Goal: Task Accomplishment & Management: Complete application form

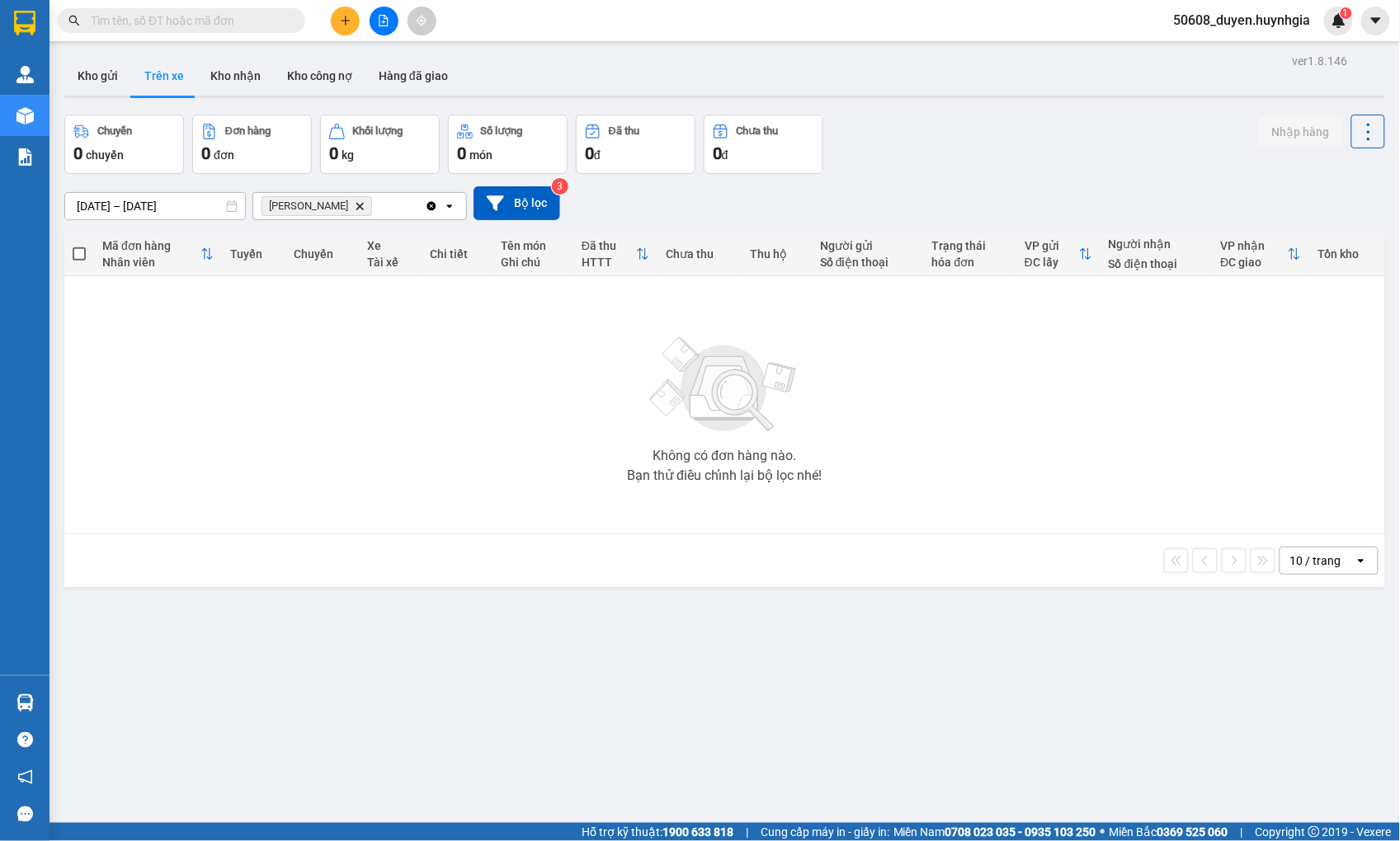
click at [239, 21] on input "text" at bounding box center [188, 20] width 194 height 18
click at [332, 9] on div at bounding box center [383, 21] width 123 height 29
click at [339, 15] on icon "plus" at bounding box center [345, 20] width 12 height 12
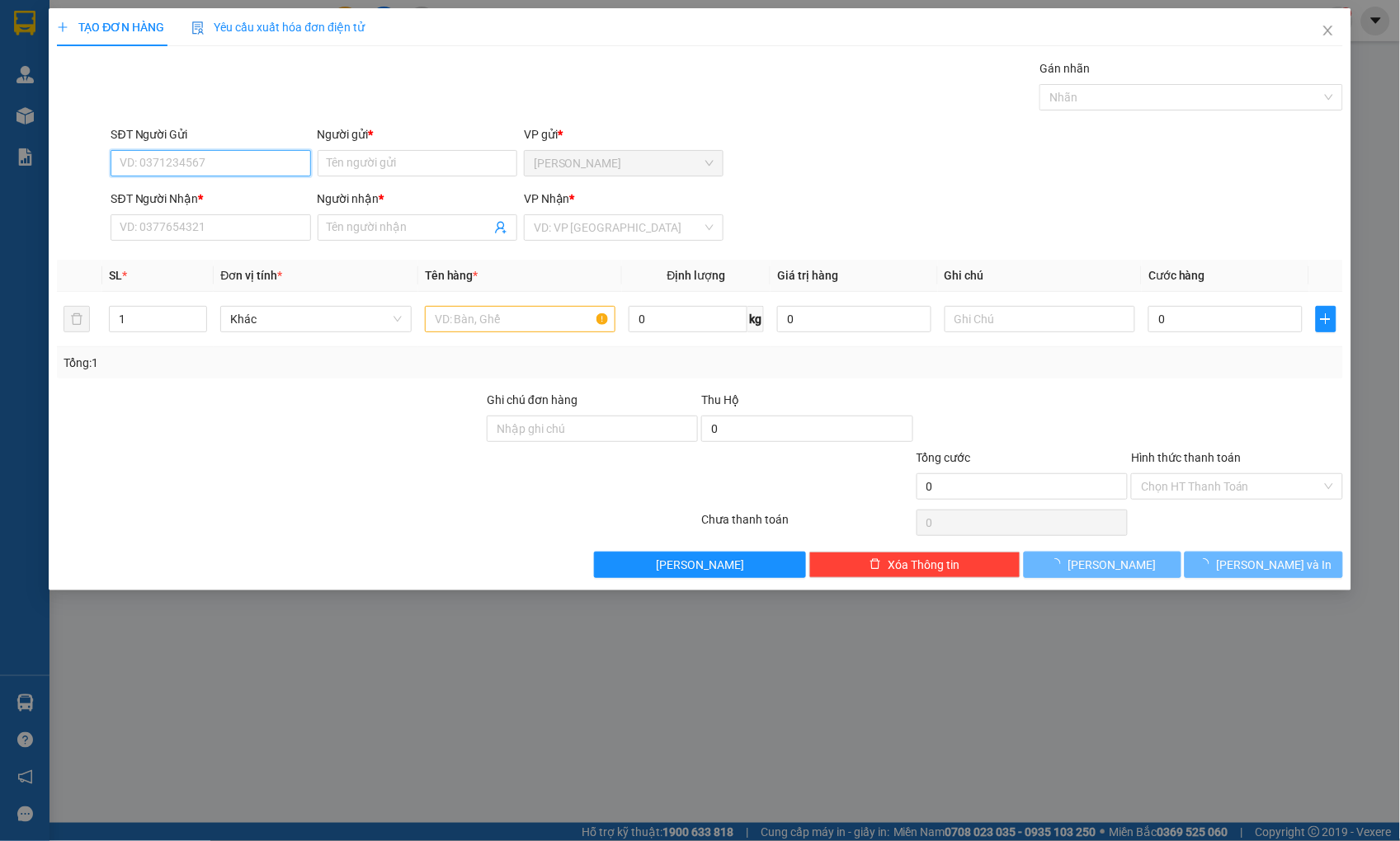
click at [228, 168] on input "SĐT Người Gửi" at bounding box center [210, 162] width 199 height 26
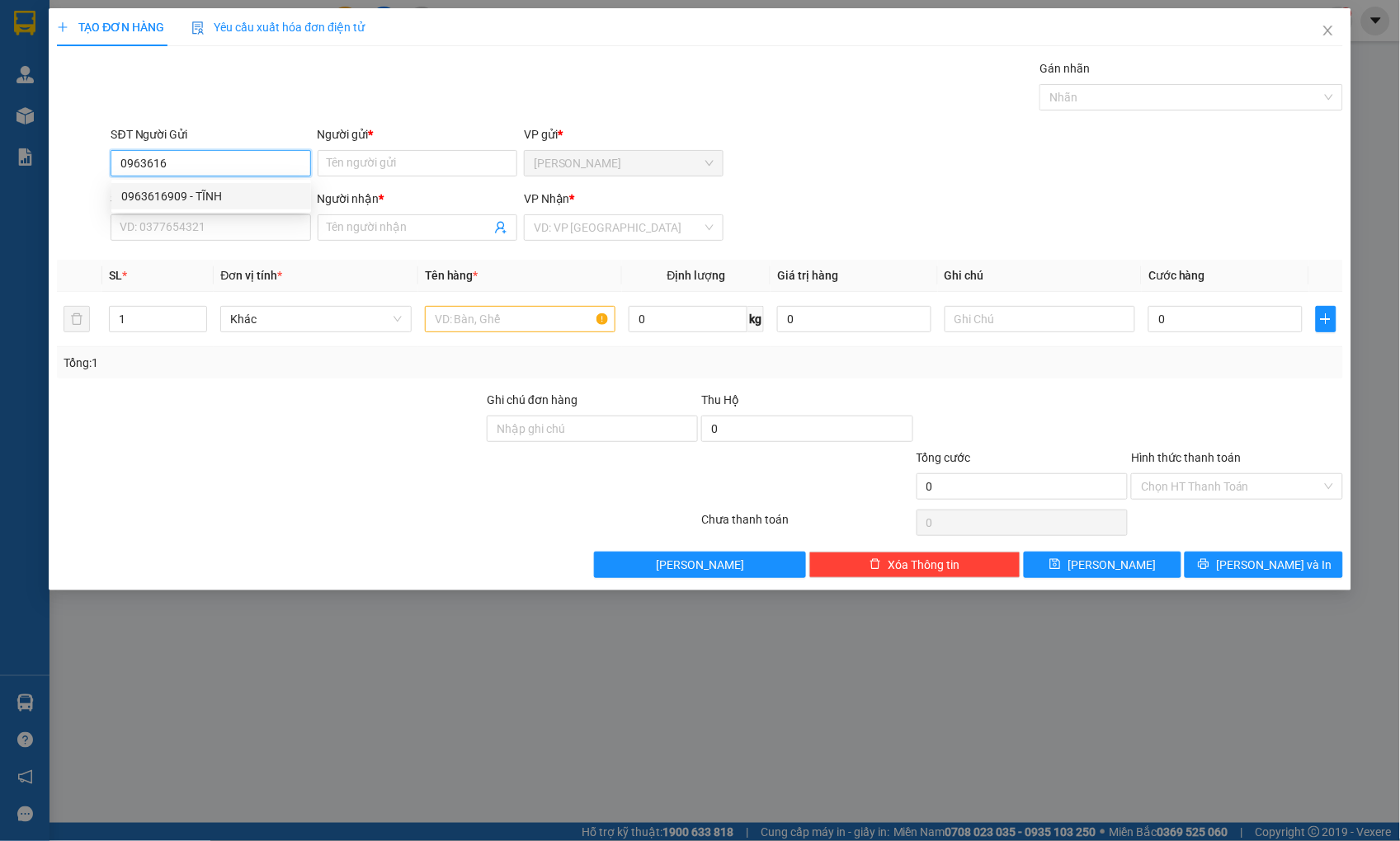
click at [225, 188] on div "0963616909 - TĨNH" at bounding box center [211, 196] width 180 height 18
type input "0963616909"
type input "TĨNH"
type input "0925654357"
type input "CẨN"
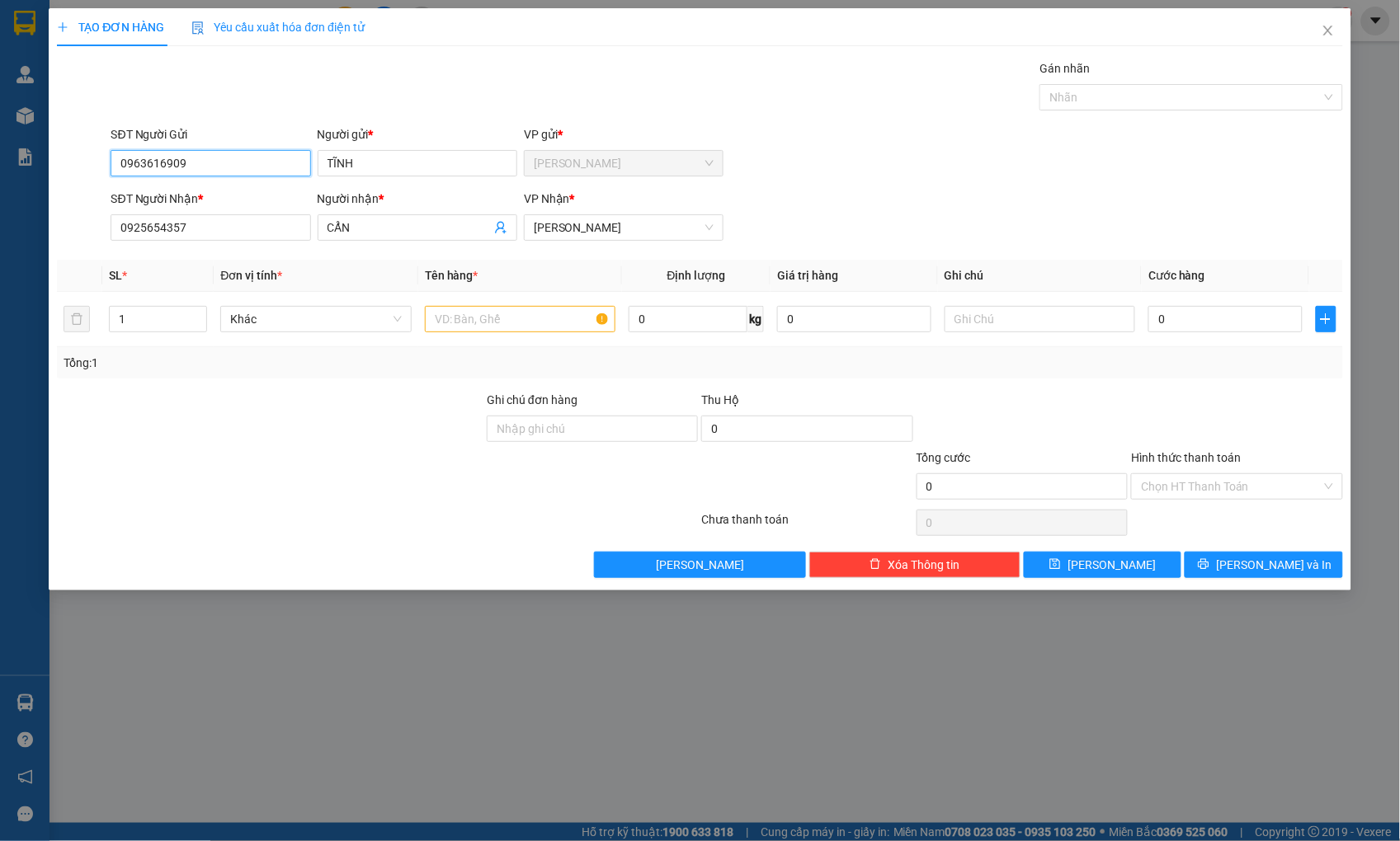
type input "0963616909"
drag, startPoint x: 124, startPoint y: 236, endPoint x: 42, endPoint y: 246, distance: 82.6
click at [42, 246] on div "TẠO ĐƠN HÀNG Yêu cầu xuất hóa đơn điện tử Transit Pickup Surcharge Ids Transit …" at bounding box center [700, 420] width 1400 height 841
click at [224, 217] on input "SĐT Người Nhận *" at bounding box center [210, 228] width 199 height 26
drag, startPoint x: 220, startPoint y: 166, endPoint x: 36, endPoint y: 185, distance: 185.0
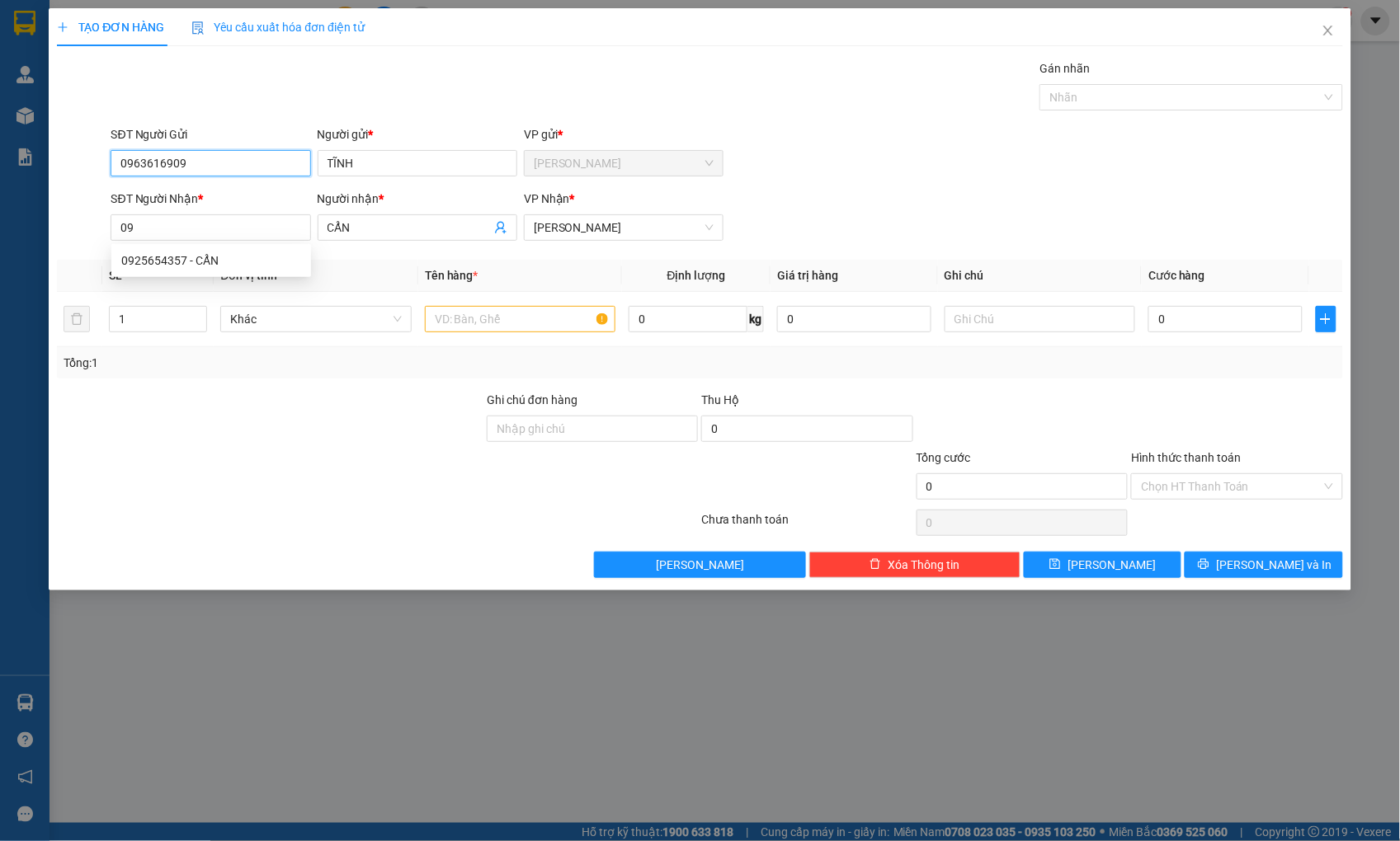
click at [36, 185] on div "TẠO ĐƠN HÀNG Yêu cầu xuất hóa đơn điện tử Transit Pickup Surcharge Ids Transit …" at bounding box center [700, 420] width 1400 height 841
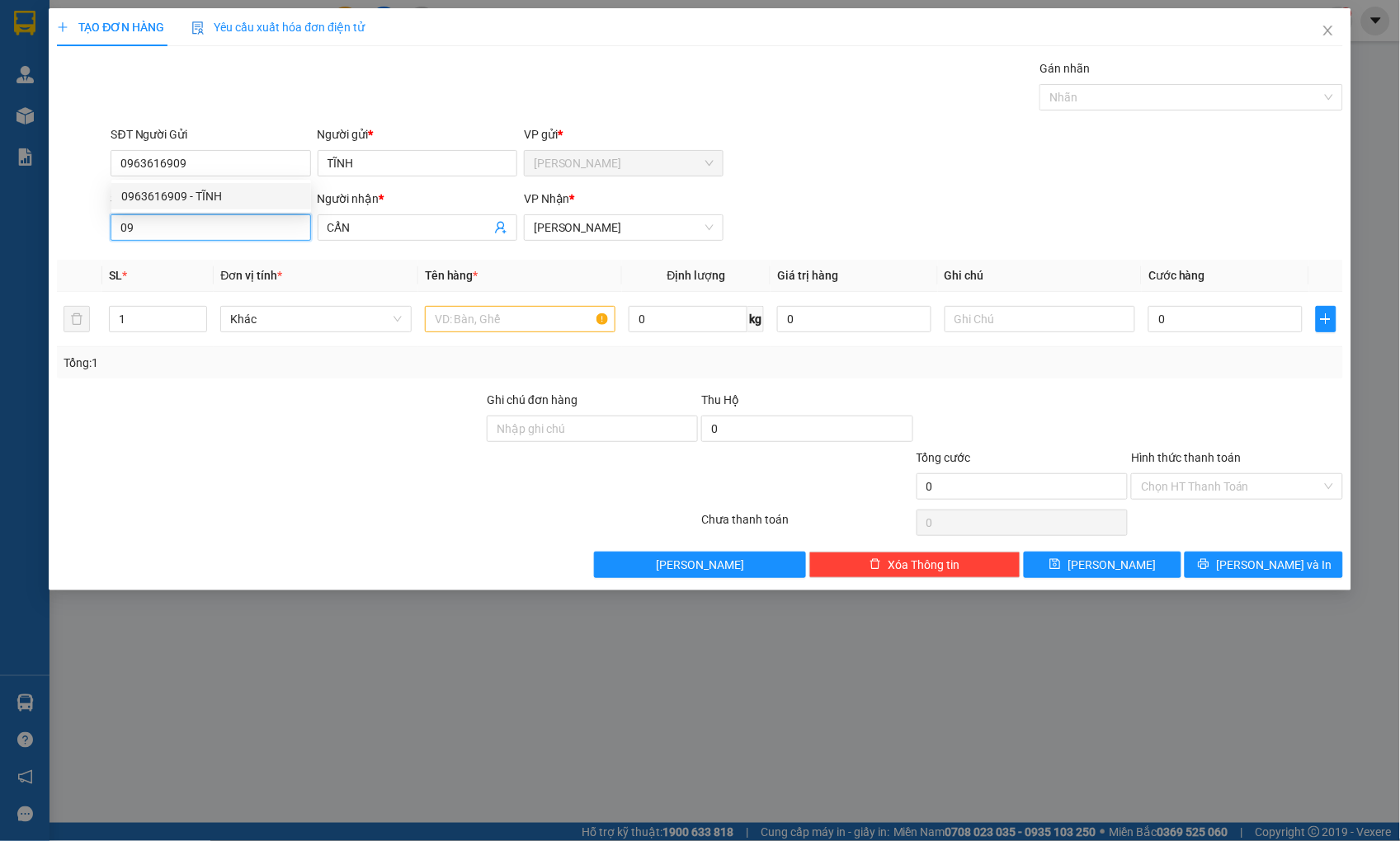
drag, startPoint x: 136, startPoint y: 228, endPoint x: 42, endPoint y: 236, distance: 94.3
click at [42, 236] on div "TẠO ĐƠN HÀNG Yêu cầu xuất hóa đơn điện tử Transit Pickup Surcharge Ids Transit …" at bounding box center [700, 420] width 1400 height 841
paste input "63616909"
type input "0963616909"
click at [212, 261] on div "0963616909 - TĨNH" at bounding box center [211, 261] width 180 height 18
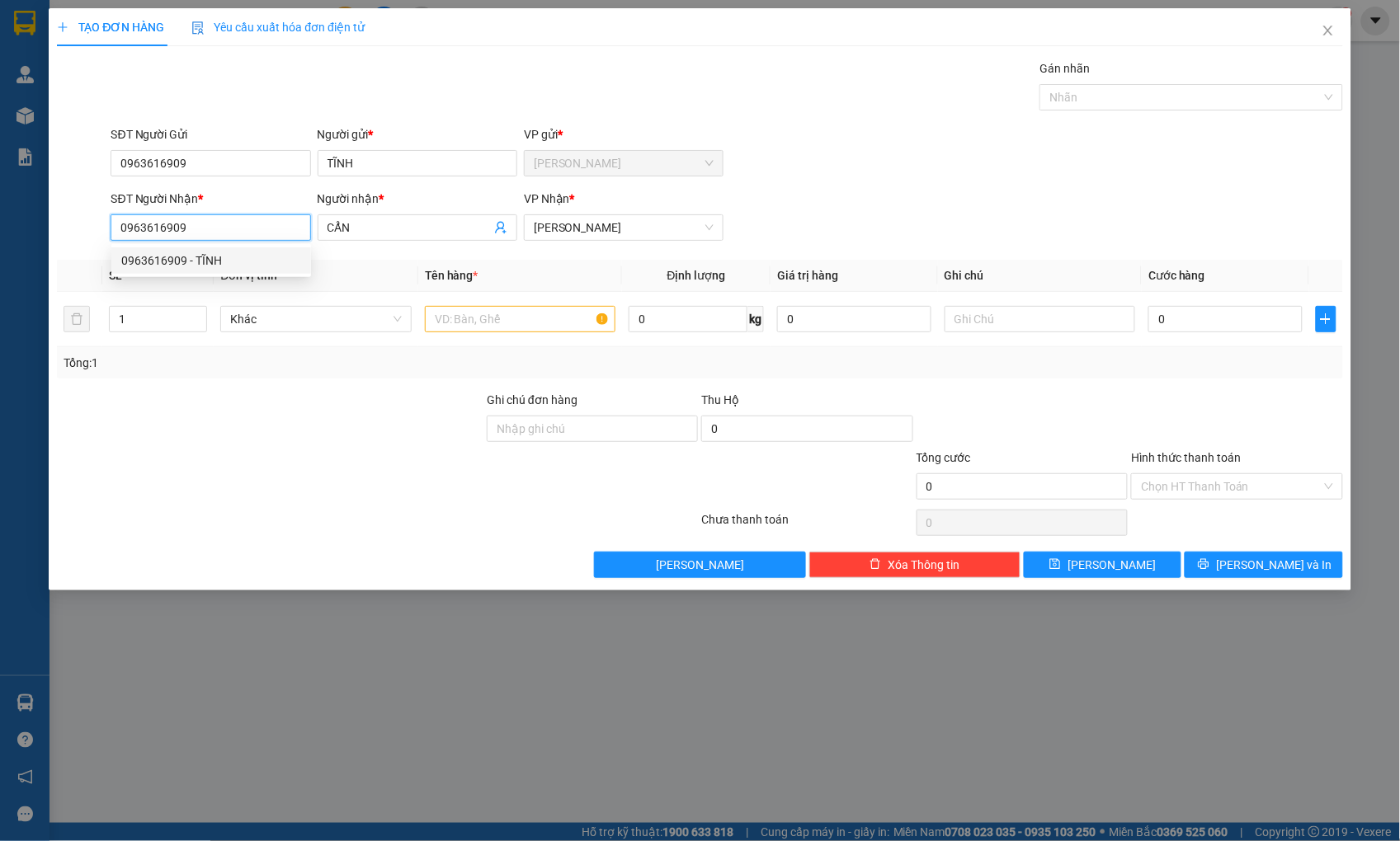
type input "TĨNH"
type input "0963616909"
drag, startPoint x: 126, startPoint y: 166, endPoint x: 47, endPoint y: 176, distance: 79.6
click at [47, 176] on div "TẠO ĐƠN HÀNG Yêu cầu xuất hóa đơn điện tử Transit Pickup Surcharge Ids Transit …" at bounding box center [700, 420] width 1400 height 841
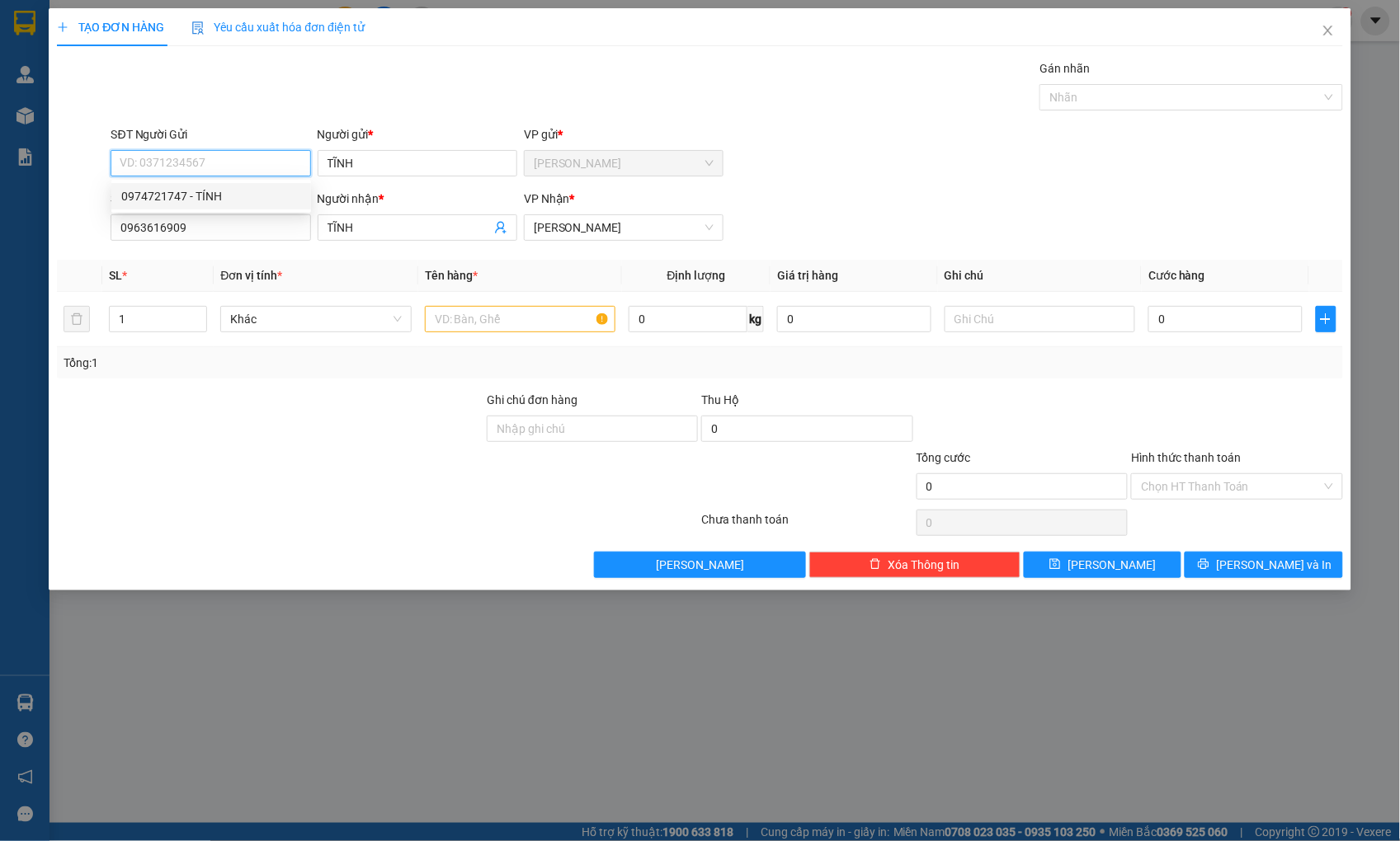
click at [144, 196] on div "0974721747 - TÍNH" at bounding box center [211, 196] width 180 height 18
type input "0974721747"
type input "TÍNH"
type input "0974721747"
click at [490, 324] on input "text" at bounding box center [520, 319] width 191 height 26
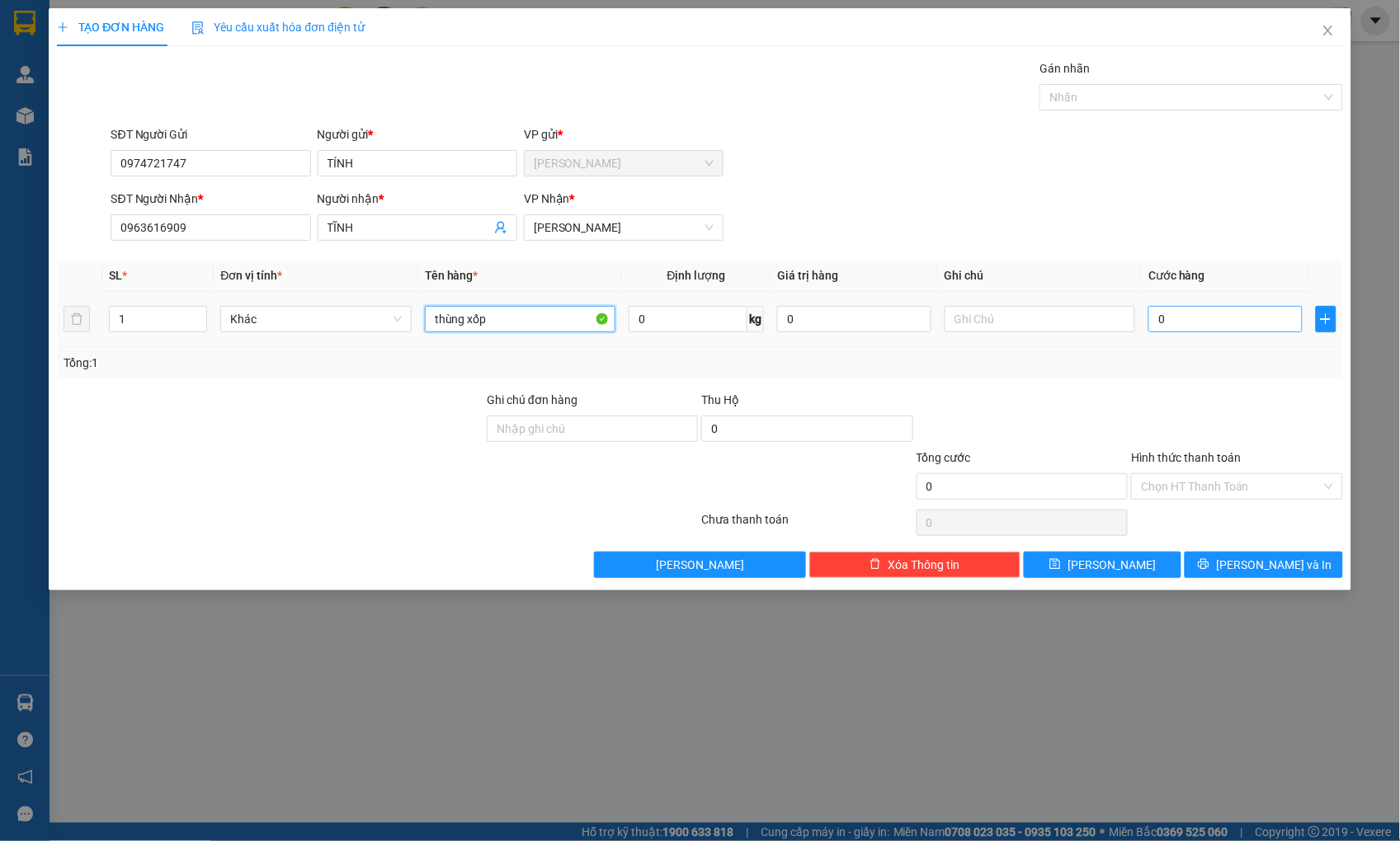
type input "thùng xốp"
click at [1222, 319] on input "0" at bounding box center [1225, 319] width 154 height 26
type input "5"
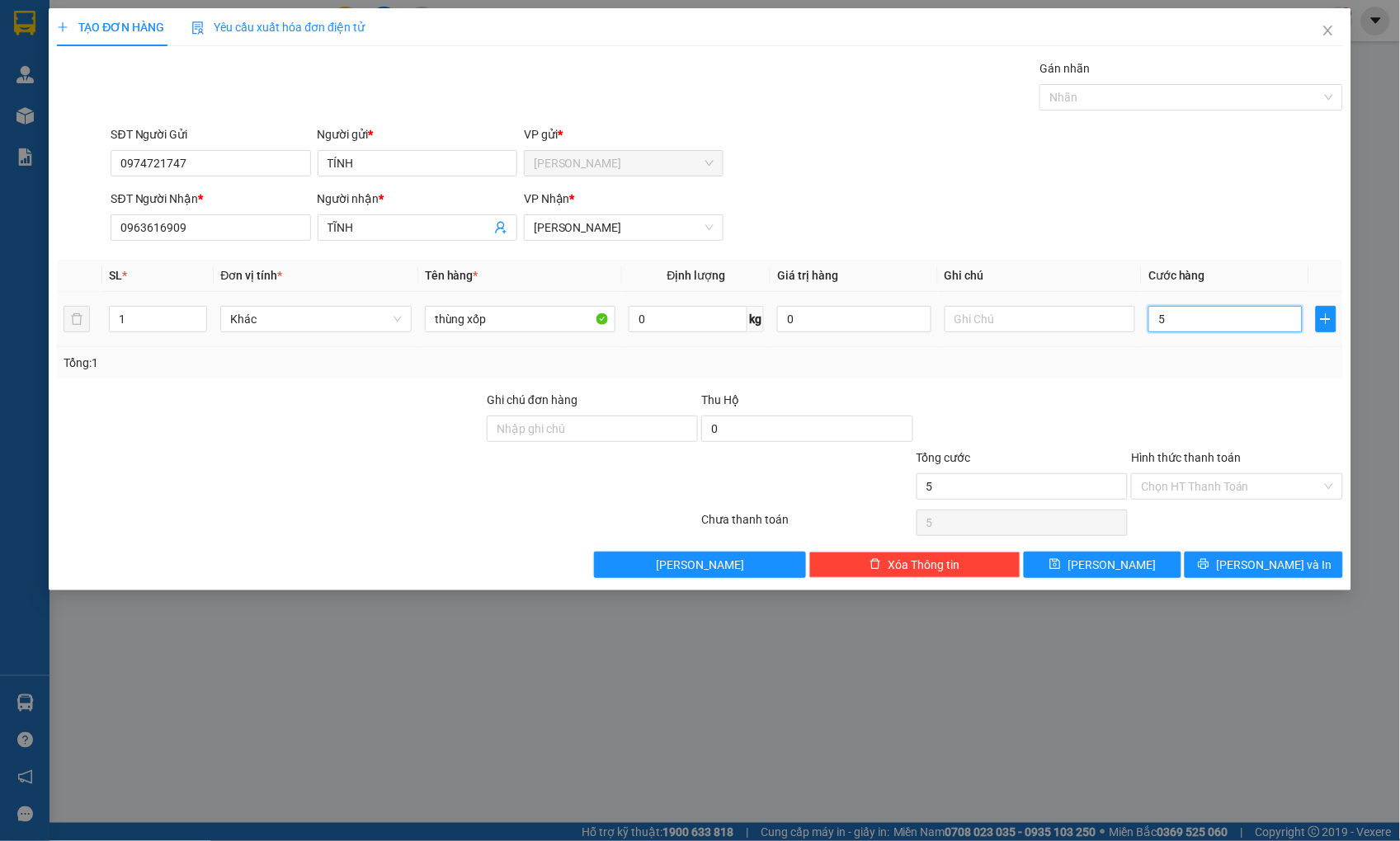
type input "50"
type input "50.000"
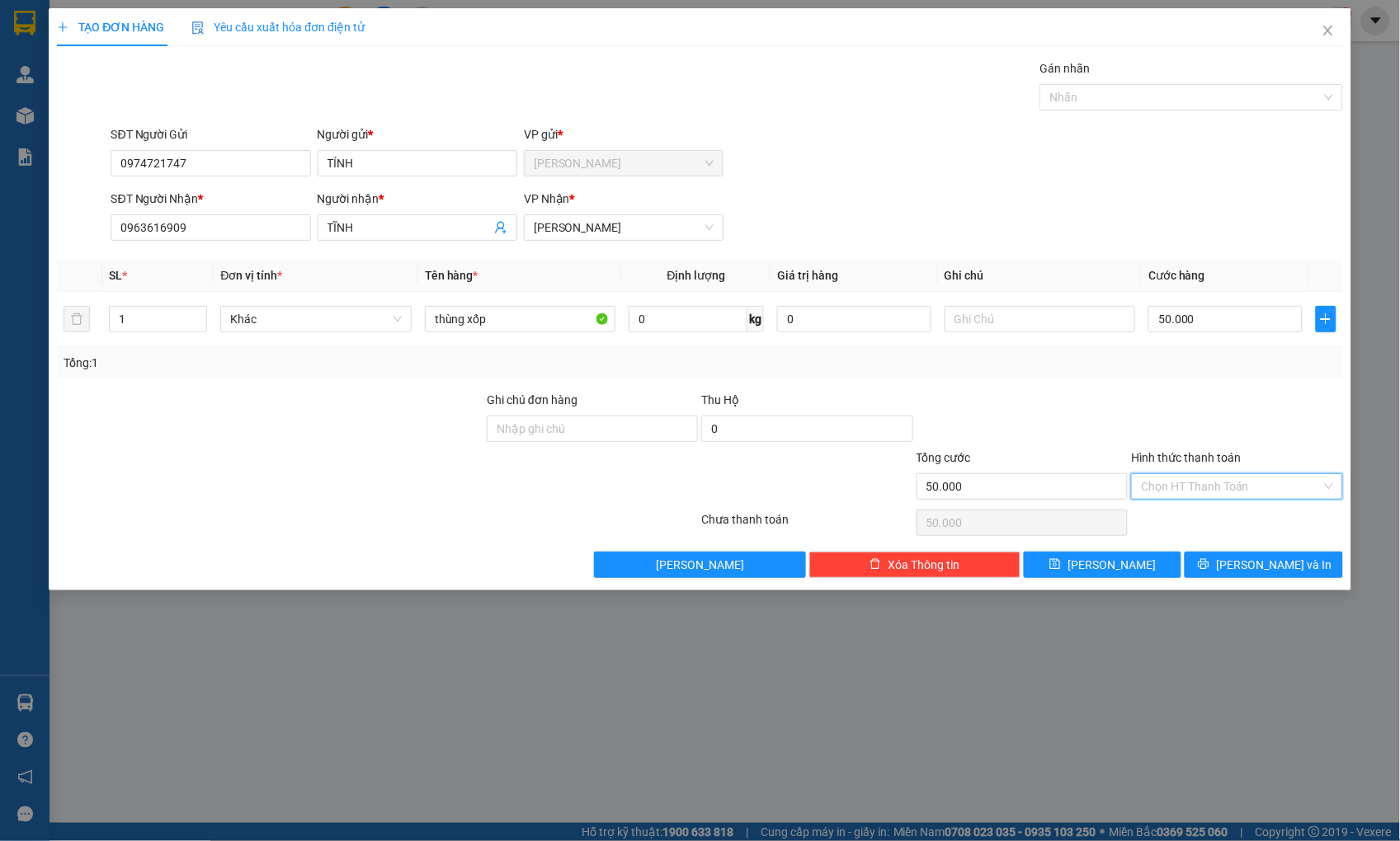
click at [1242, 478] on input "Hình thức thanh toán" at bounding box center [1230, 486] width 180 height 24
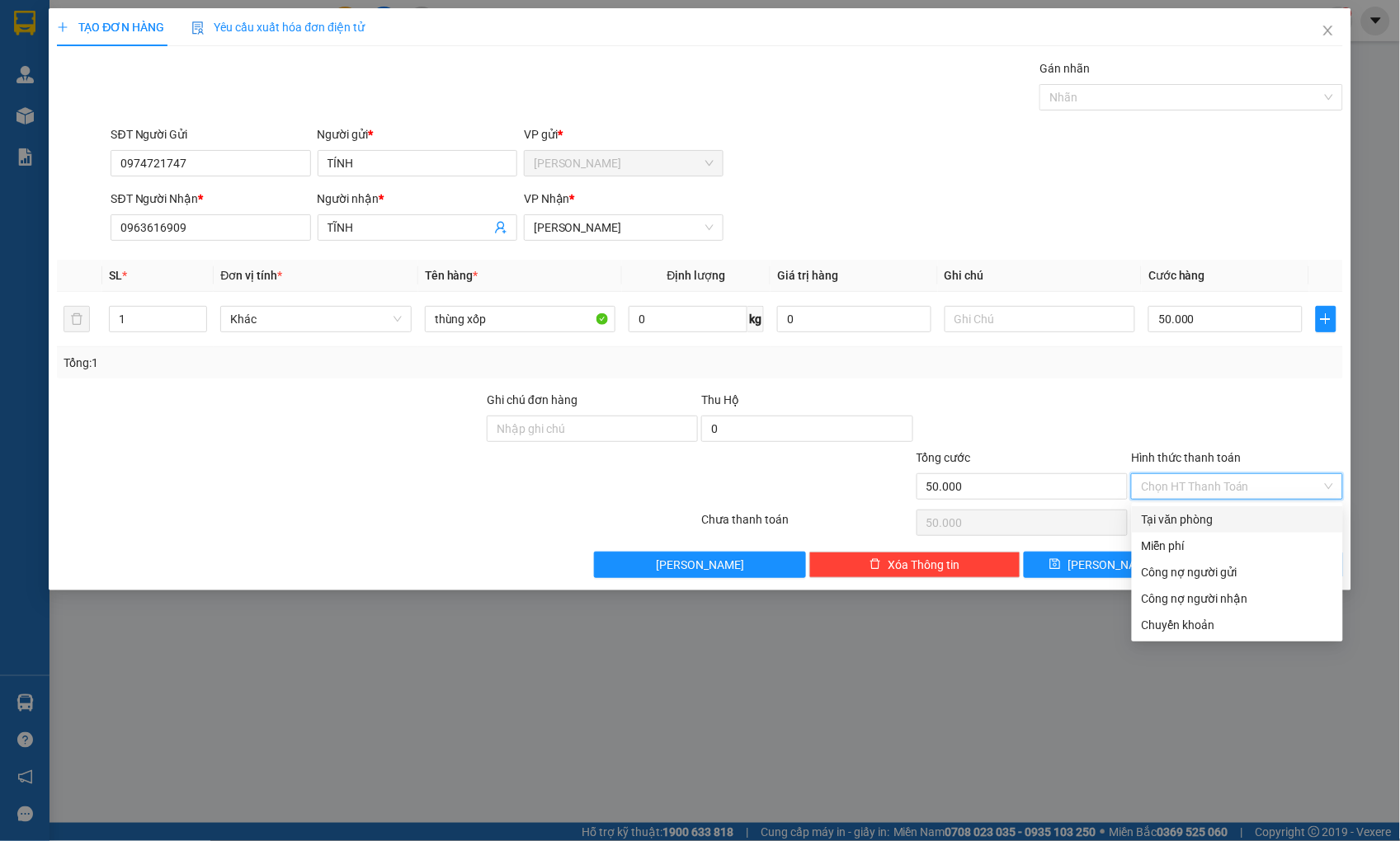
click at [1236, 511] on div "Tại văn phòng" at bounding box center [1237, 519] width 192 height 18
type input "0"
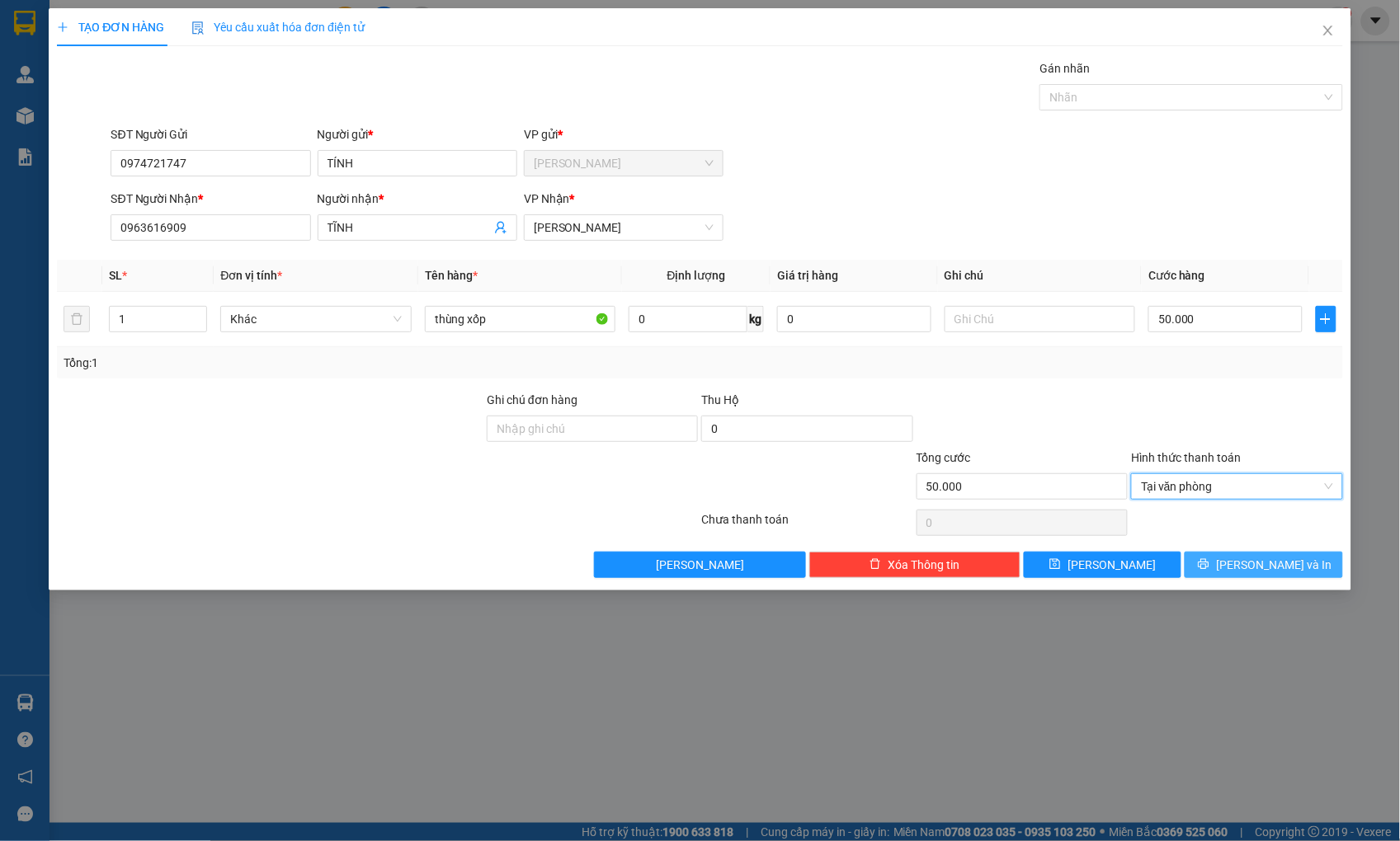
click at [1264, 551] on button "[PERSON_NAME] và In" at bounding box center [1263, 564] width 158 height 26
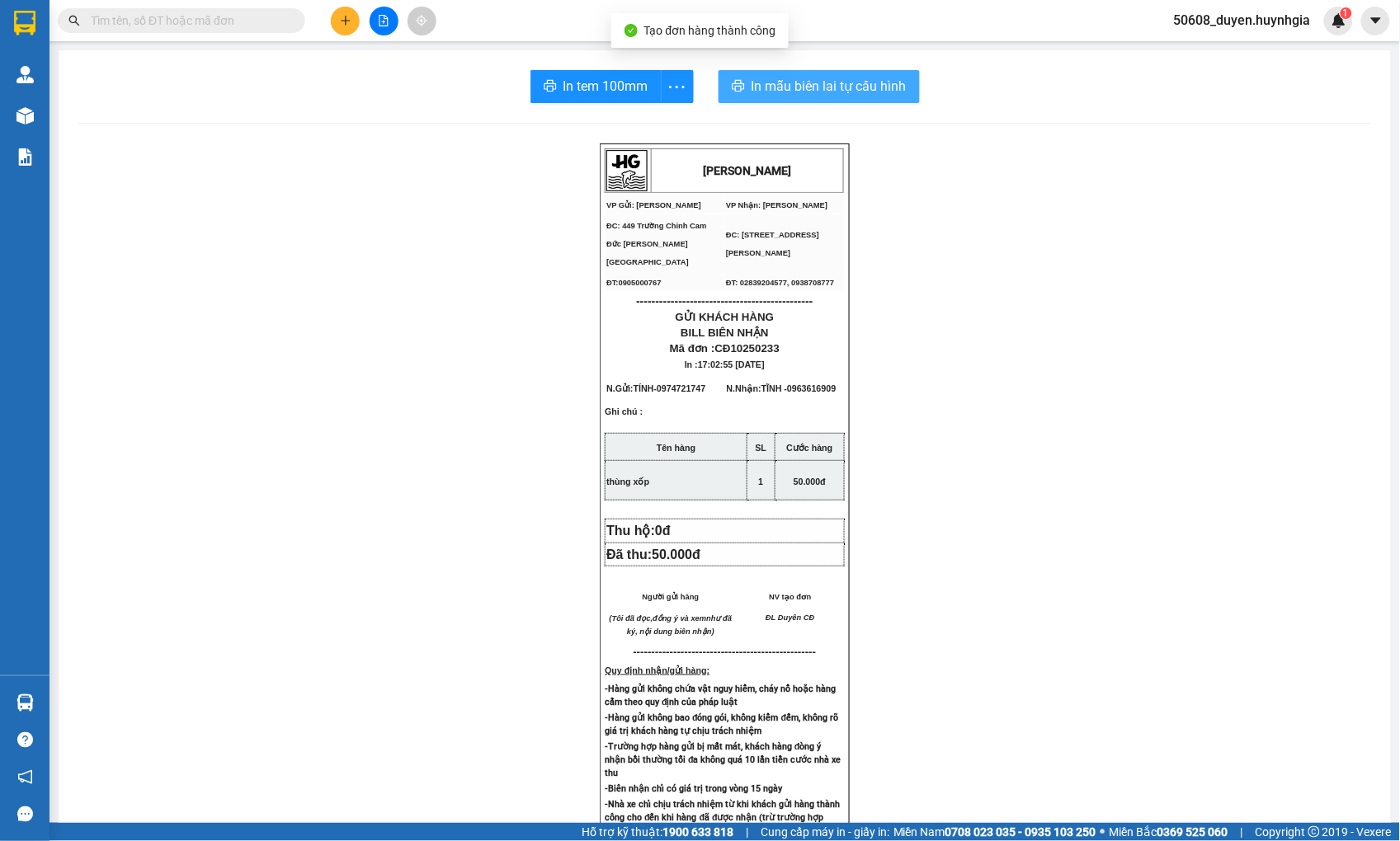
click at [765, 85] on span "In mẫu biên lai tự cấu hình" at bounding box center [828, 86] width 155 height 20
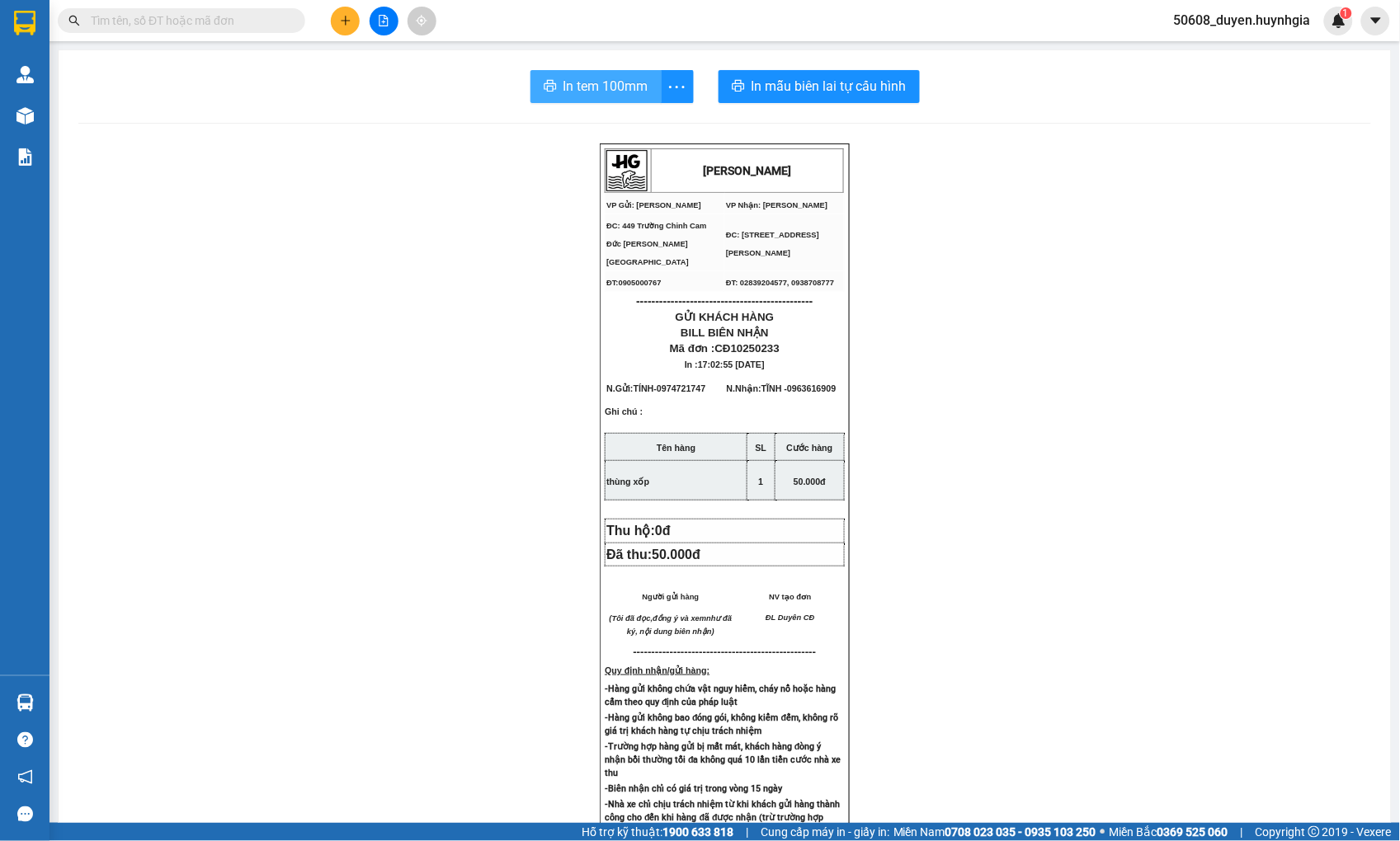
click at [597, 84] on span "In tem 100mm" at bounding box center [605, 86] width 85 height 20
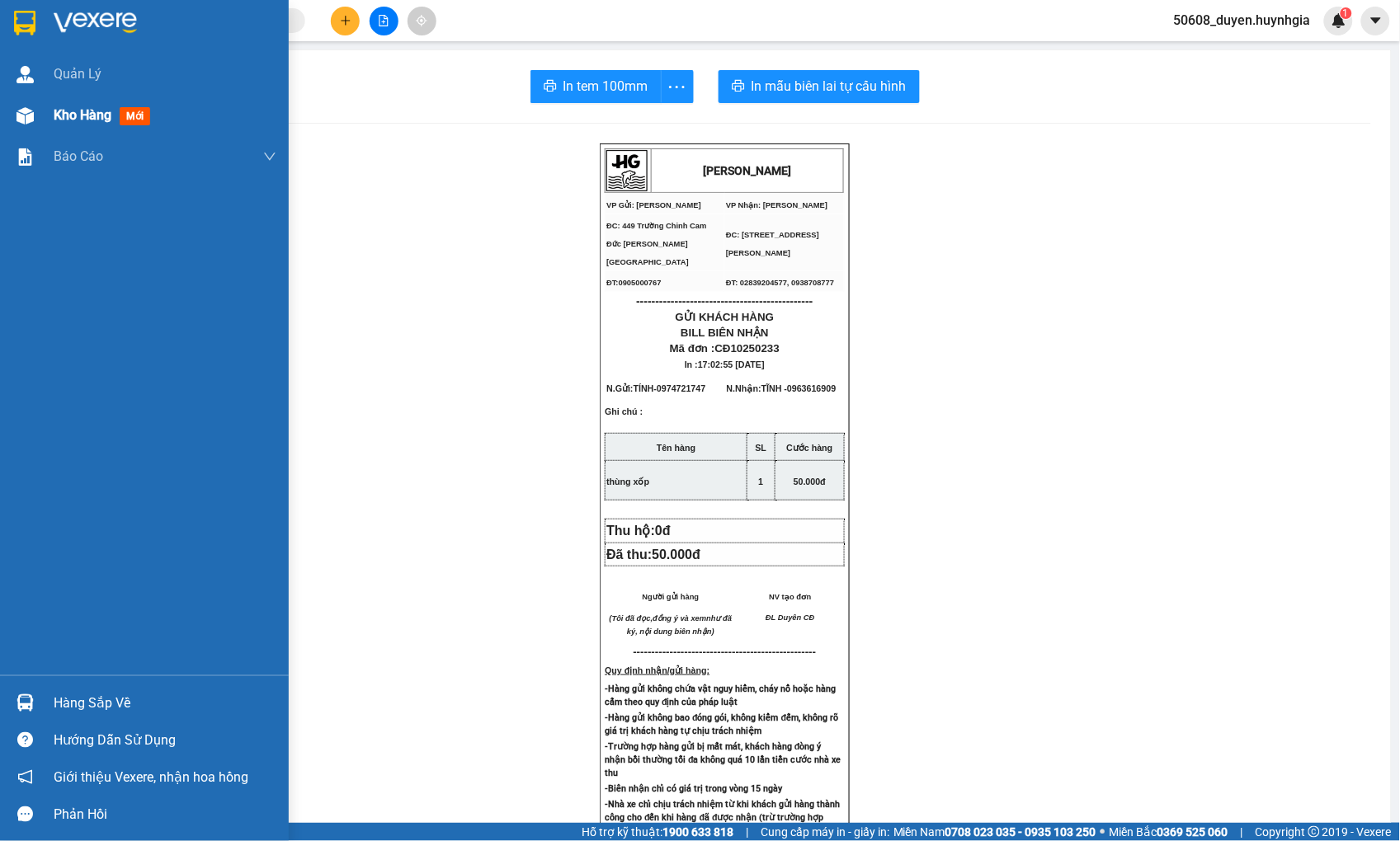
click at [17, 121] on img at bounding box center [25, 116] width 18 height 18
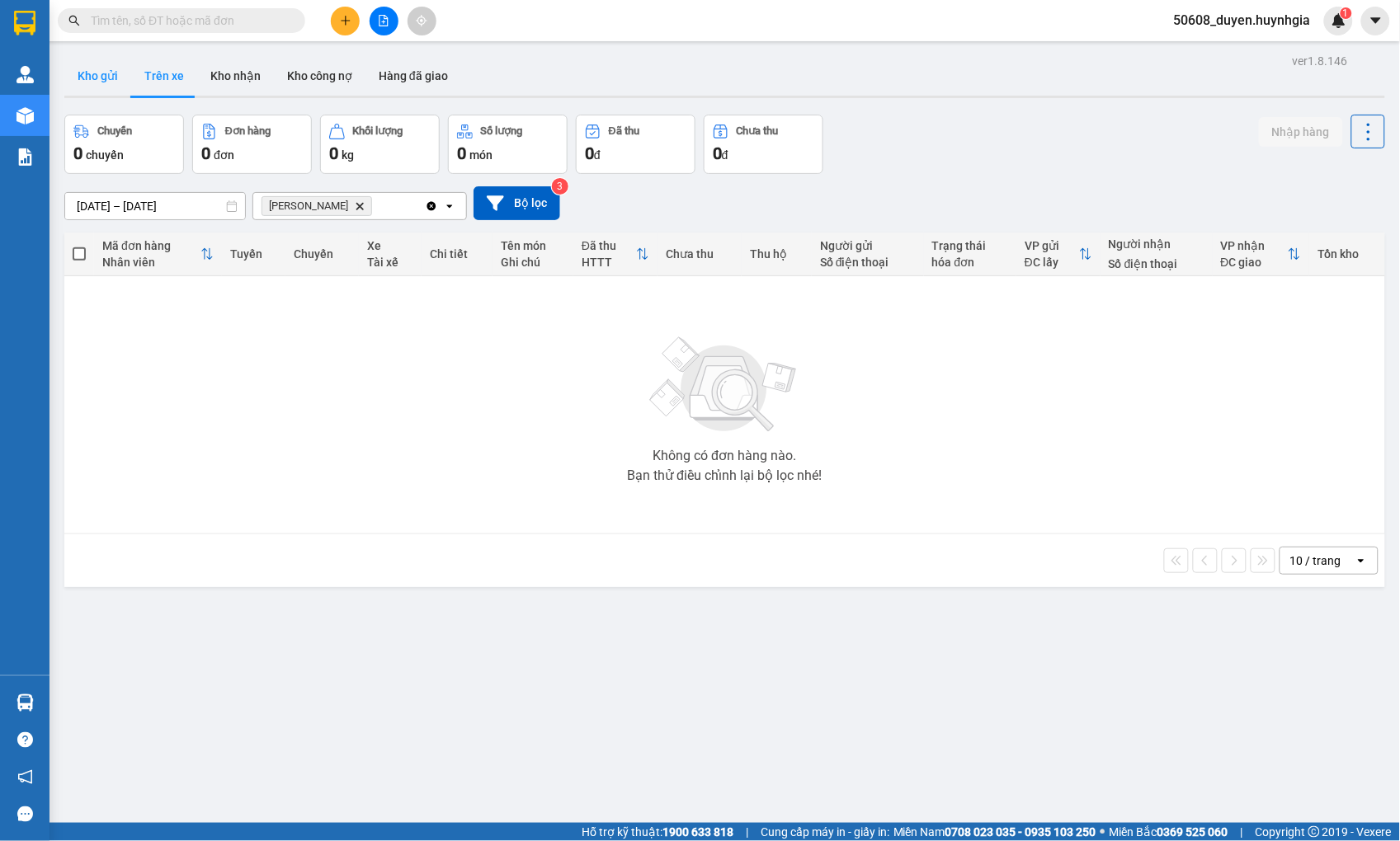
click at [87, 84] on button "Kho gửi" at bounding box center [97, 76] width 67 height 40
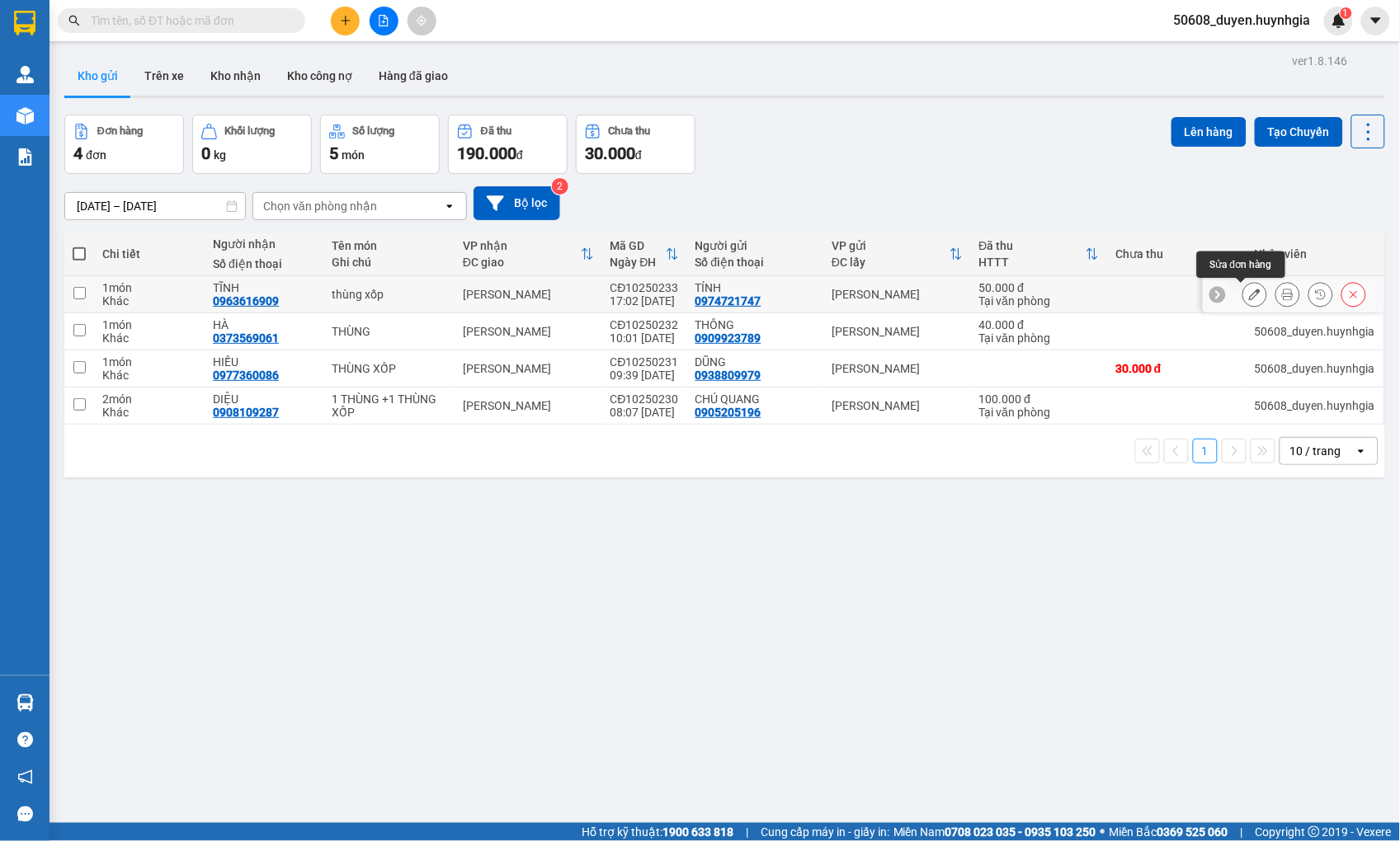
click at [1248, 298] on icon at bounding box center [1254, 295] width 12 height 12
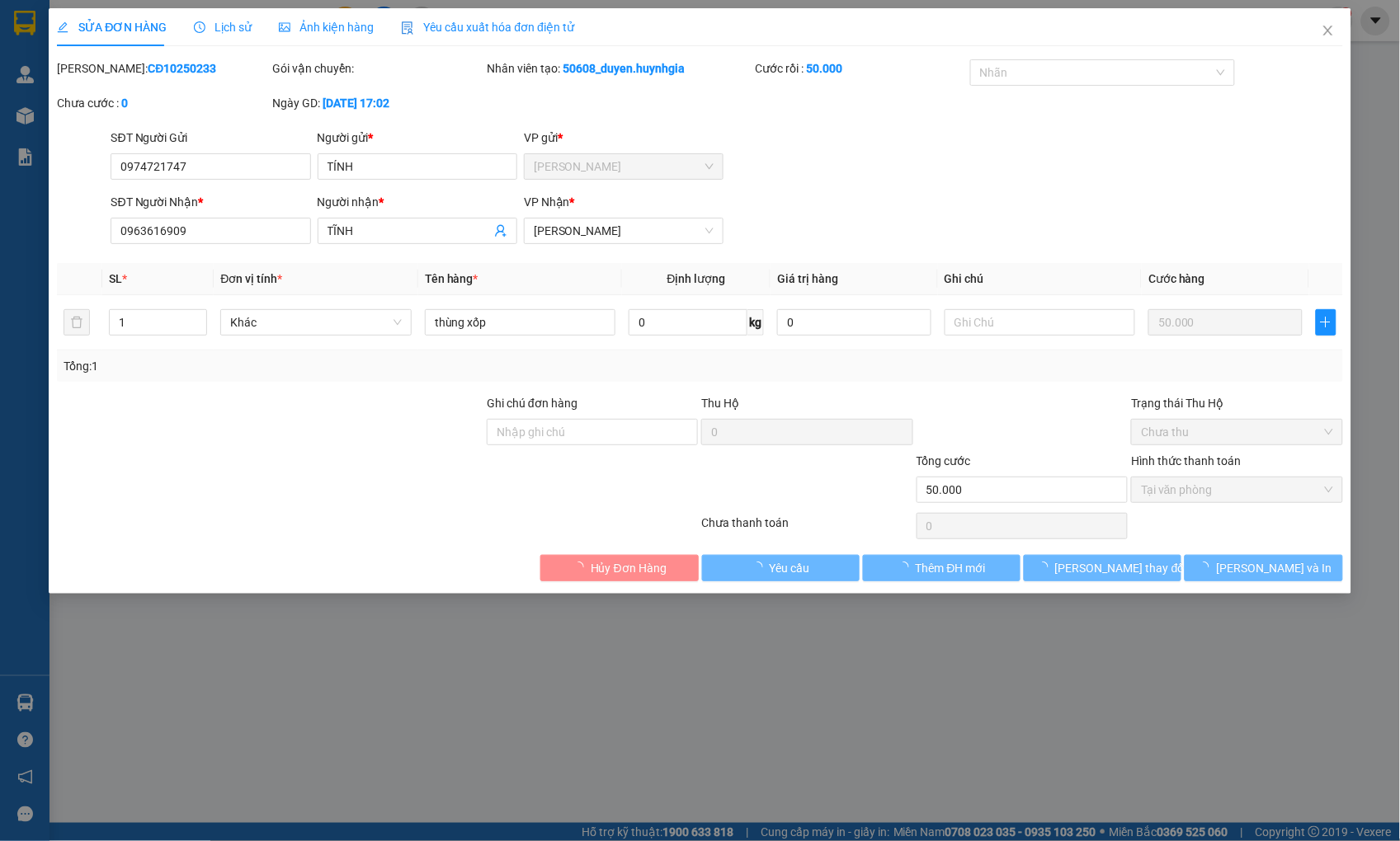
type input "0974721747"
type input "TÍNH"
type input "0963616909"
type input "TĨNH"
type input "50.000"
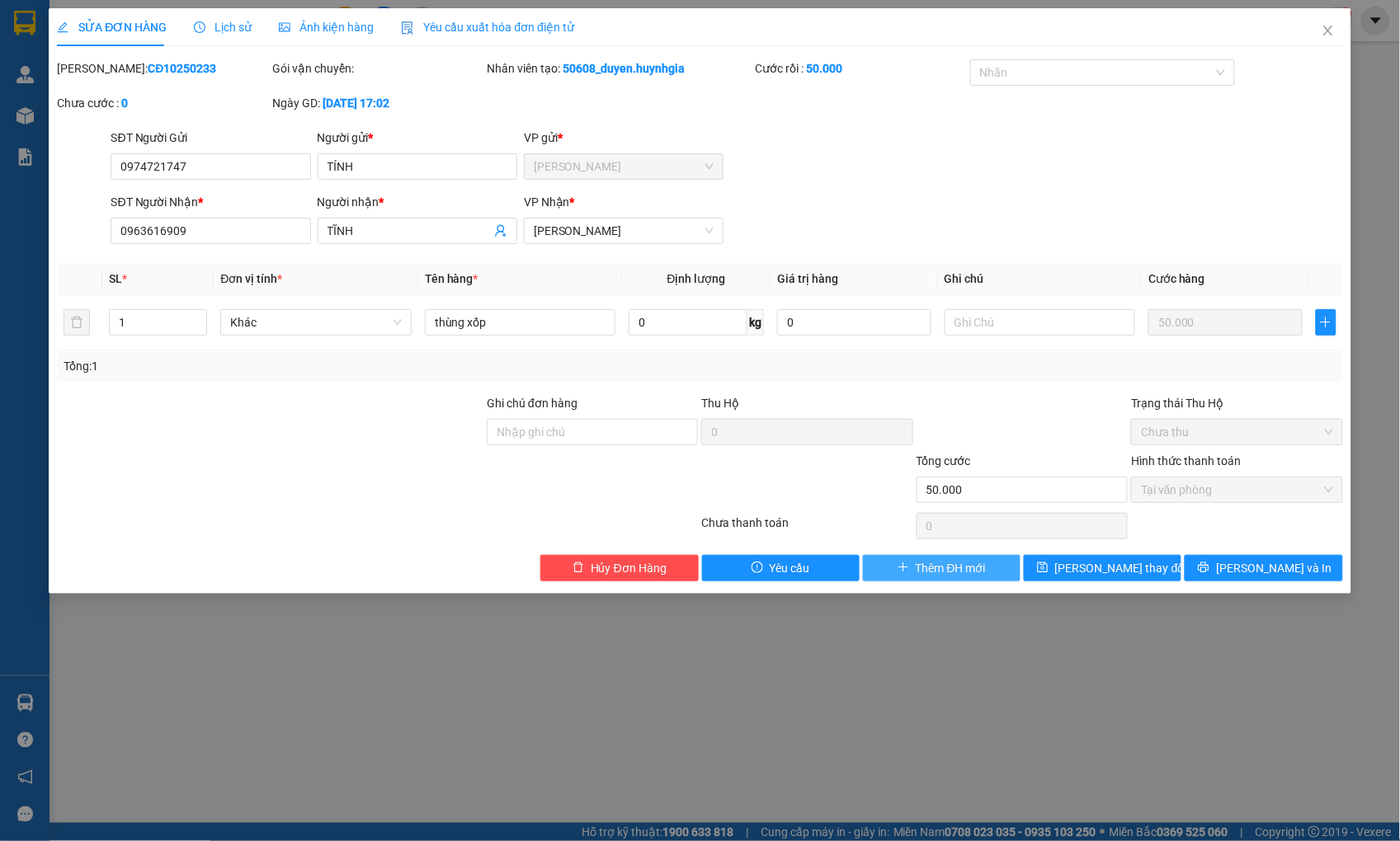
click at [942, 572] on span "Thêm ĐH mới" at bounding box center [951, 568] width 70 height 18
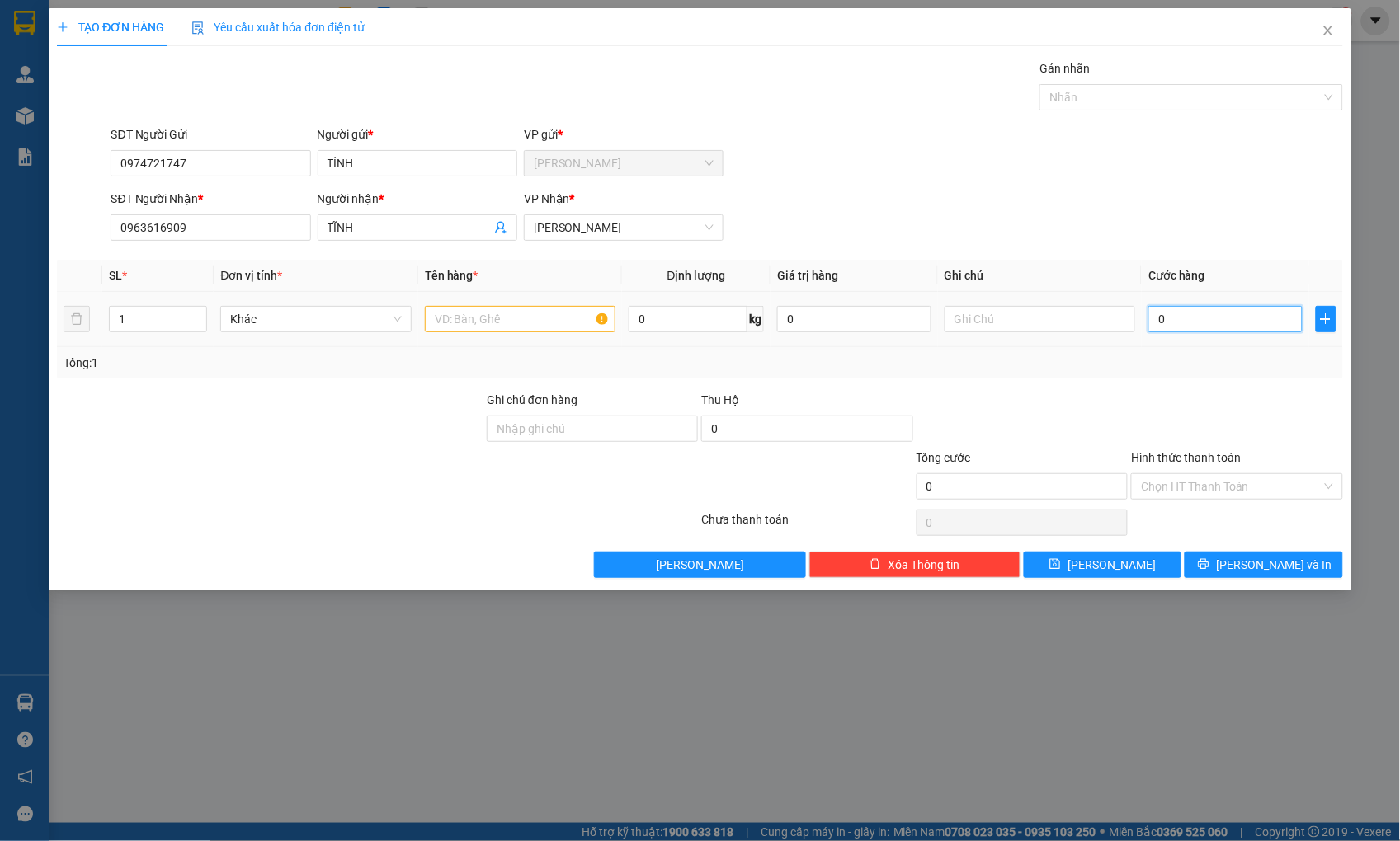
click at [1172, 324] on input "0" at bounding box center [1225, 319] width 154 height 26
type input "4"
type input "40"
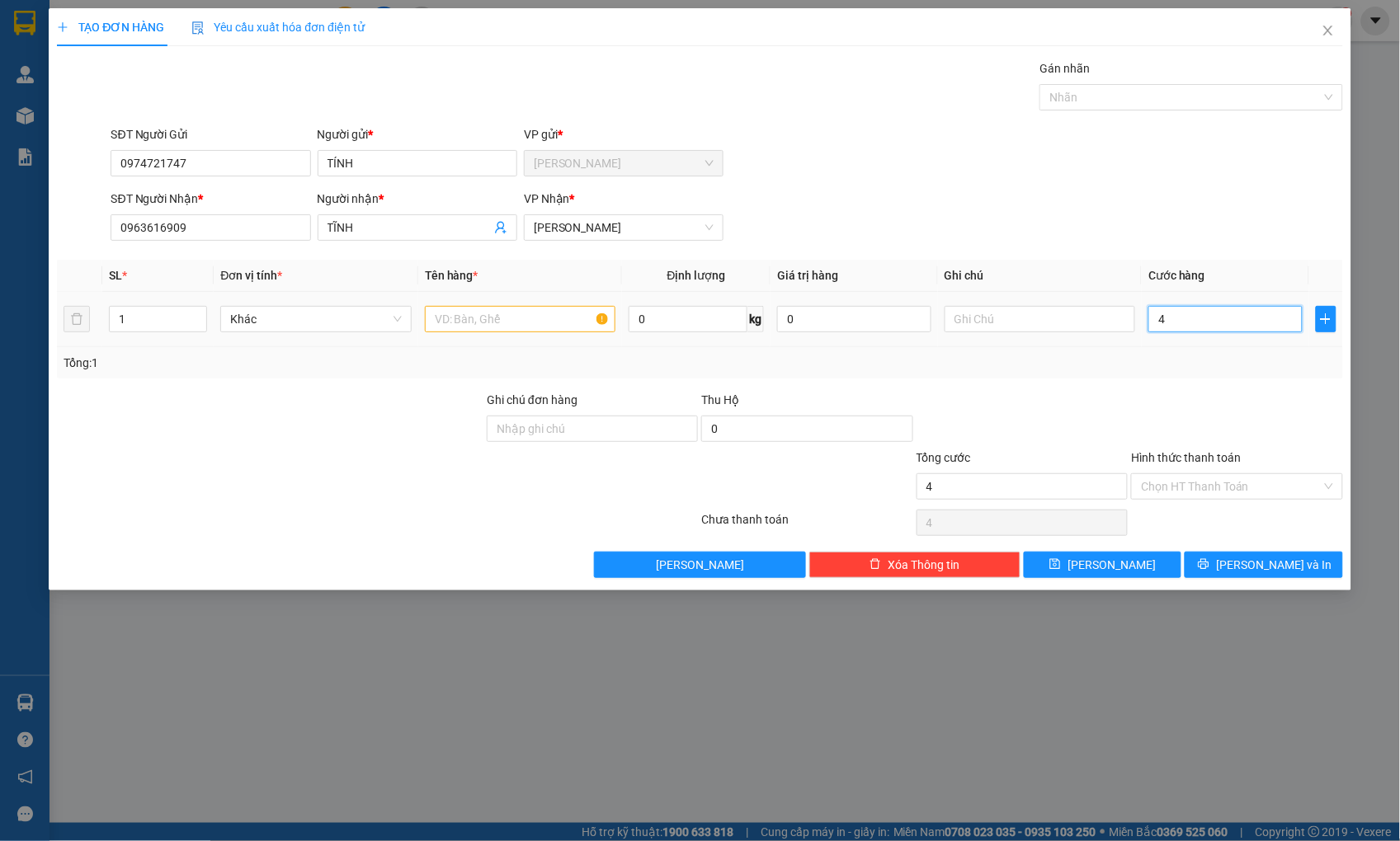
type input "40"
type input "40.000"
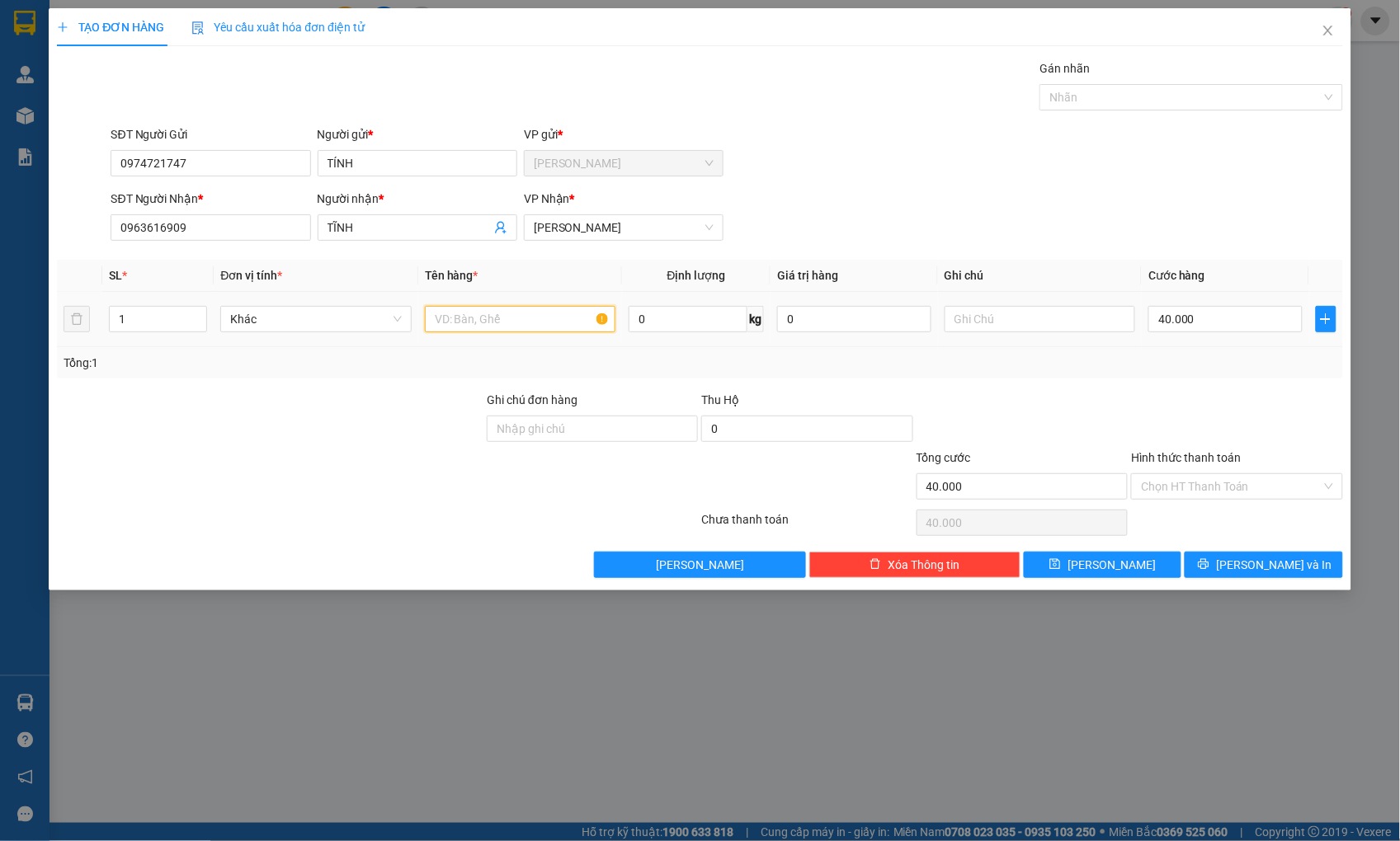
click at [558, 324] on input "text" at bounding box center [520, 319] width 191 height 26
type input "thùng xốp"
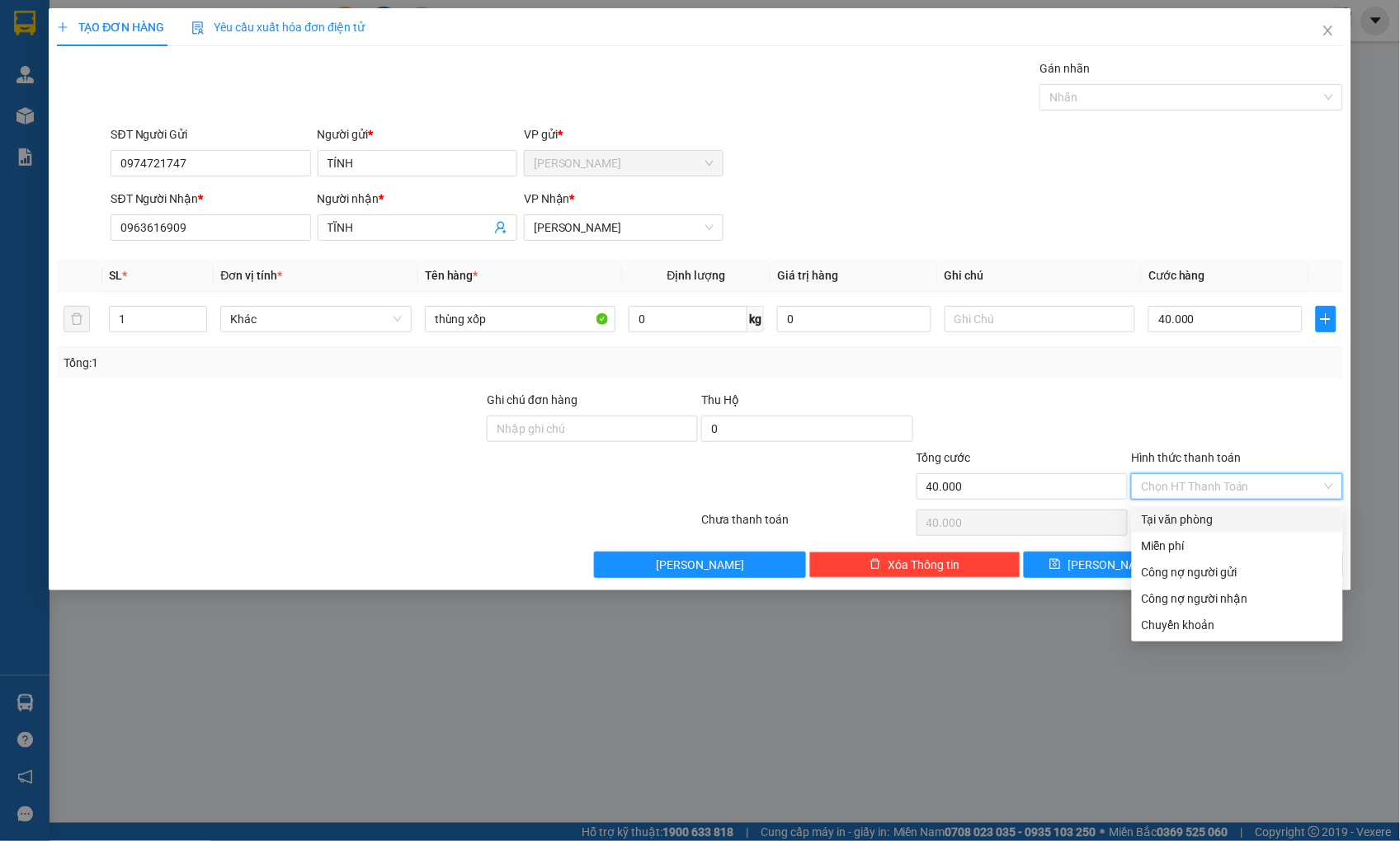
click at [1168, 493] on input "Hình thức thanh toán" at bounding box center [1230, 486] width 180 height 24
click at [1175, 525] on div "Tại văn phòng" at bounding box center [1237, 519] width 192 height 18
type input "0"
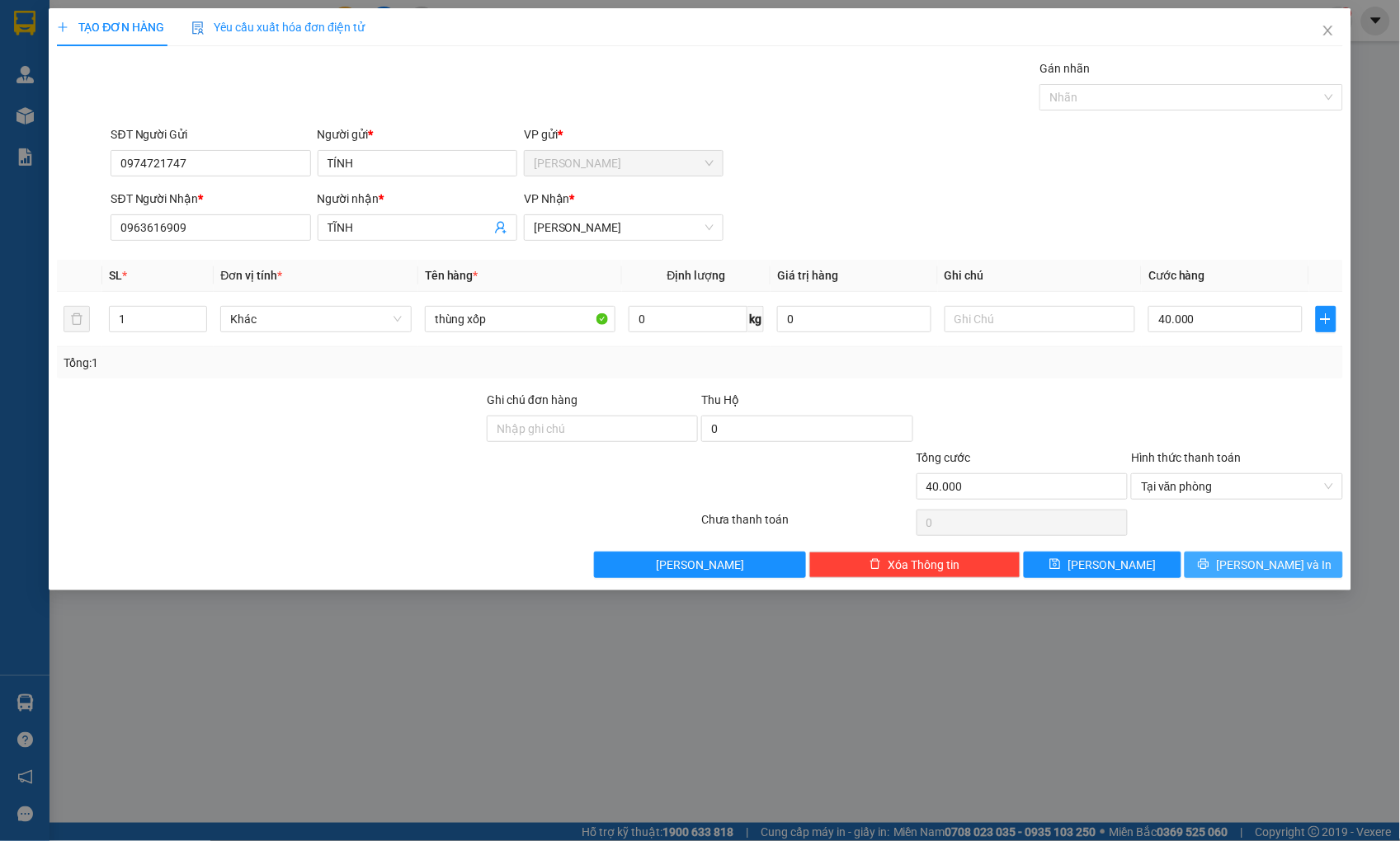
click at [1209, 569] on icon "printer" at bounding box center [1204, 564] width 12 height 12
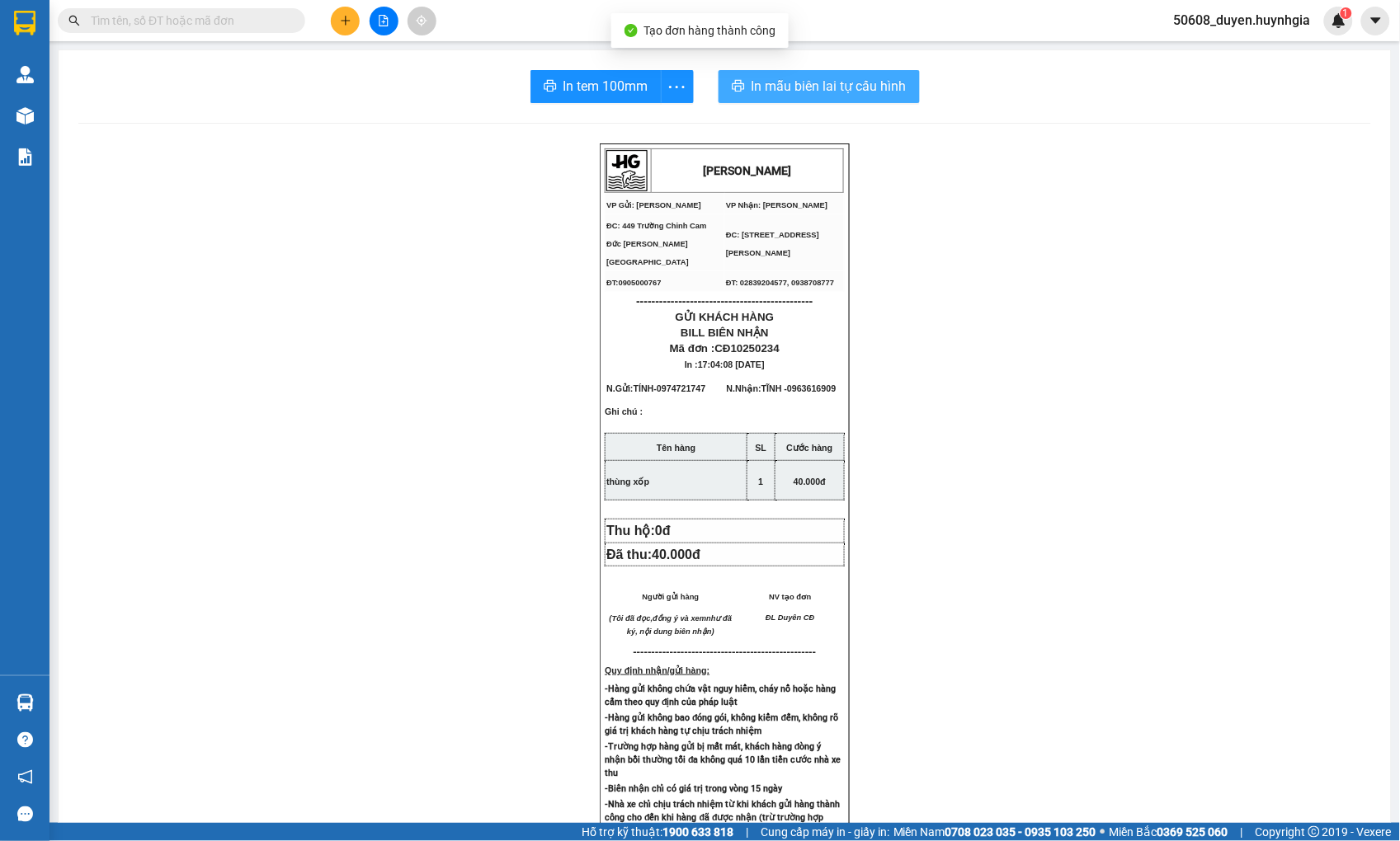
click at [826, 88] on span "In mẫu biên lai tự cấu hình" at bounding box center [828, 86] width 155 height 20
click at [574, 74] on button "In tem 100mm" at bounding box center [595, 87] width 131 height 33
click at [343, 26] on button at bounding box center [345, 21] width 29 height 29
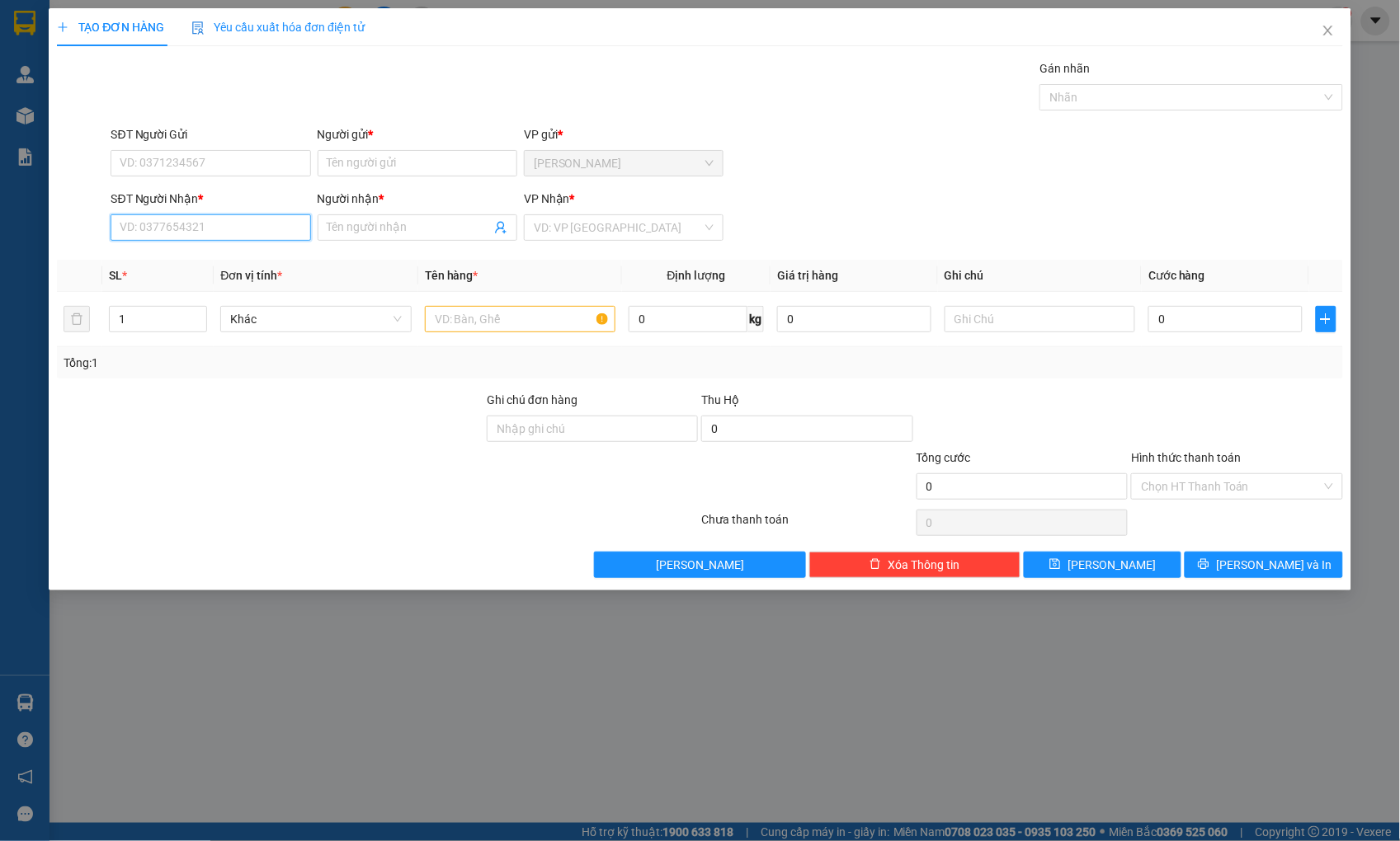
click at [223, 231] on input "SĐT Người Nhận *" at bounding box center [210, 228] width 199 height 26
click at [226, 157] on input "SĐT Người Gửi" at bounding box center [210, 162] width 199 height 26
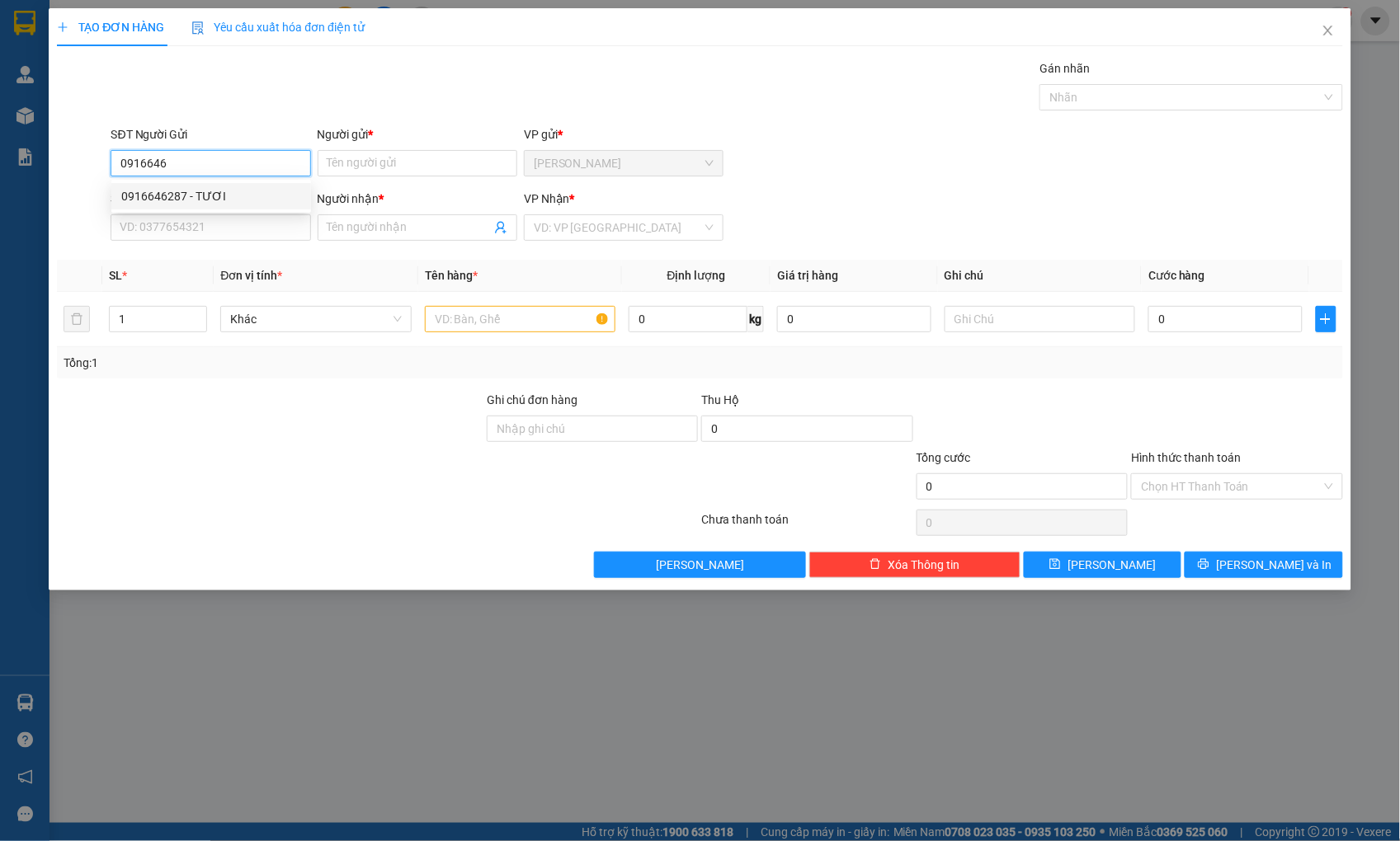
click at [223, 190] on div "0916646287 - TƯƠI" at bounding box center [211, 196] width 180 height 18
type input "0916646287"
type input "TƯƠI"
type input "0977005258"
type input "PHONG"
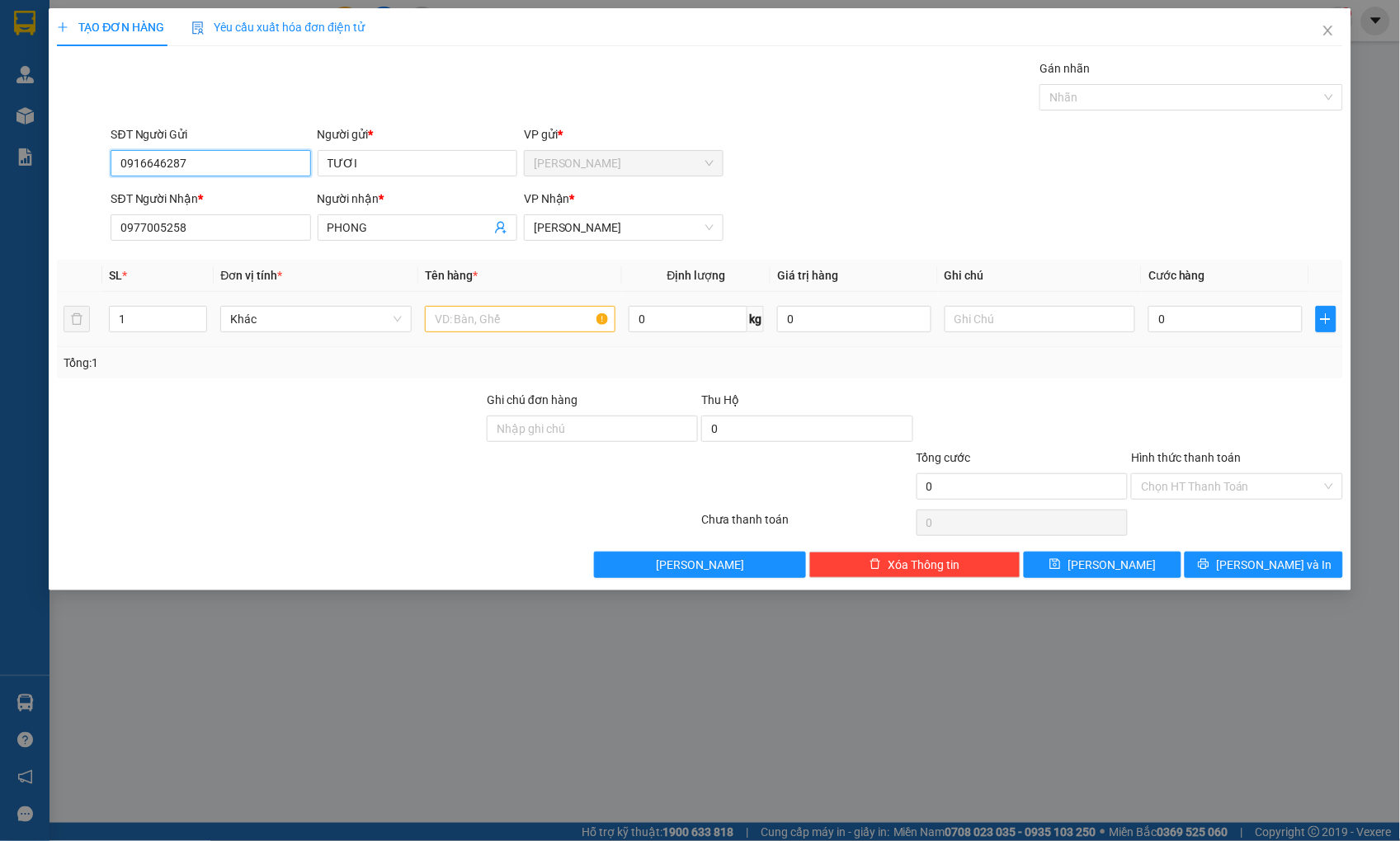
type input "0916646287"
click at [465, 319] on input "text" at bounding box center [520, 319] width 191 height 26
type input "hộp"
click at [1274, 311] on input "0" at bounding box center [1225, 319] width 154 height 26
type input "2"
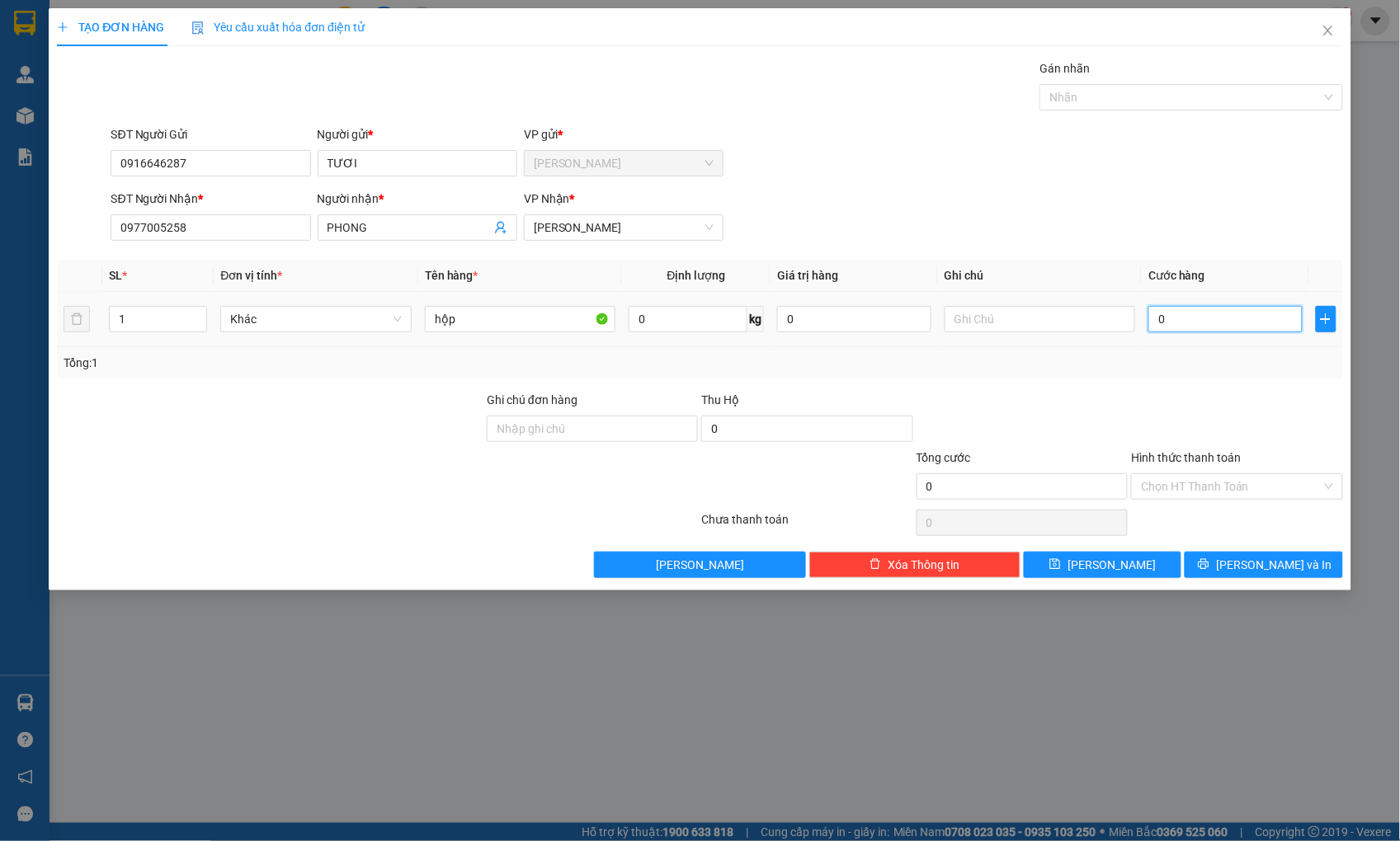
type input "2"
type input "20"
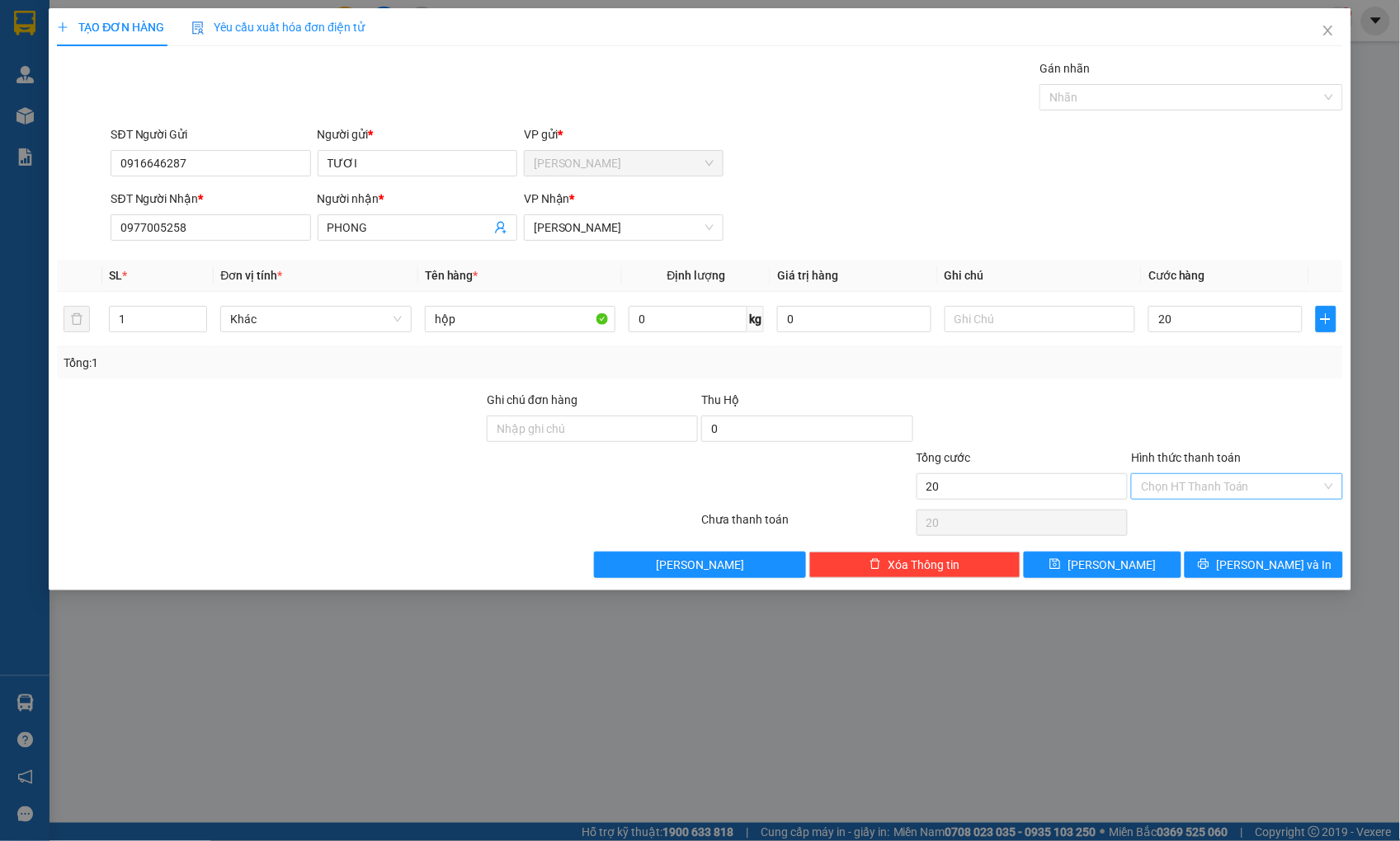
type input "20.000"
click at [1239, 484] on input "Hình thức thanh toán" at bounding box center [1230, 486] width 180 height 24
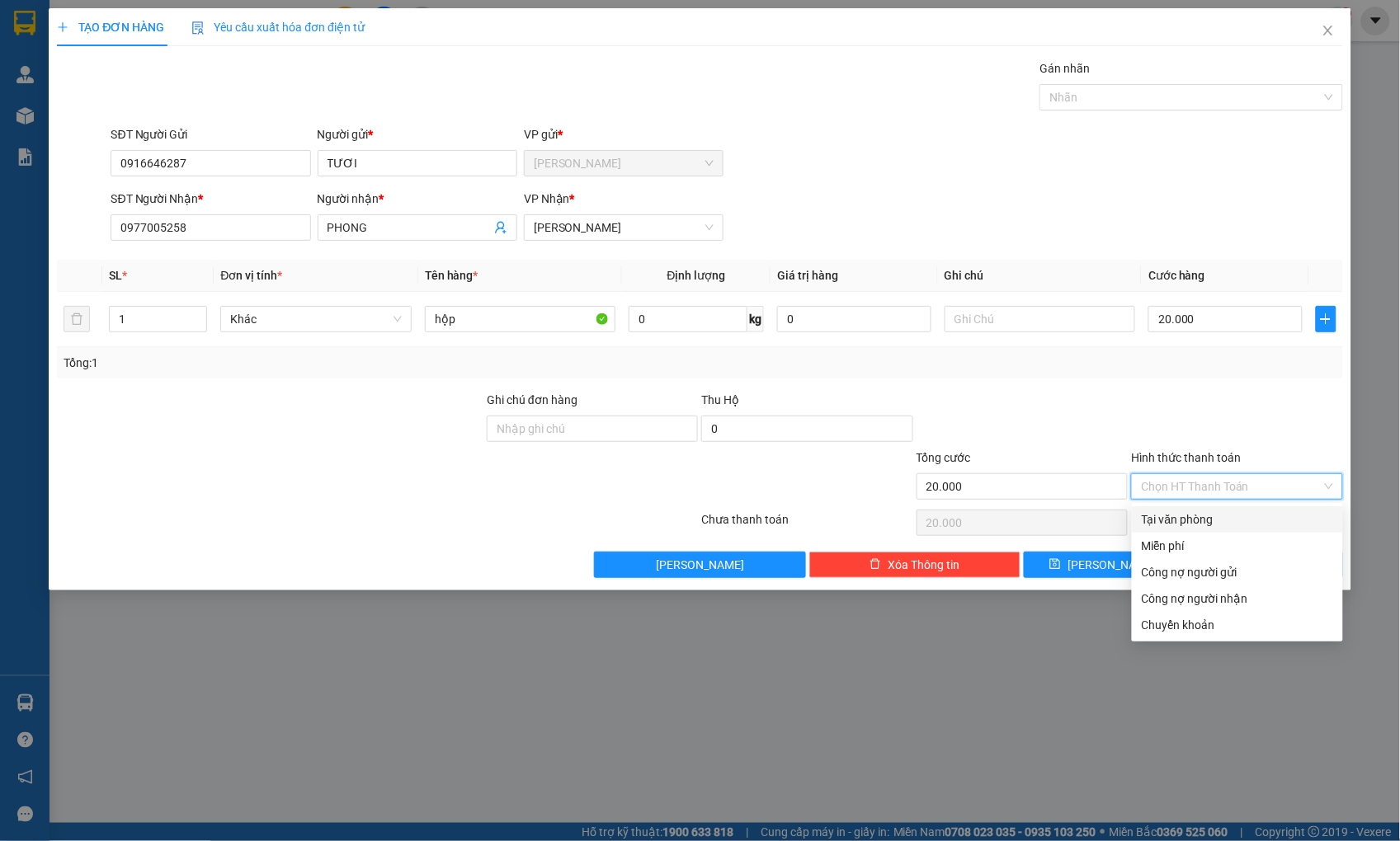
click at [1220, 513] on div "Tại văn phòng" at bounding box center [1237, 519] width 192 height 18
type input "0"
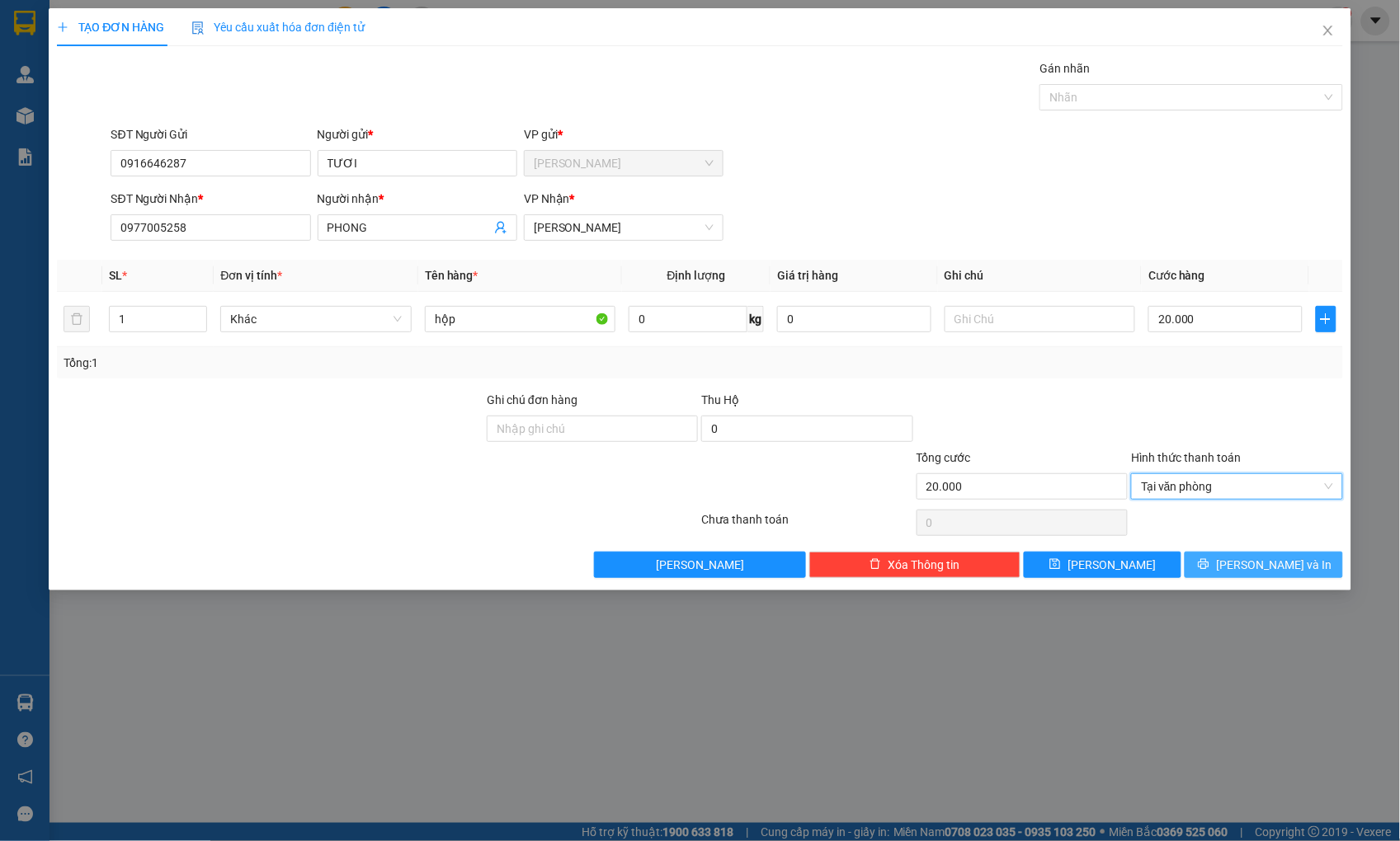
click at [1209, 561] on icon "printer" at bounding box center [1204, 564] width 11 height 11
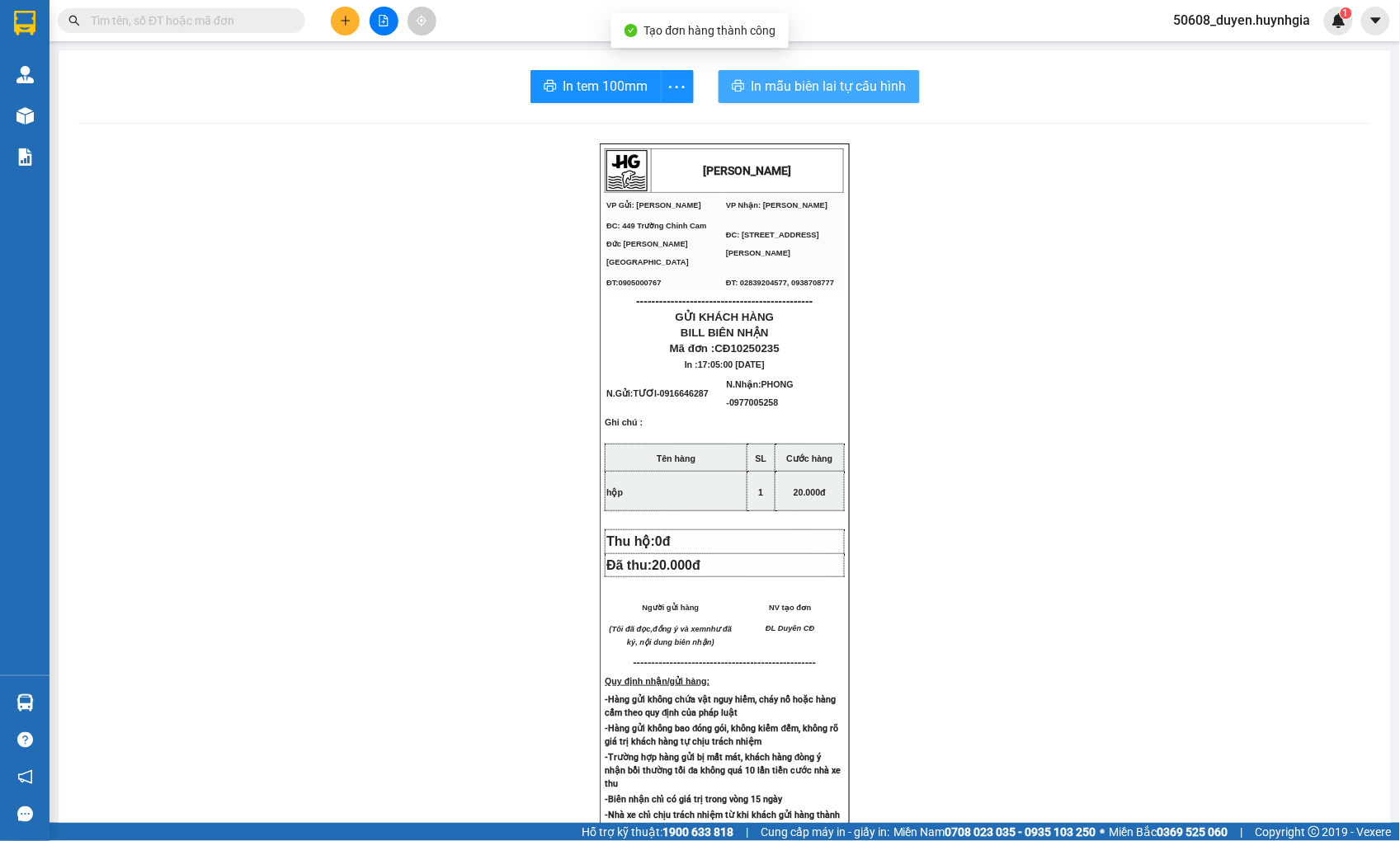
click at [795, 92] on span "In mẫu biên lai tự cấu hình" at bounding box center [828, 86] width 155 height 20
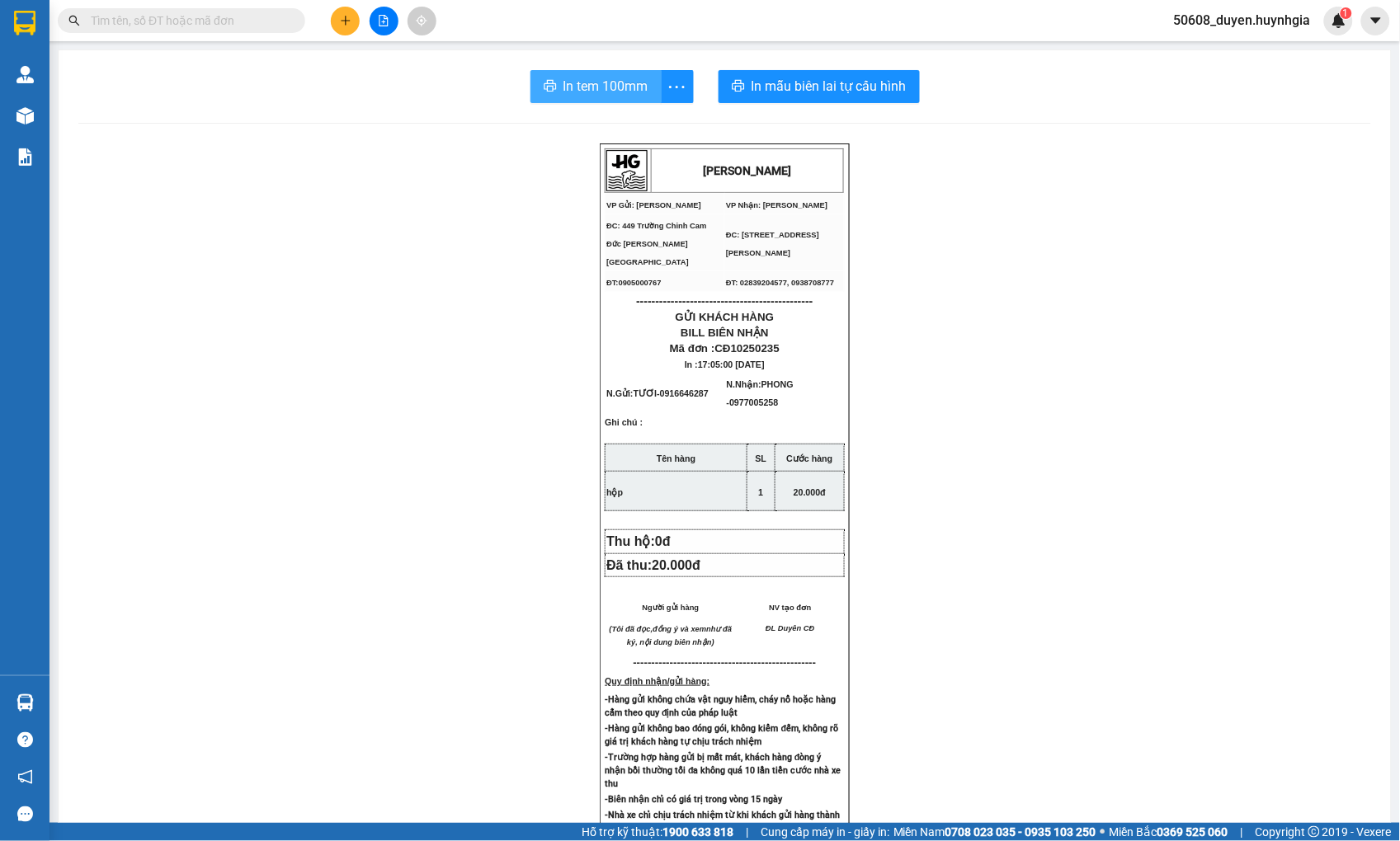
click at [630, 79] on span "In tem 100mm" at bounding box center [605, 86] width 85 height 20
click at [331, 20] on button at bounding box center [345, 21] width 29 height 29
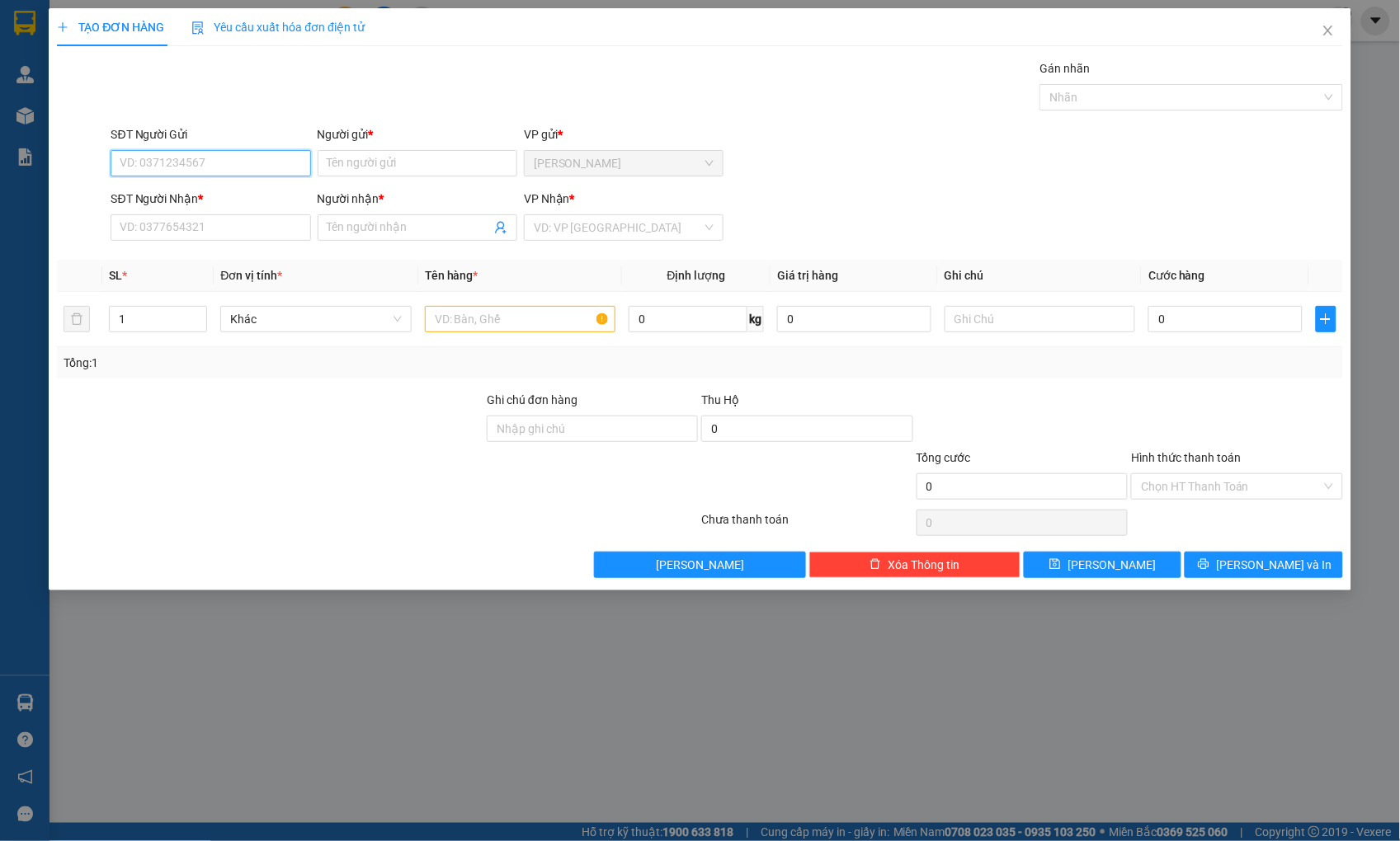
click at [217, 158] on input "SĐT Người Gửi" at bounding box center [210, 162] width 199 height 26
click at [179, 158] on input "SĐT Người Gửi" at bounding box center [210, 162] width 199 height 26
click at [139, 161] on input "098616" at bounding box center [210, 162] width 199 height 26
click at [195, 166] on input "0988616" at bounding box center [210, 162] width 199 height 26
type input "0988616039"
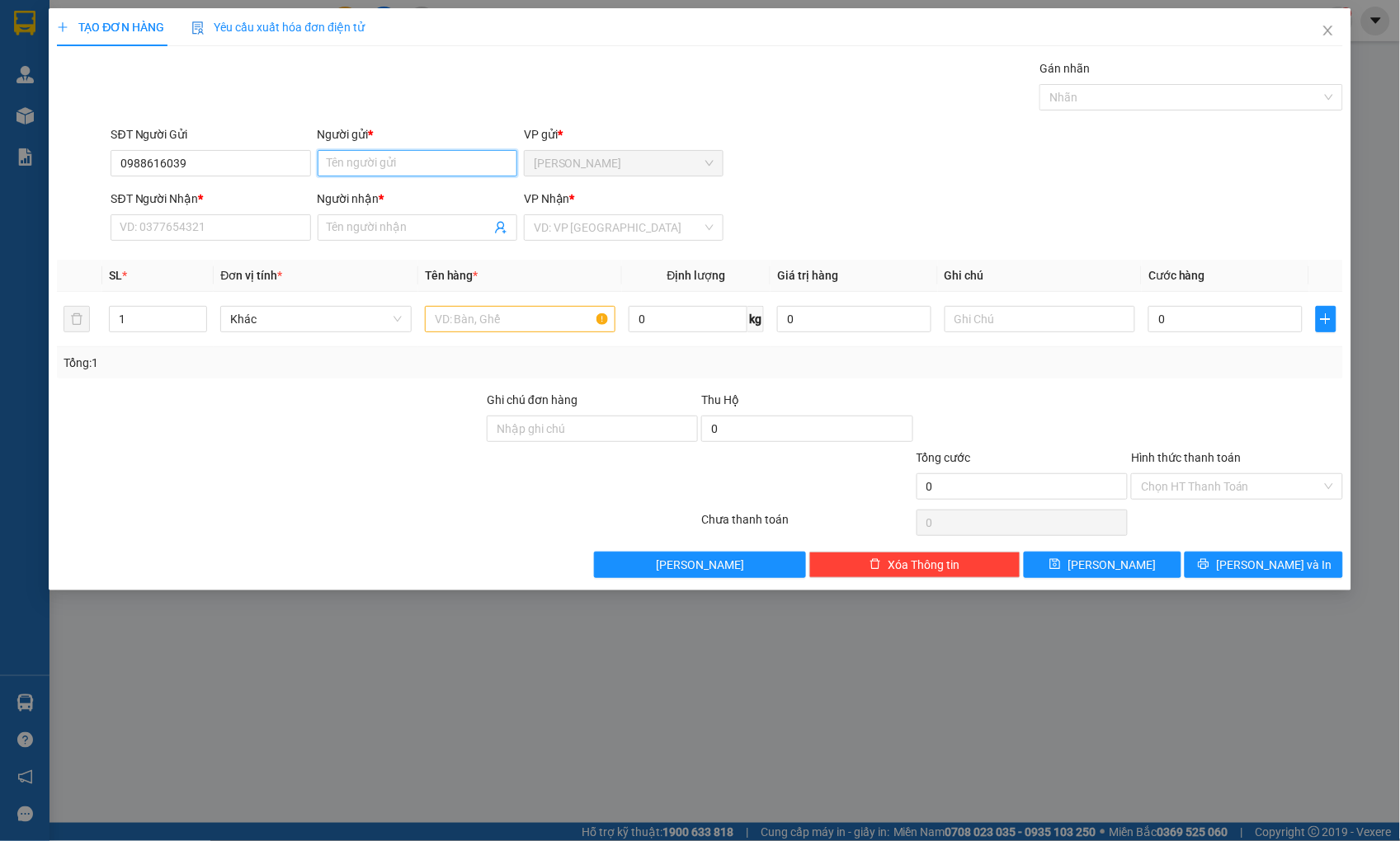
click at [383, 166] on input "Người gửi *" at bounding box center [417, 162] width 199 height 26
type input "NHỊ"
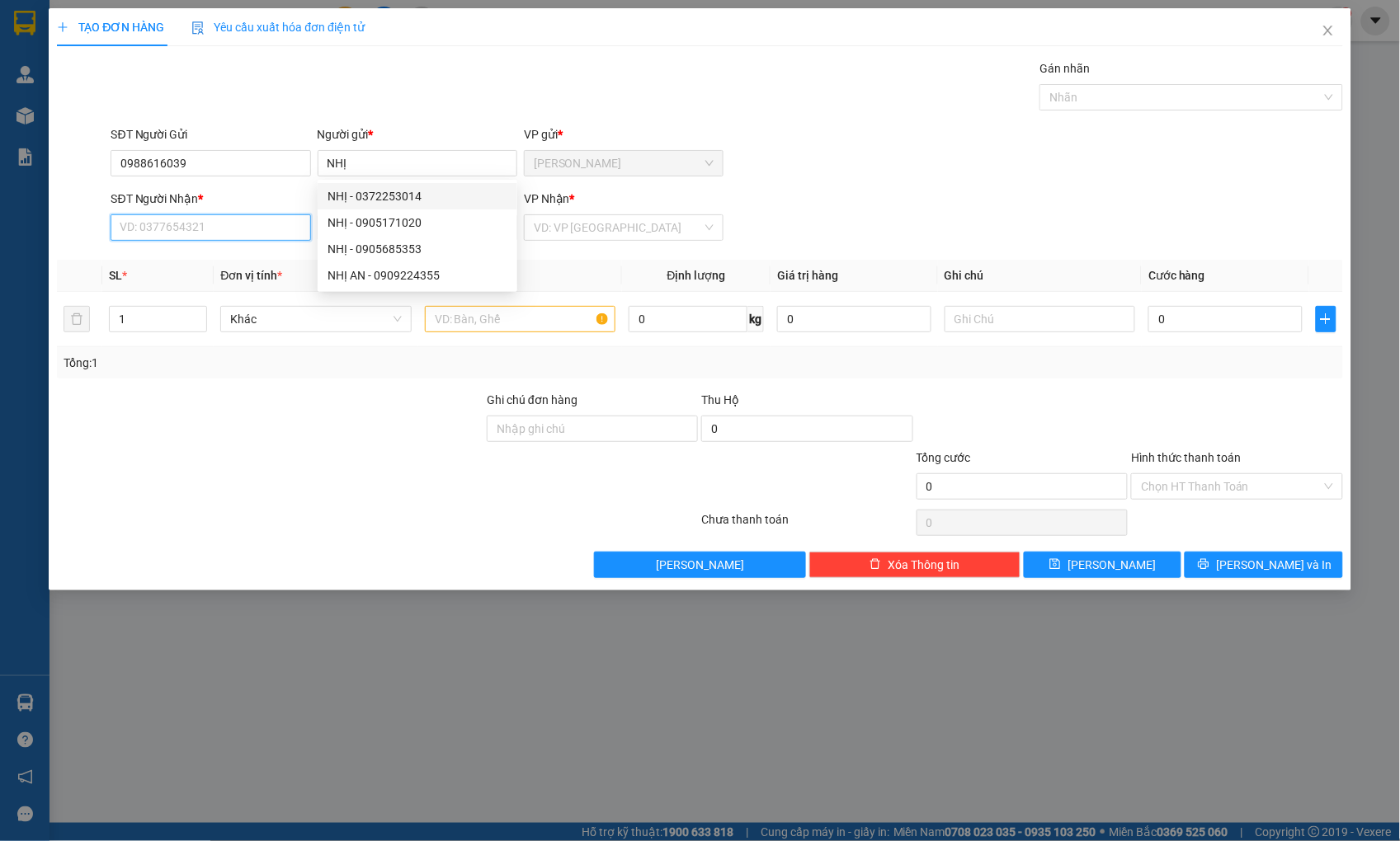
click at [249, 227] on input "SĐT Người Nhận *" at bounding box center [210, 228] width 199 height 26
type input "0363744560"
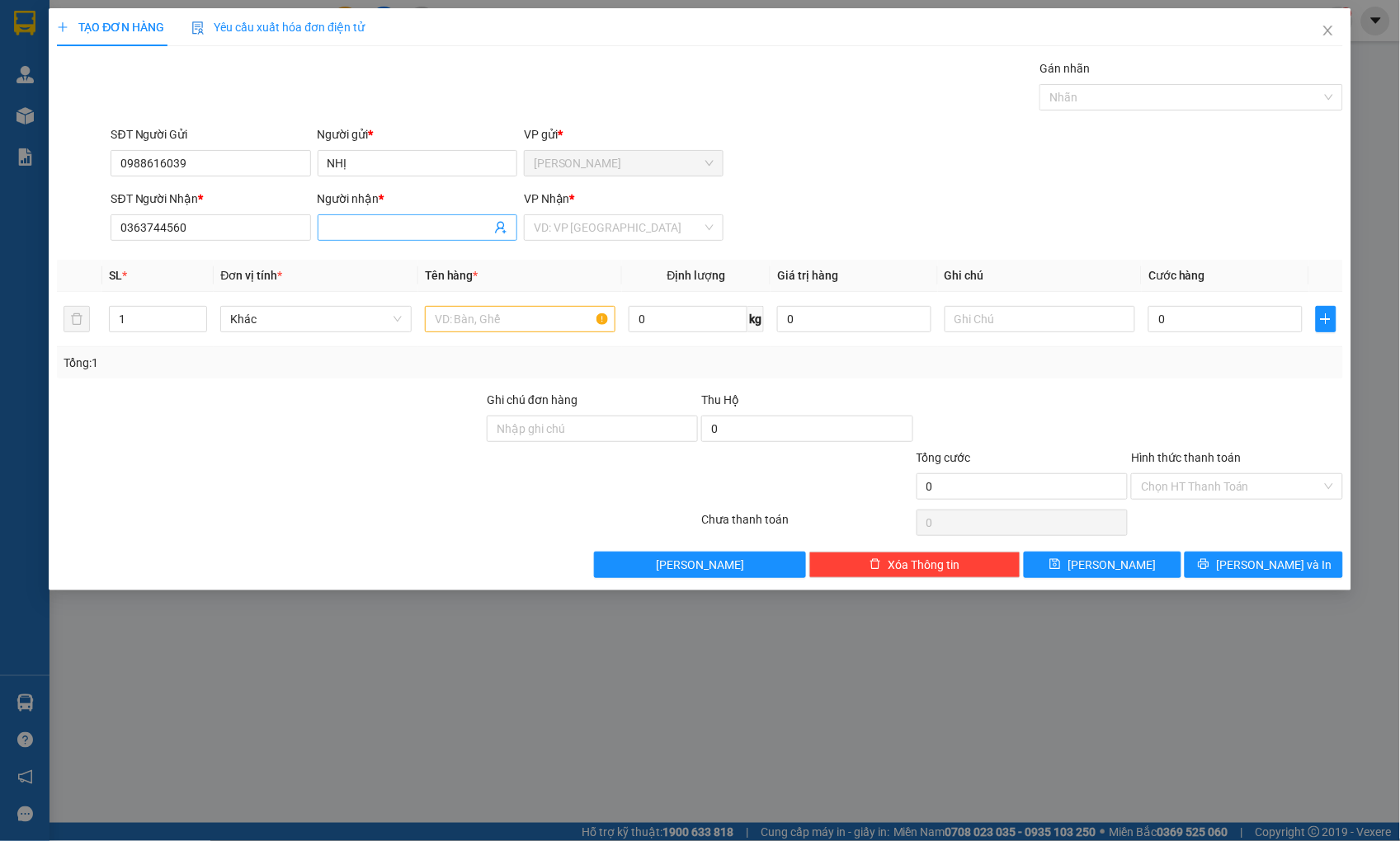
click at [357, 233] on input "Người nhận *" at bounding box center [409, 228] width 163 height 18
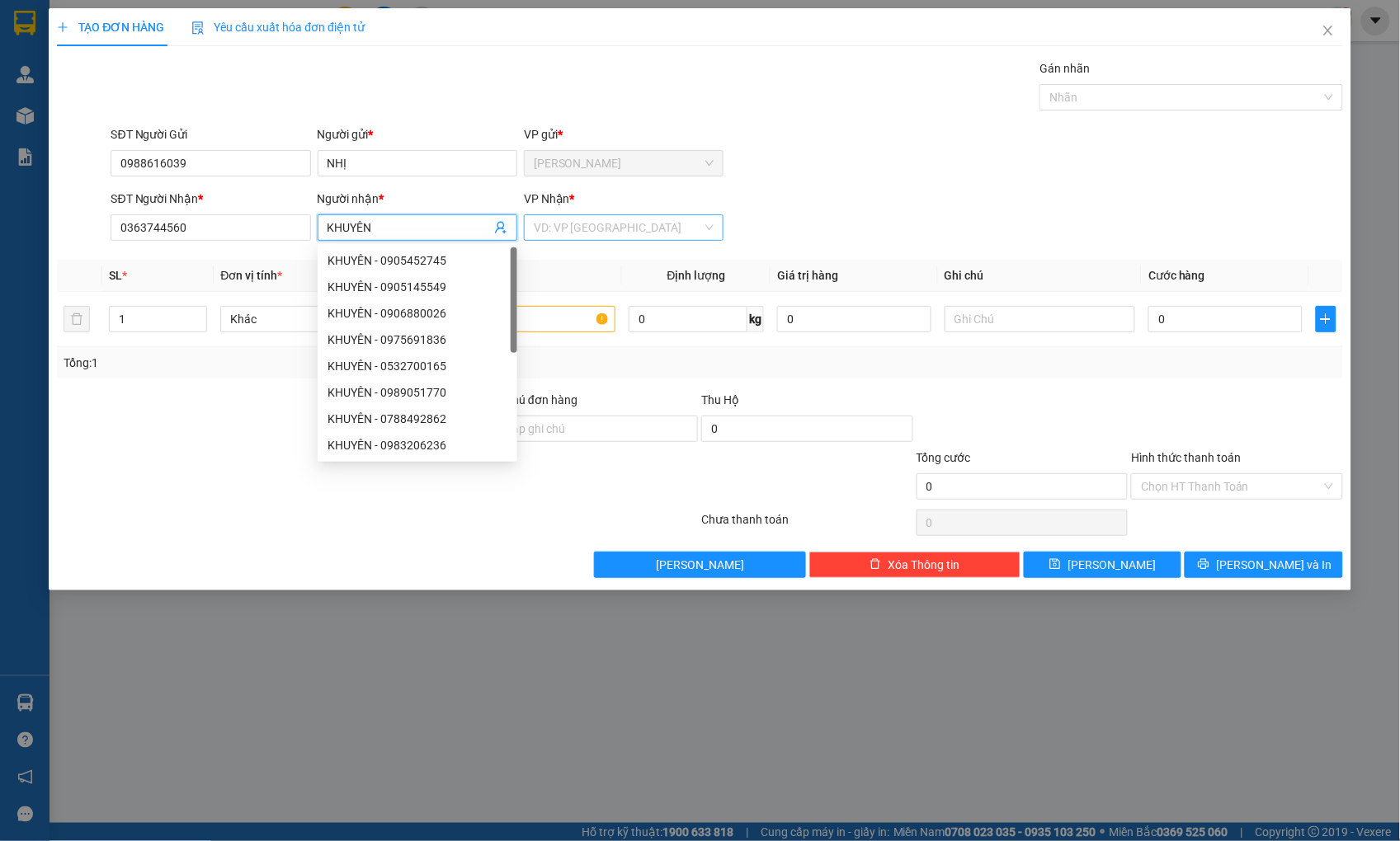
type input "KHUYÊN"
click at [602, 221] on input "search" at bounding box center [617, 227] width 168 height 24
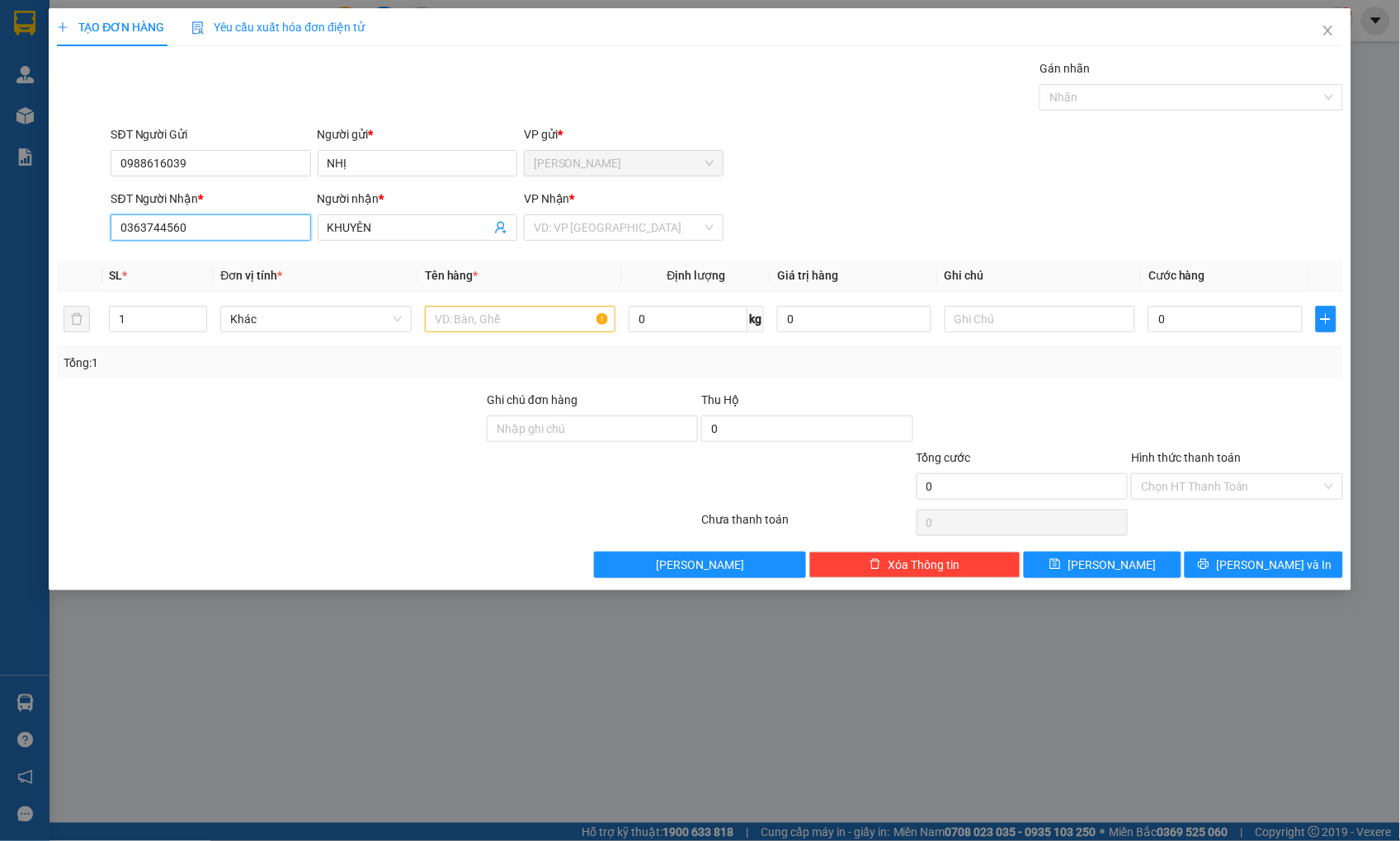
drag, startPoint x: 259, startPoint y: 234, endPoint x: 85, endPoint y: 243, distance: 174.2
click at [85, 243] on div "SĐT Người Nhận * 0363744560 0363744560 Người nhận * KHUYÊN VP Nhận * VD: VP [GE…" at bounding box center [699, 218] width 1288 height 57
drag, startPoint x: 176, startPoint y: 171, endPoint x: 67, endPoint y: 182, distance: 109.6
click at [67, 182] on div "SĐT Người Gửi 0988616039 0988616039 Người gửi * NHỊ VP gửi * [PERSON_NAME]" at bounding box center [699, 154] width 1288 height 57
click at [671, 231] on input "search" at bounding box center [617, 227] width 168 height 24
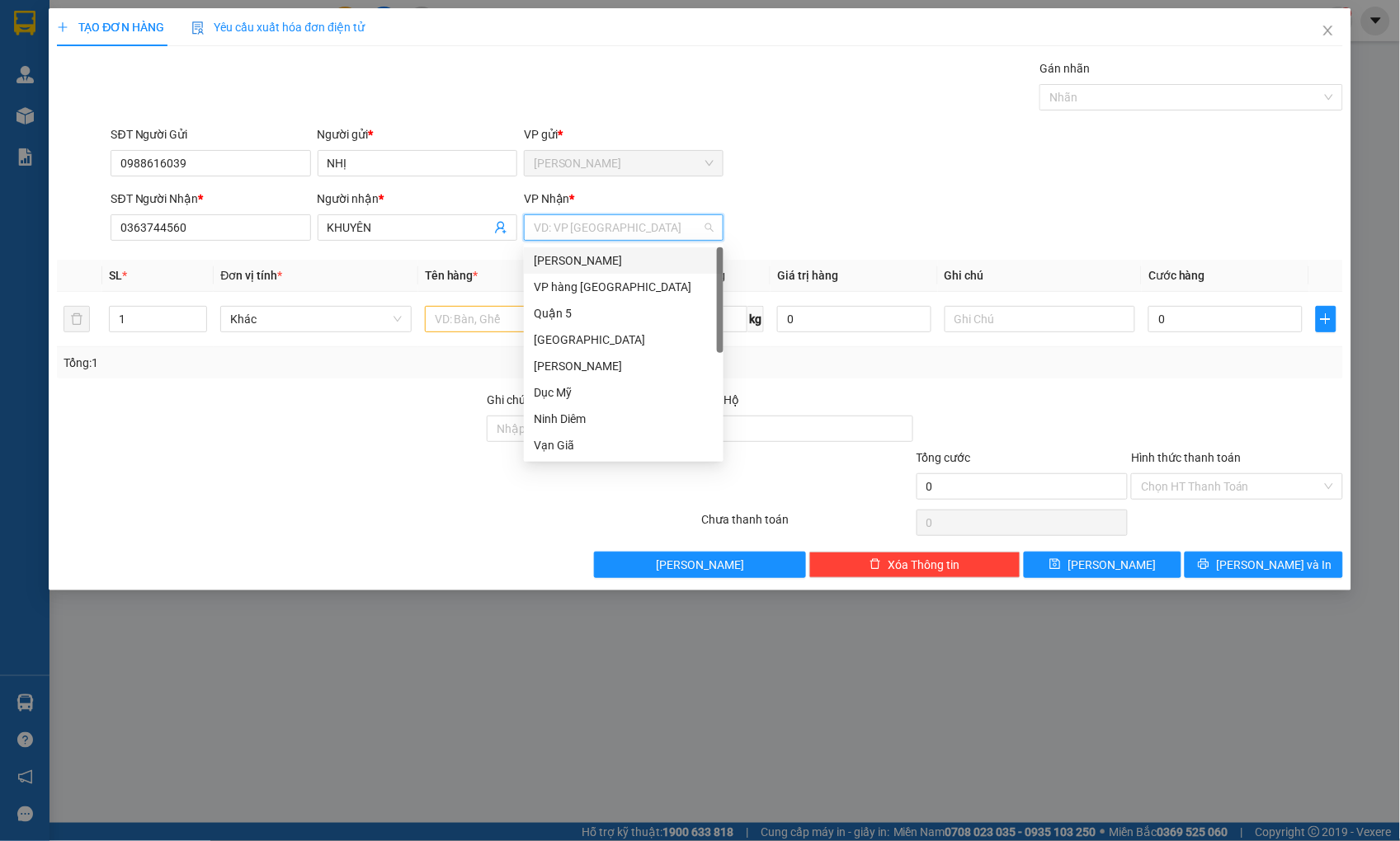
type input "P"
click at [578, 256] on div "[PERSON_NAME]" at bounding box center [623, 261] width 180 height 18
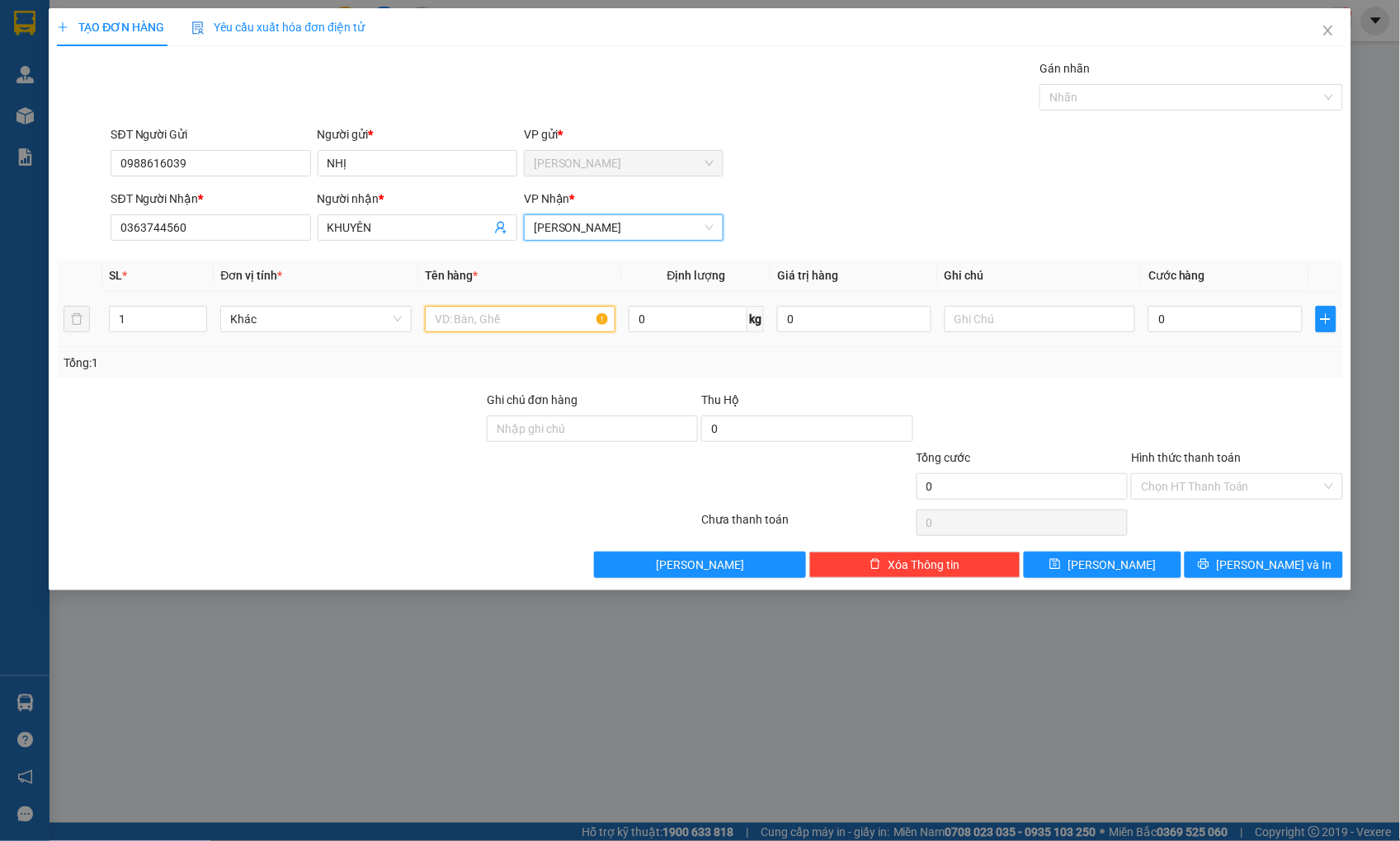
click at [568, 328] on input "text" at bounding box center [520, 319] width 191 height 26
type input "T"
type input "KIỆN"
click at [1170, 318] on input "0" at bounding box center [1225, 319] width 154 height 26
type input "4"
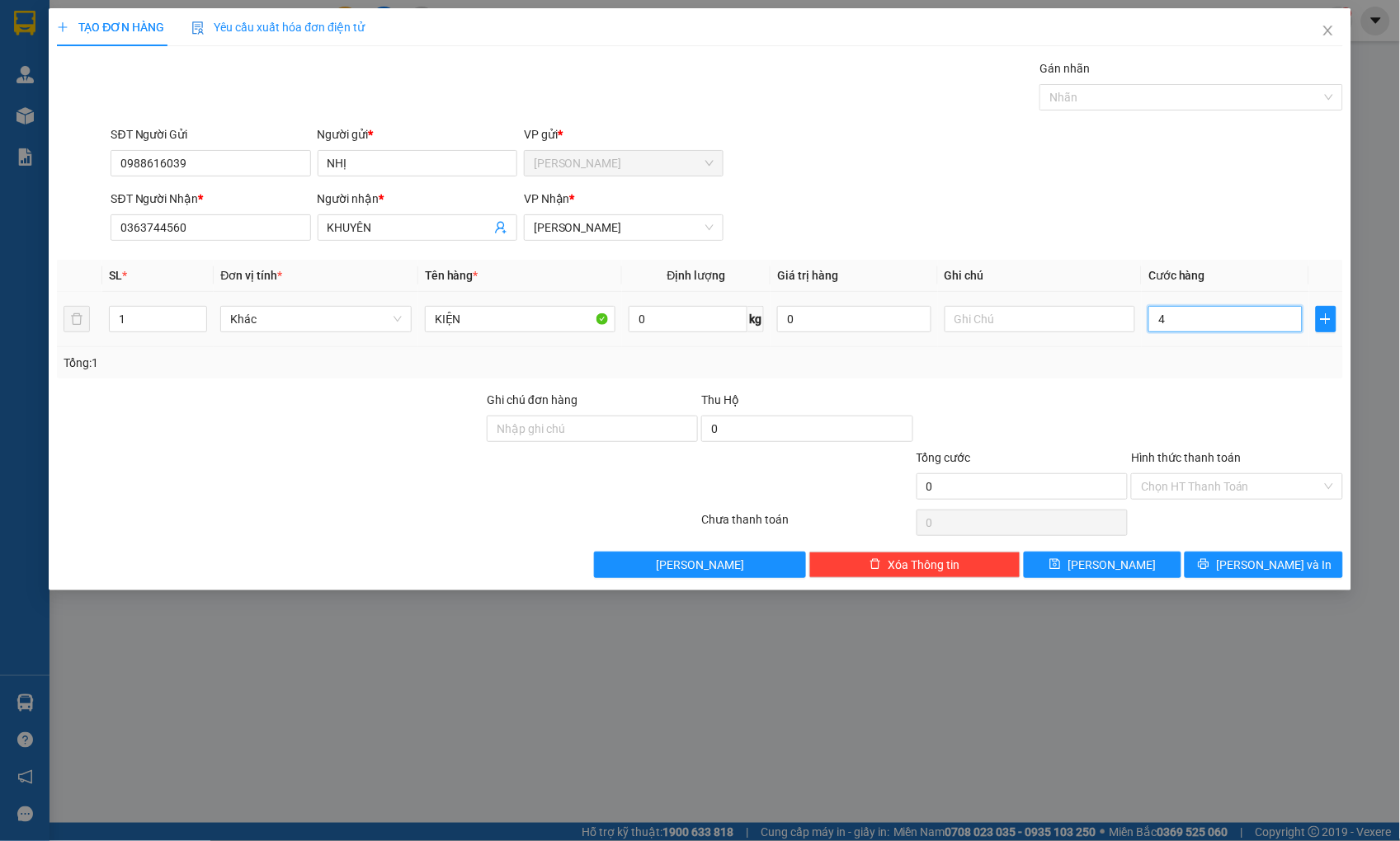
type input "4"
type input "40"
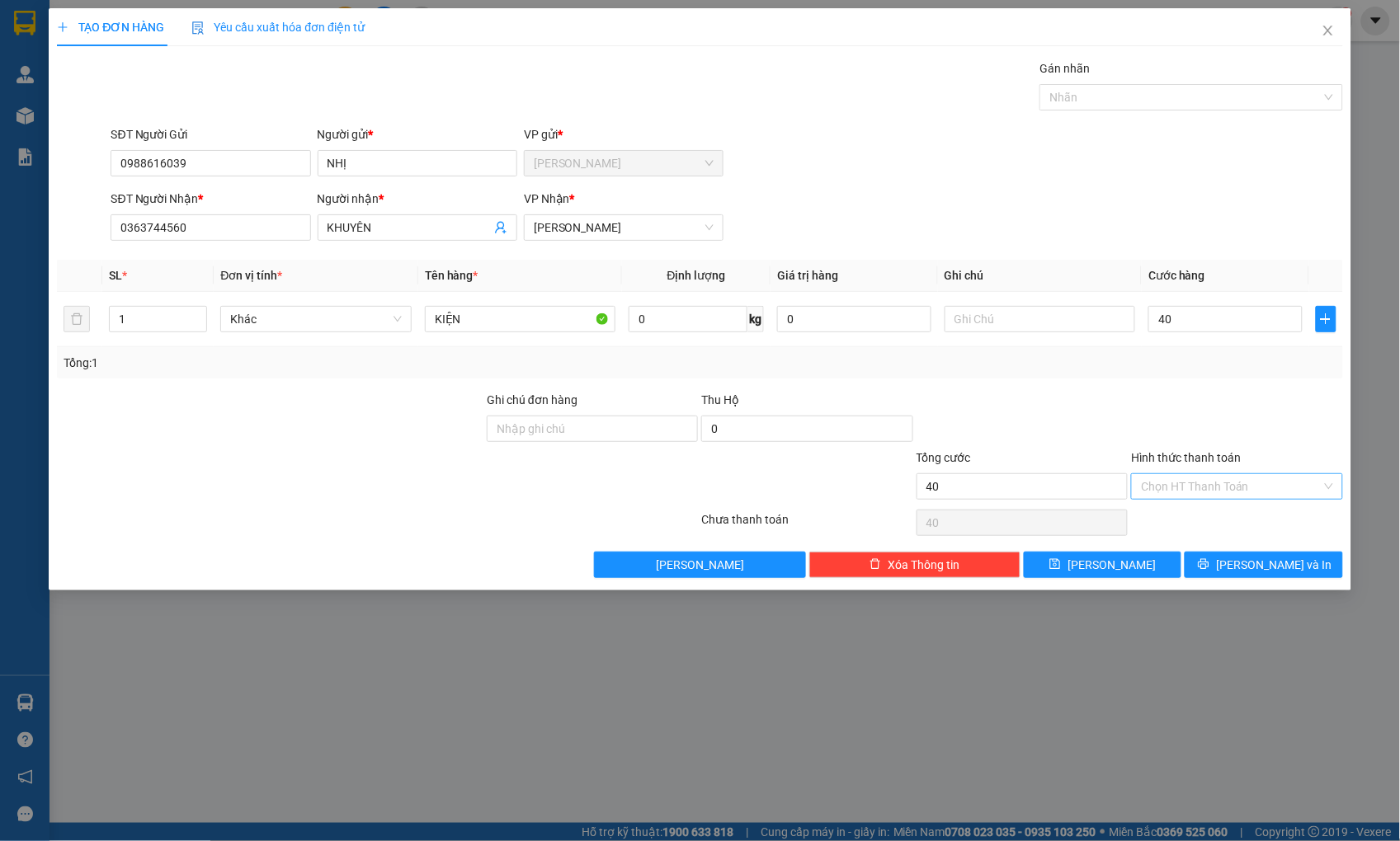
type input "40.000"
click at [1186, 484] on input "Hình thức thanh toán" at bounding box center [1230, 486] width 180 height 24
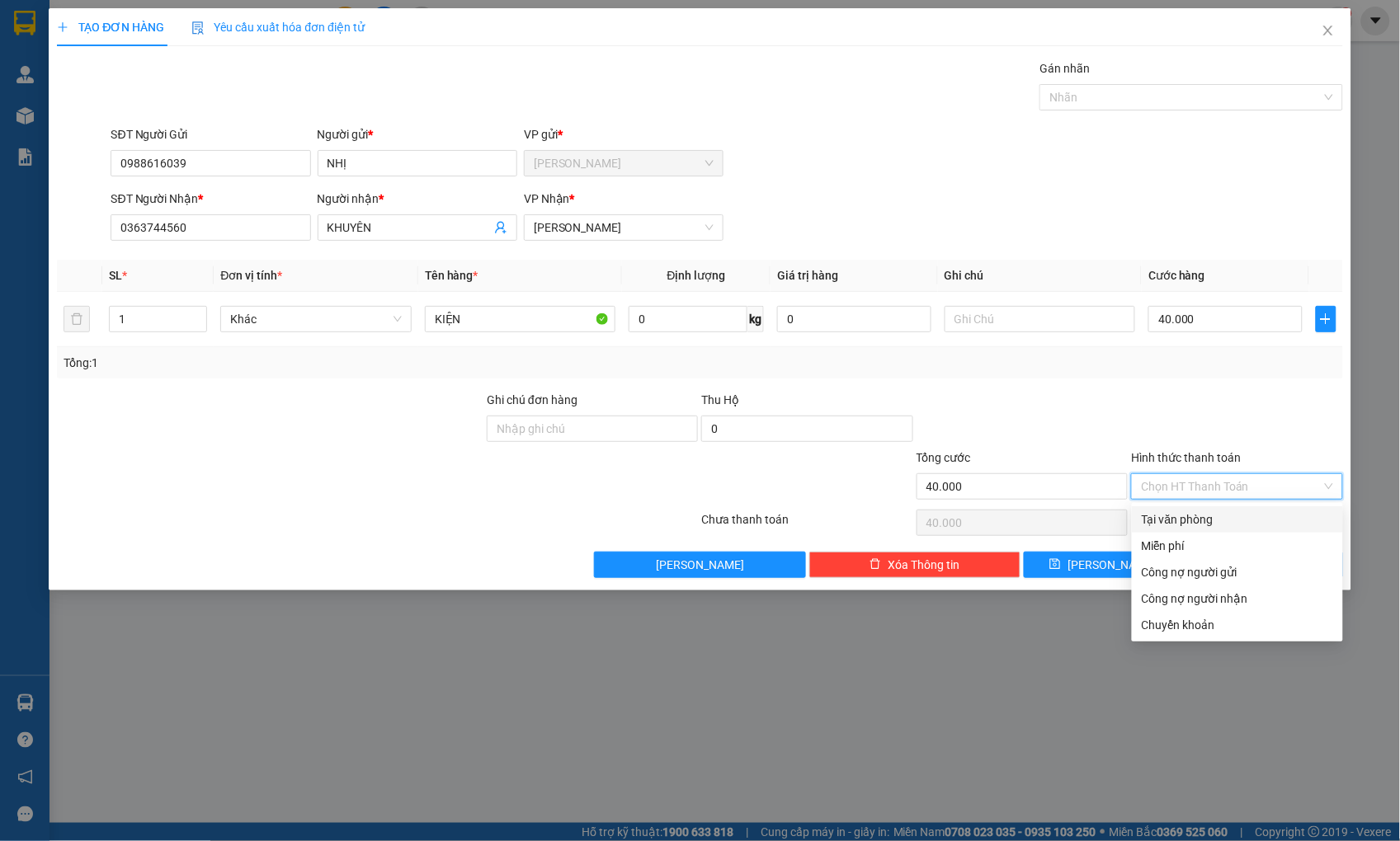
drag, startPoint x: 1185, startPoint y: 519, endPoint x: 1220, endPoint y: 426, distance: 99.4
click at [1185, 518] on div "Tại văn phòng" at bounding box center [1237, 519] width 192 height 18
type input "0"
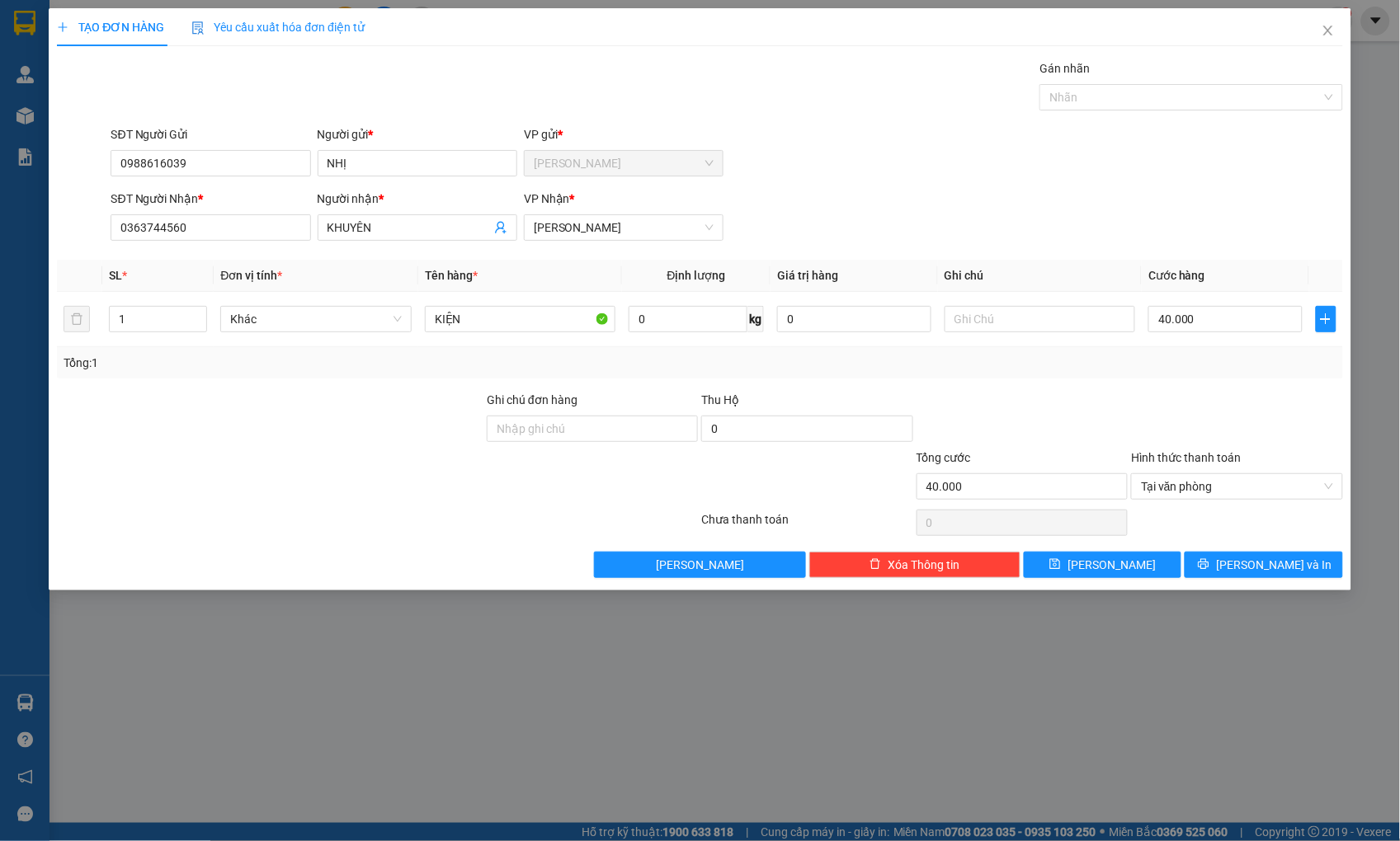
click at [1221, 403] on div at bounding box center [1236, 419] width 215 height 57
click at [1209, 564] on icon "printer" at bounding box center [1204, 564] width 12 height 12
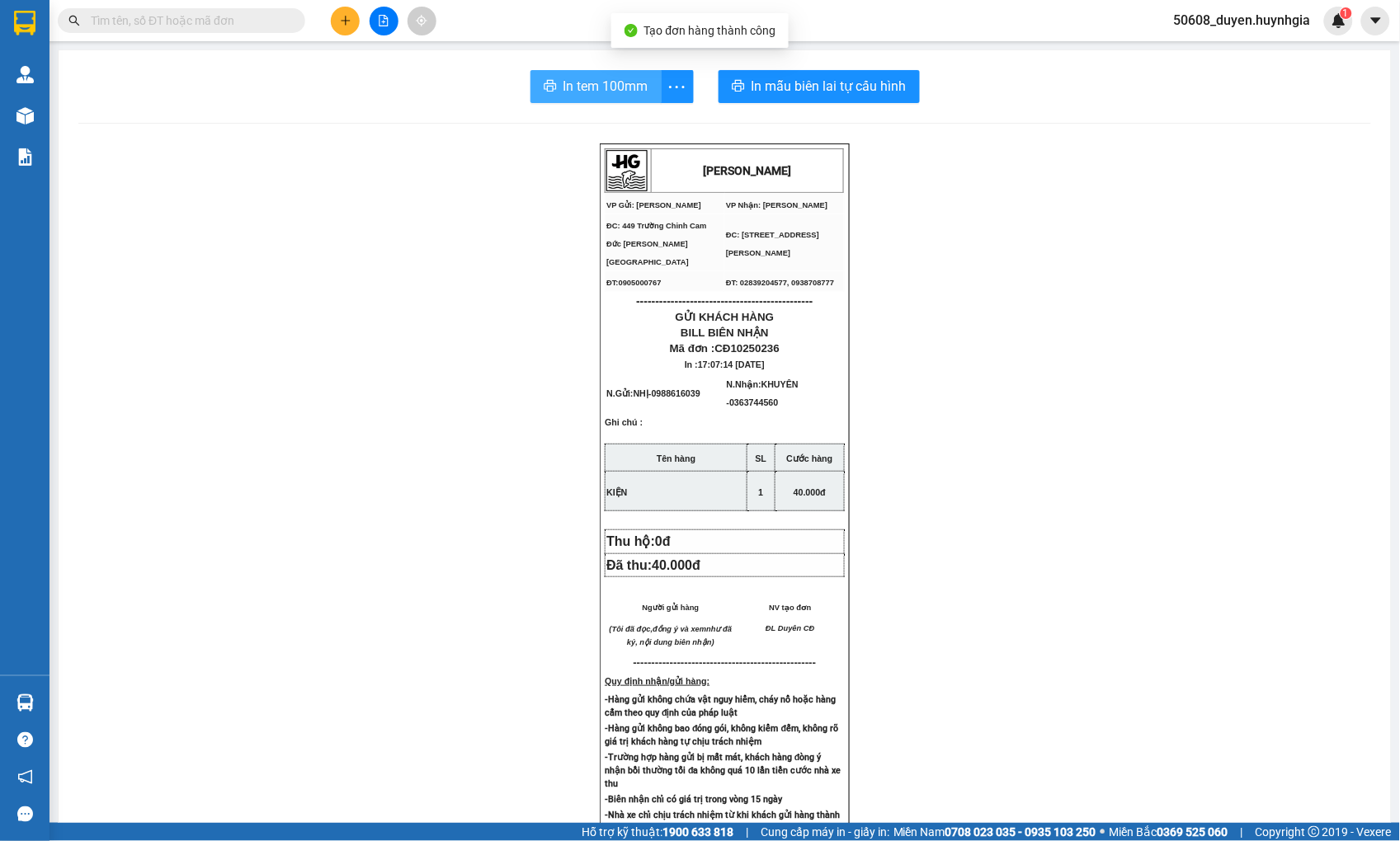
click at [630, 95] on span "In tem 100mm" at bounding box center [605, 86] width 85 height 20
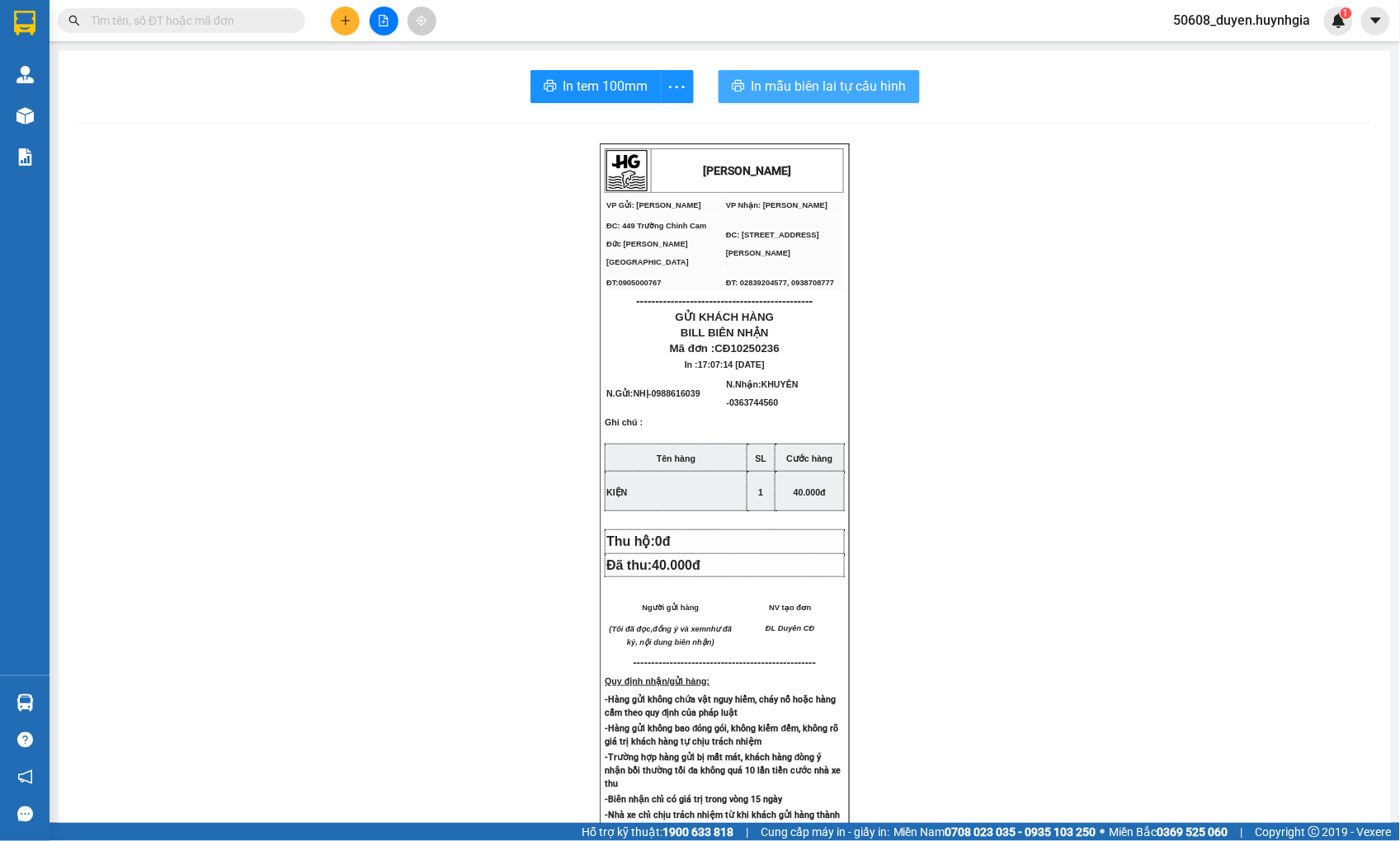
click at [852, 84] on span "In mẫu biên lai tự cấu hình" at bounding box center [828, 86] width 155 height 20
click at [220, 213] on div "[PERSON_NAME] VP Gửi: Cam Đức VP Nhận: [PERSON_NAME] ĐC: 449 [GEOGRAPHIC_DATA…" at bounding box center [724, 695] width 1292 height 1104
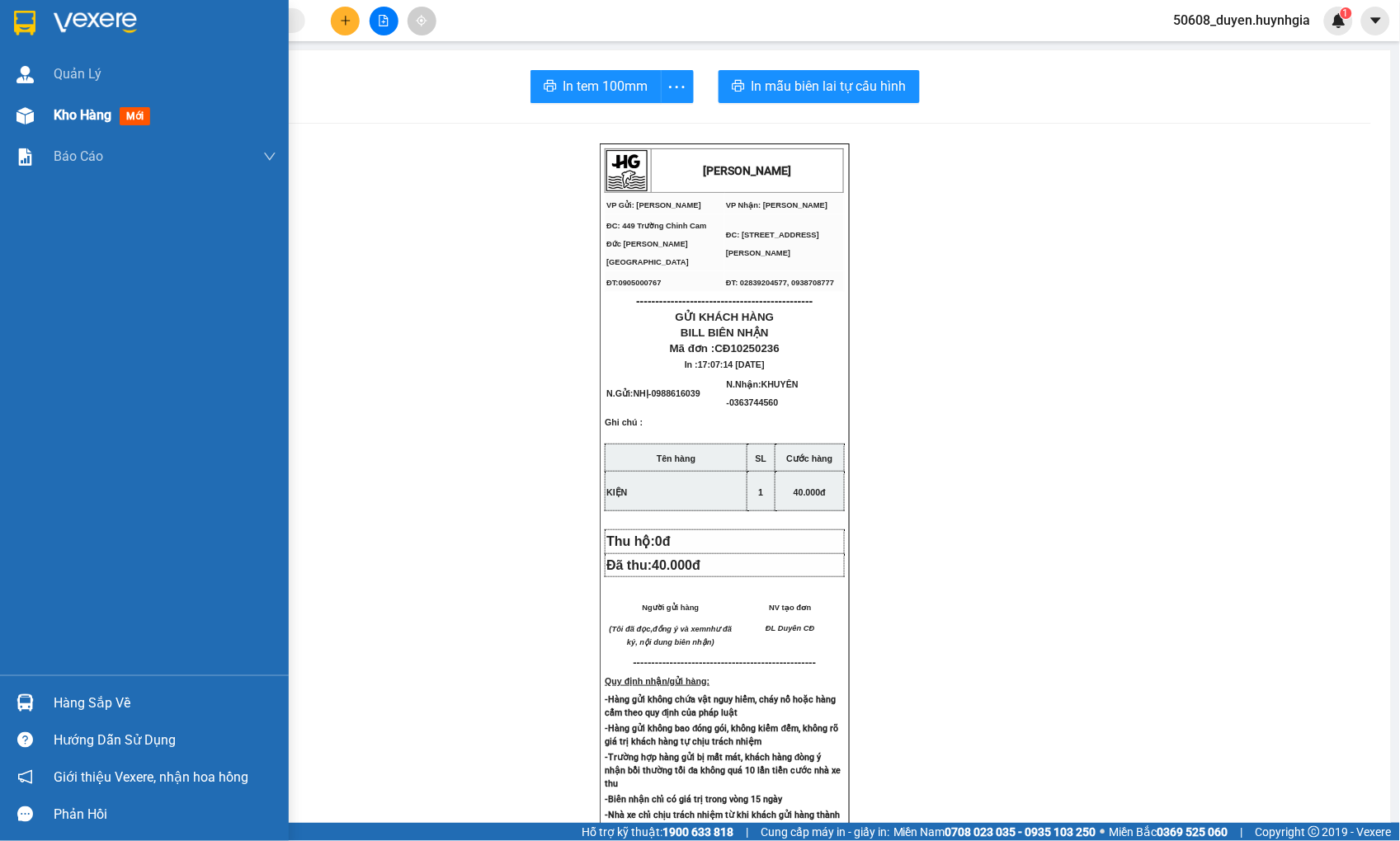
click at [61, 112] on span "Kho hàng" at bounding box center [82, 115] width 57 height 16
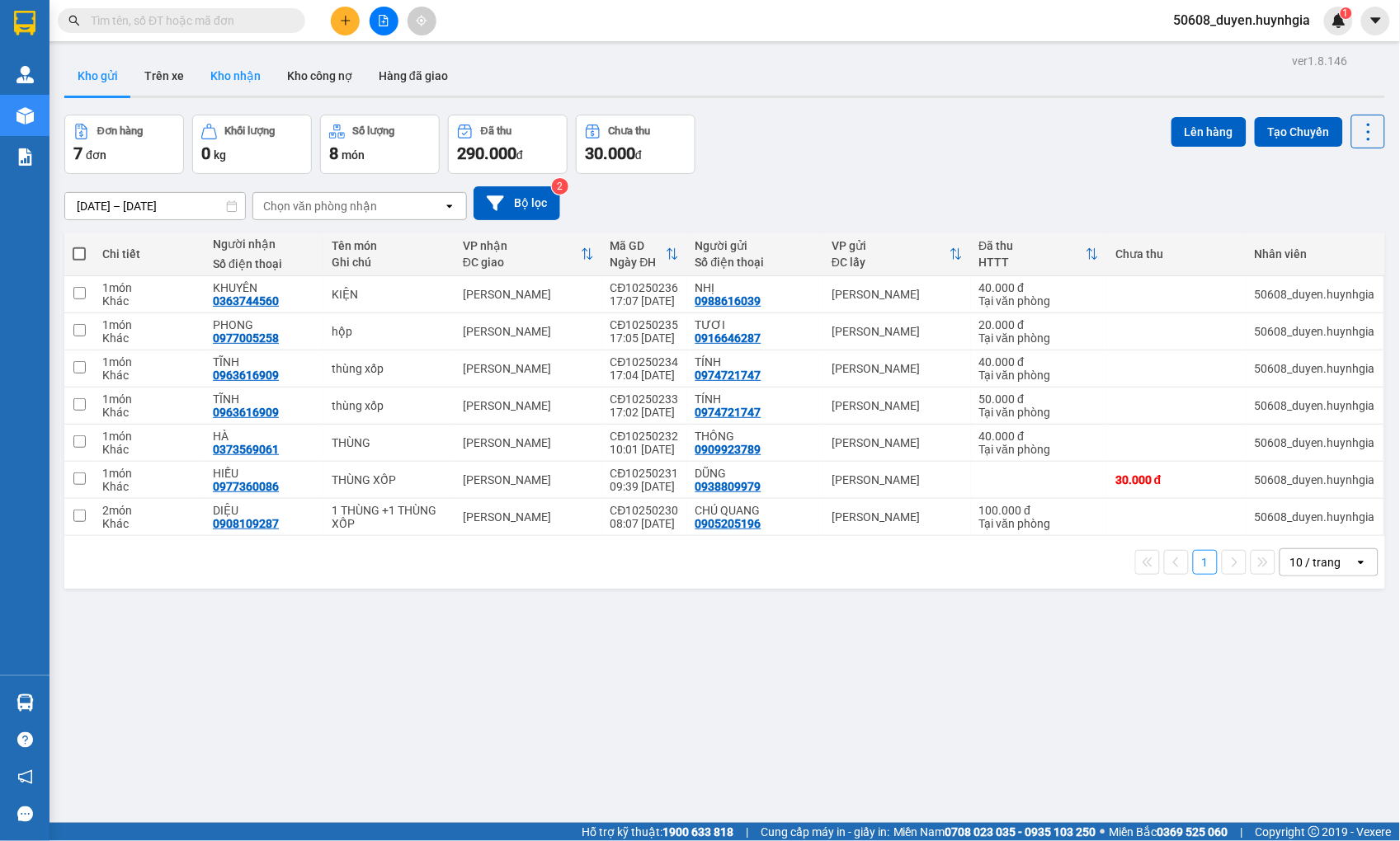
click at [228, 68] on button "Kho nhận" at bounding box center [235, 76] width 77 height 40
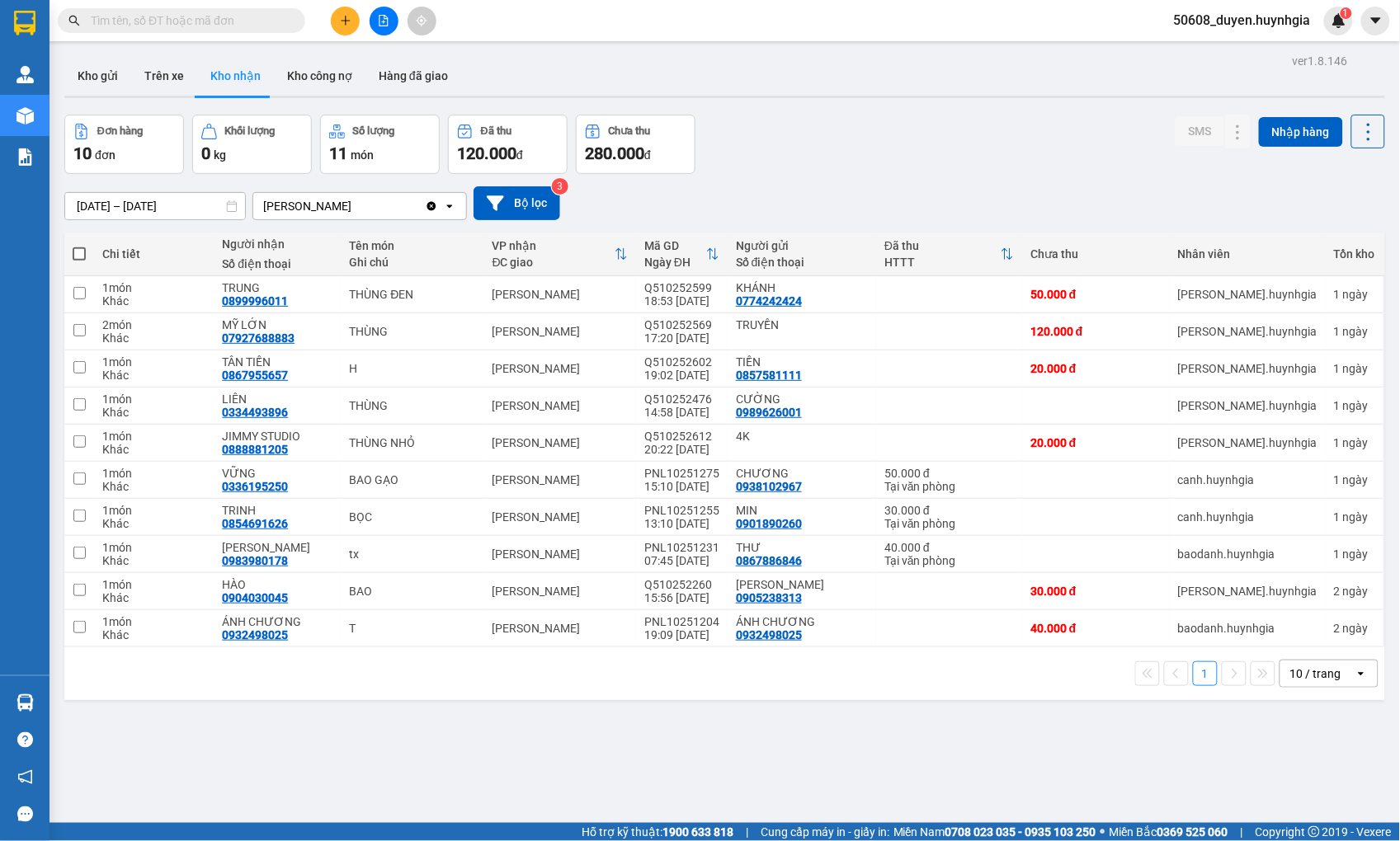
click at [897, 174] on div "[DATE] – [DATE] Press the down arrow key to interact with the calendar and sele…" at bounding box center [724, 203] width 1320 height 58
click at [1199, 406] on icon at bounding box center [1205, 405] width 12 height 12
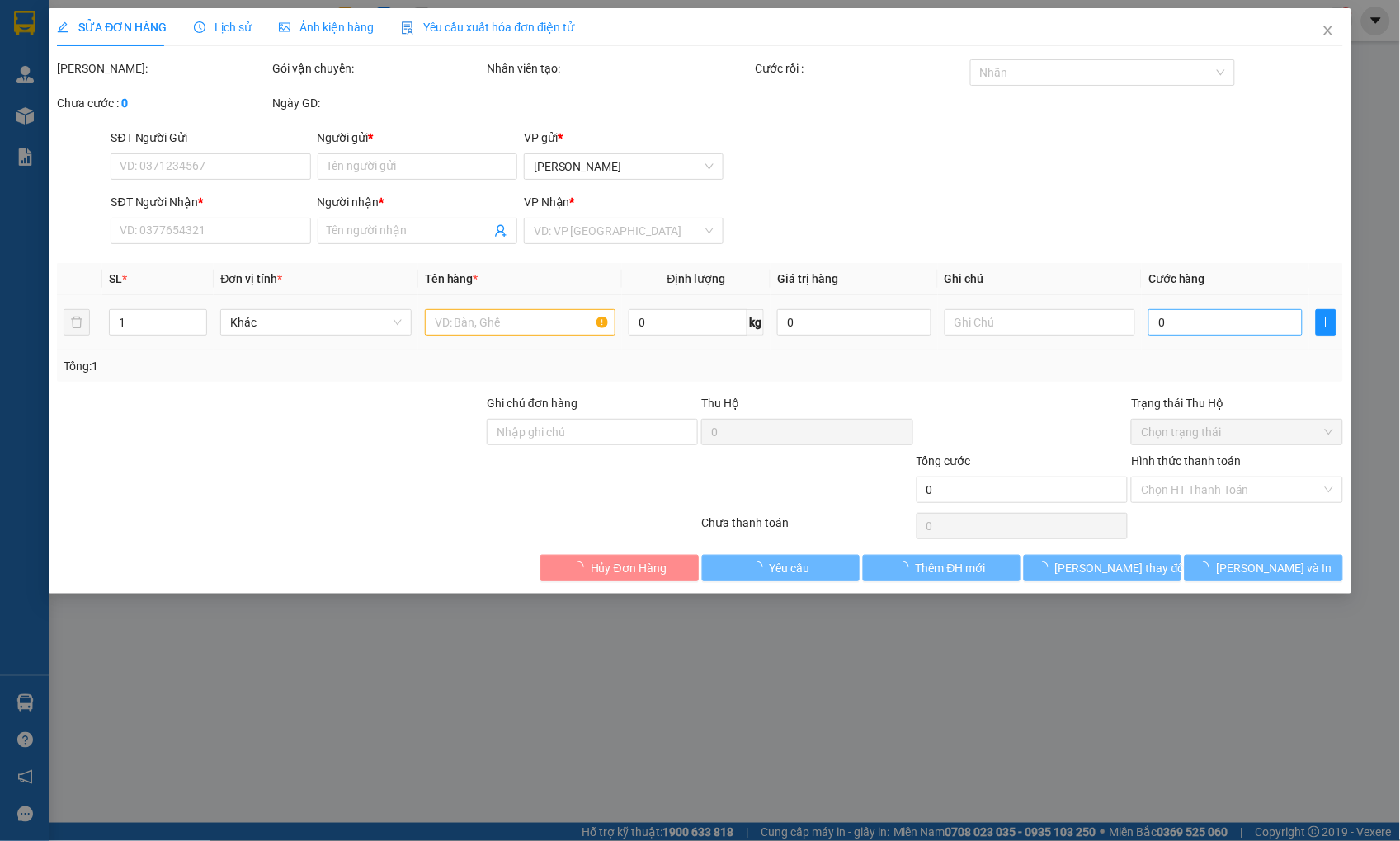
type input "0989626001"
type input "CƯỜNG"
type input "0334493896"
type input "LIÊN"
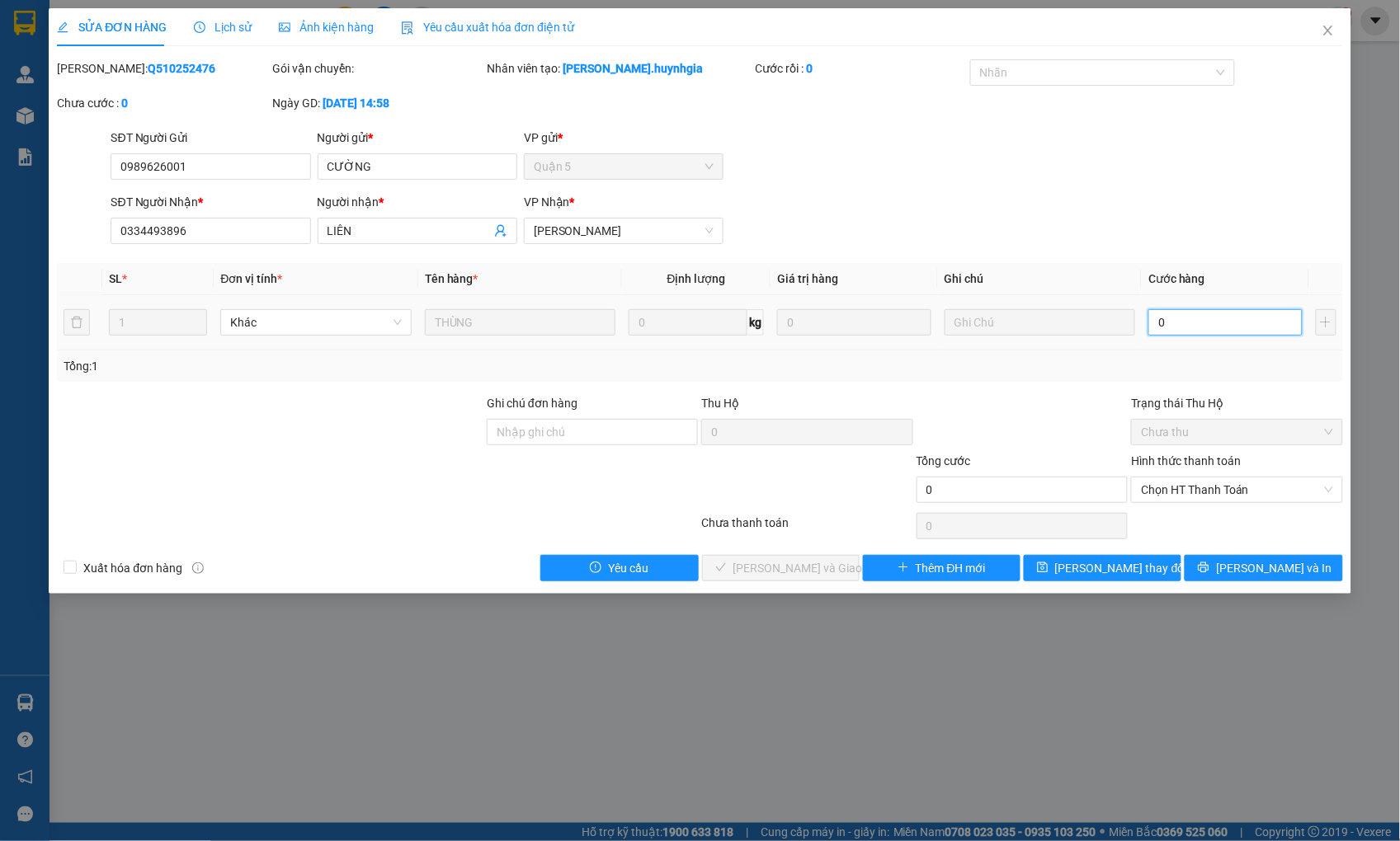
click at [1177, 327] on input "0" at bounding box center [1225, 322] width 154 height 26
type input "1"
type input "12"
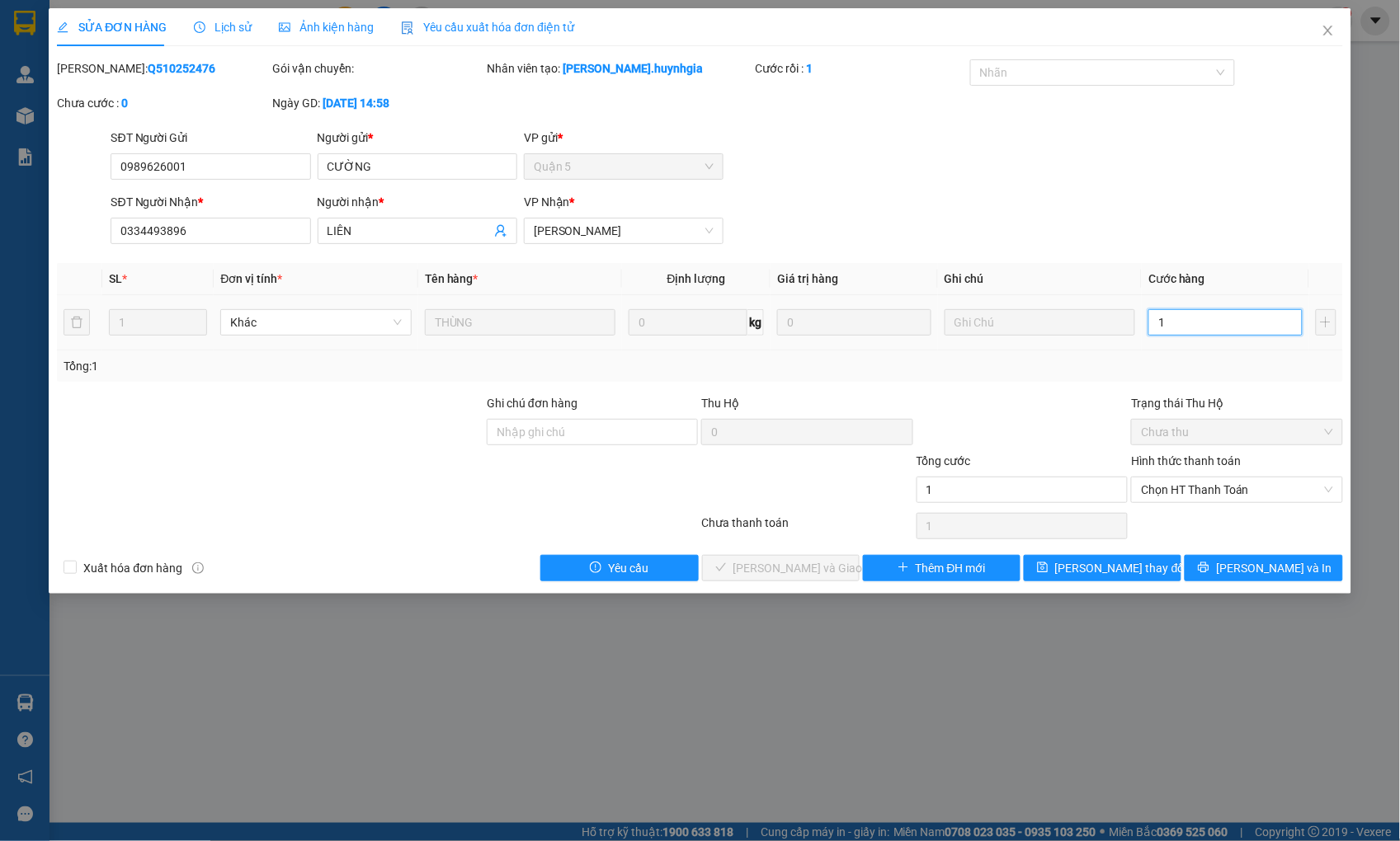
type input "12"
type input "120"
click at [1234, 481] on span "Chọn HT Thanh Toán" at bounding box center [1236, 489] width 192 height 24
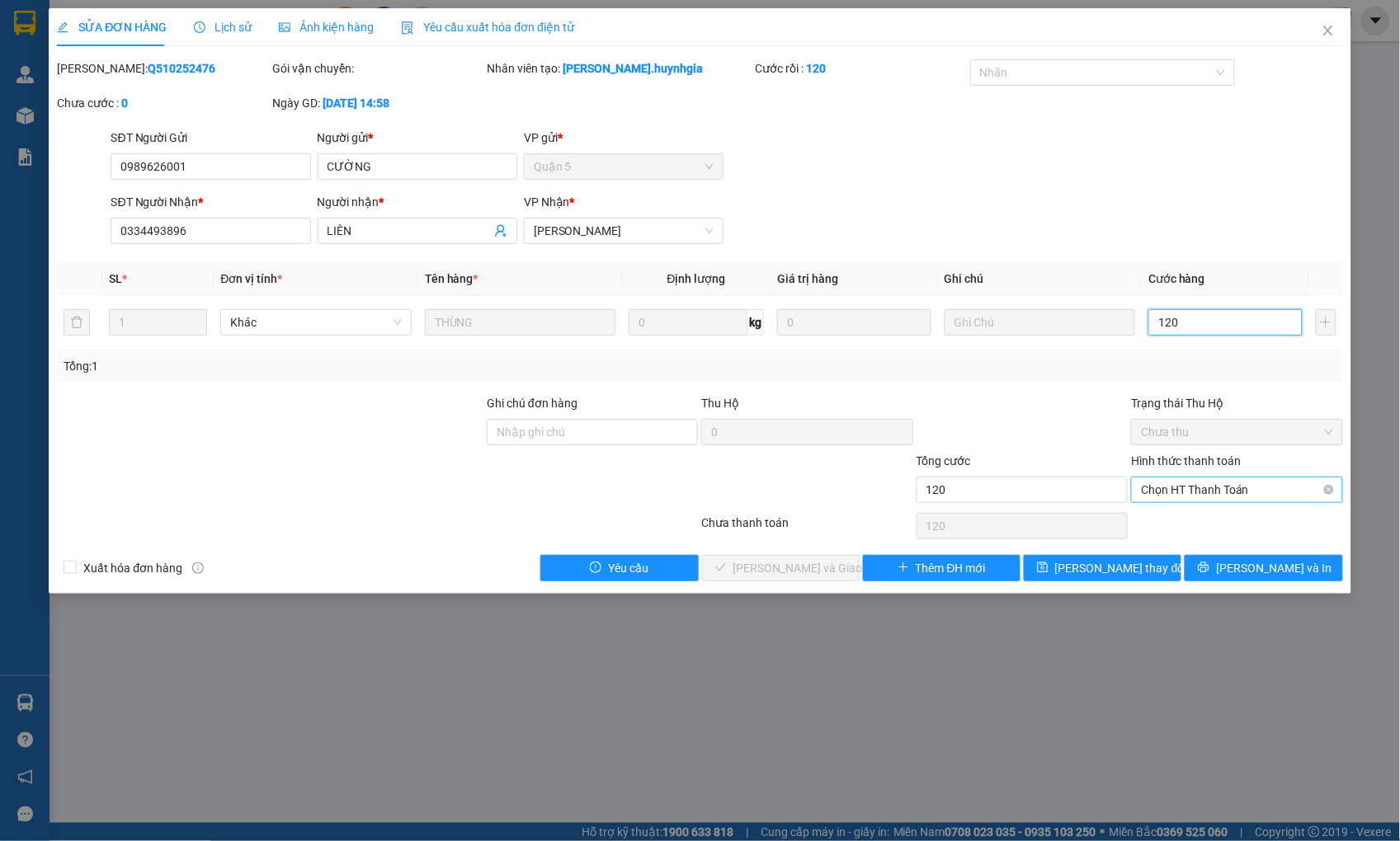
type input "120"
type input "120.000"
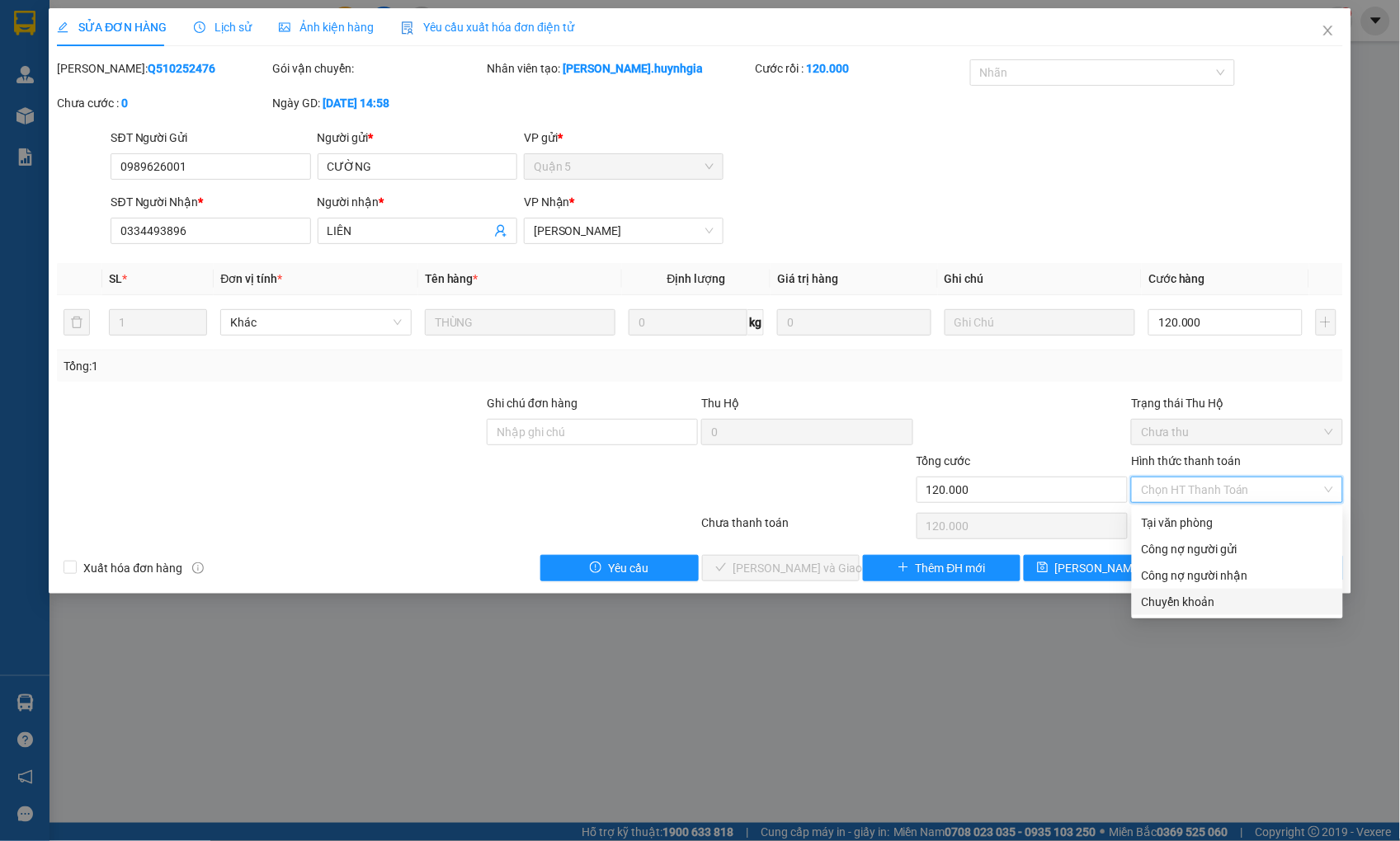
drag, startPoint x: 1209, startPoint y: 601, endPoint x: 1189, endPoint y: 603, distance: 20.1
click at [1208, 602] on div "Chuyển khoản" at bounding box center [1237, 602] width 192 height 18
type input "0"
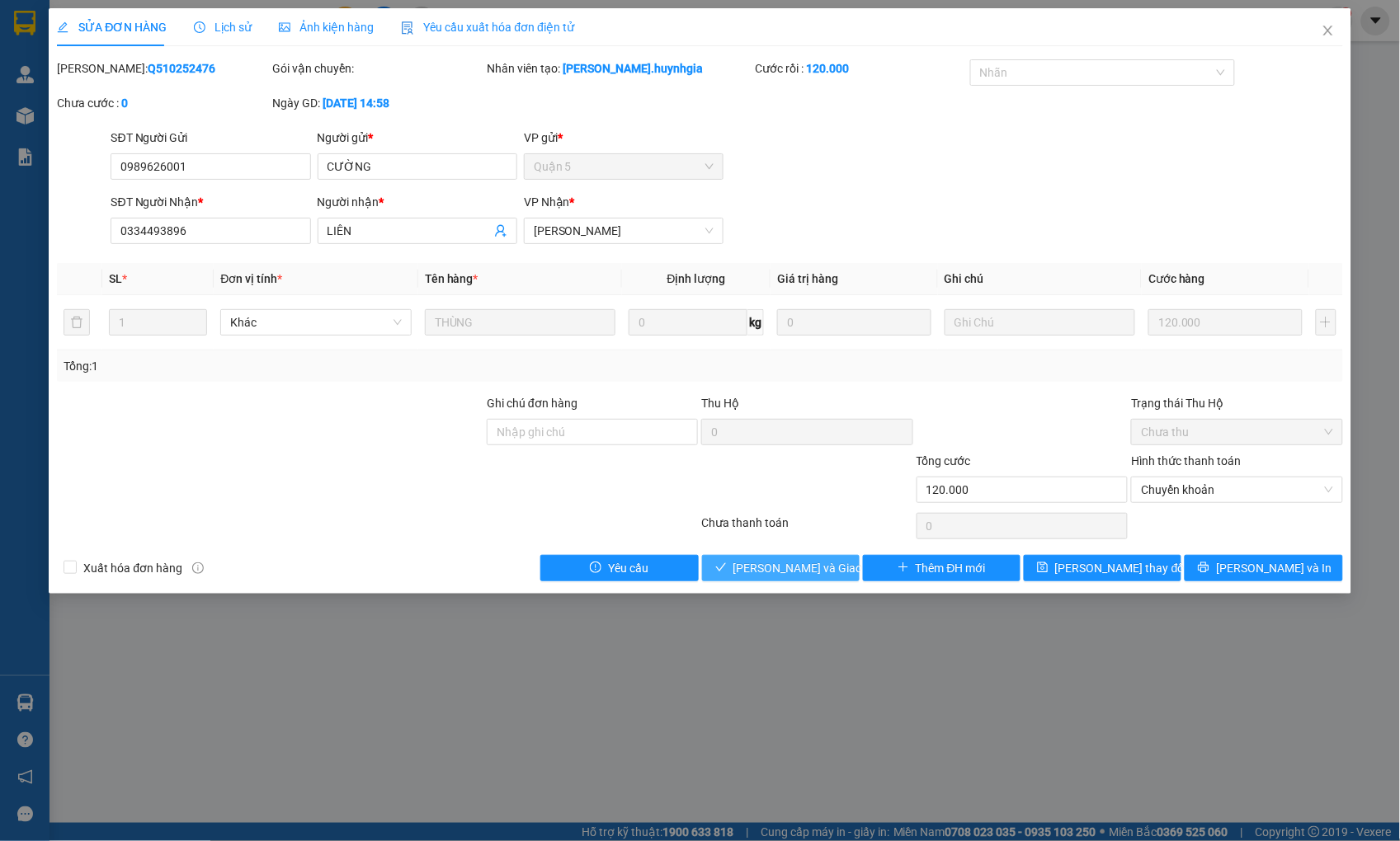
click at [838, 571] on button "[PERSON_NAME] và Giao hàng" at bounding box center [781, 568] width 158 height 26
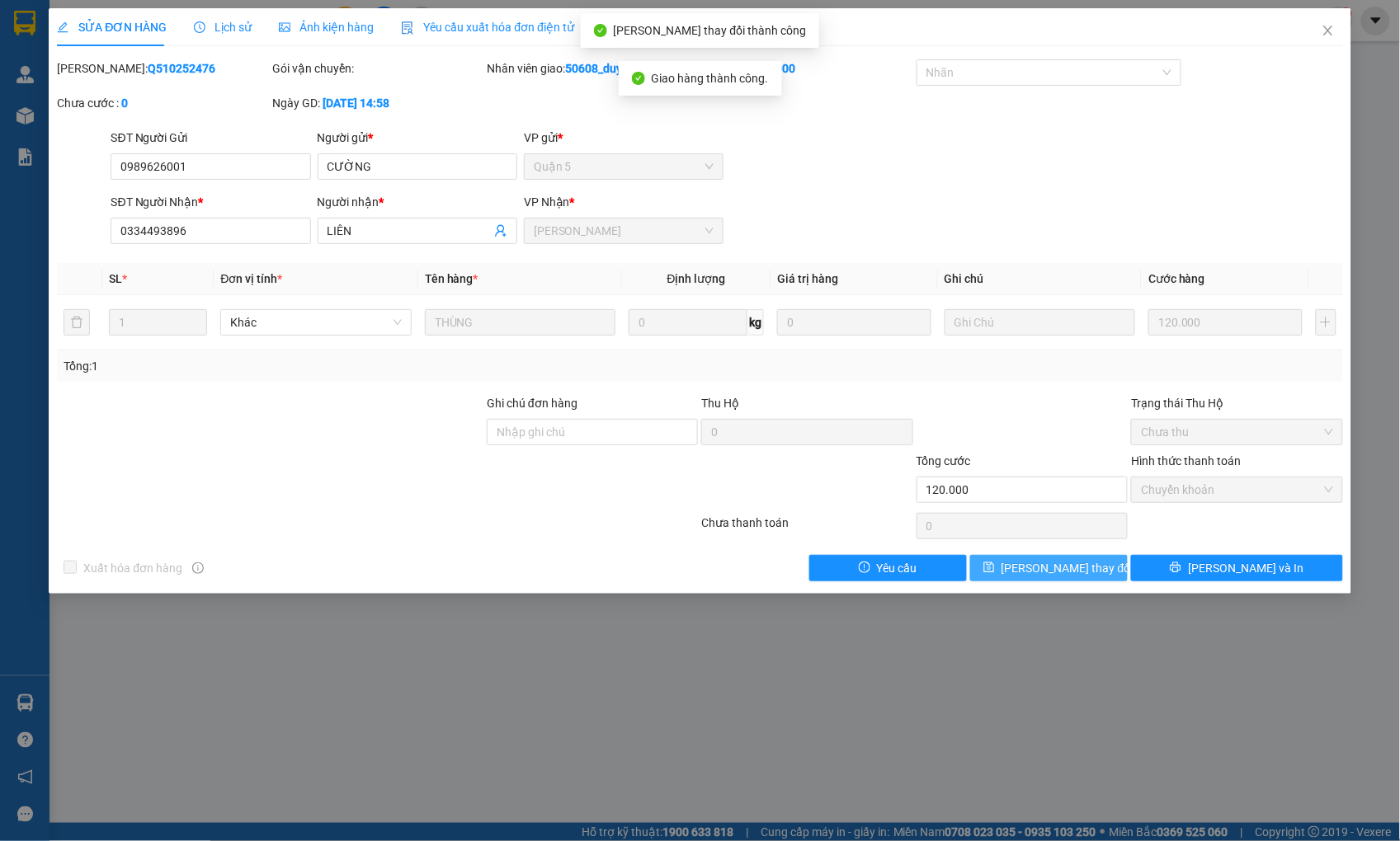
click at [1078, 565] on span "[PERSON_NAME] thay đổi" at bounding box center [1068, 568] width 132 height 18
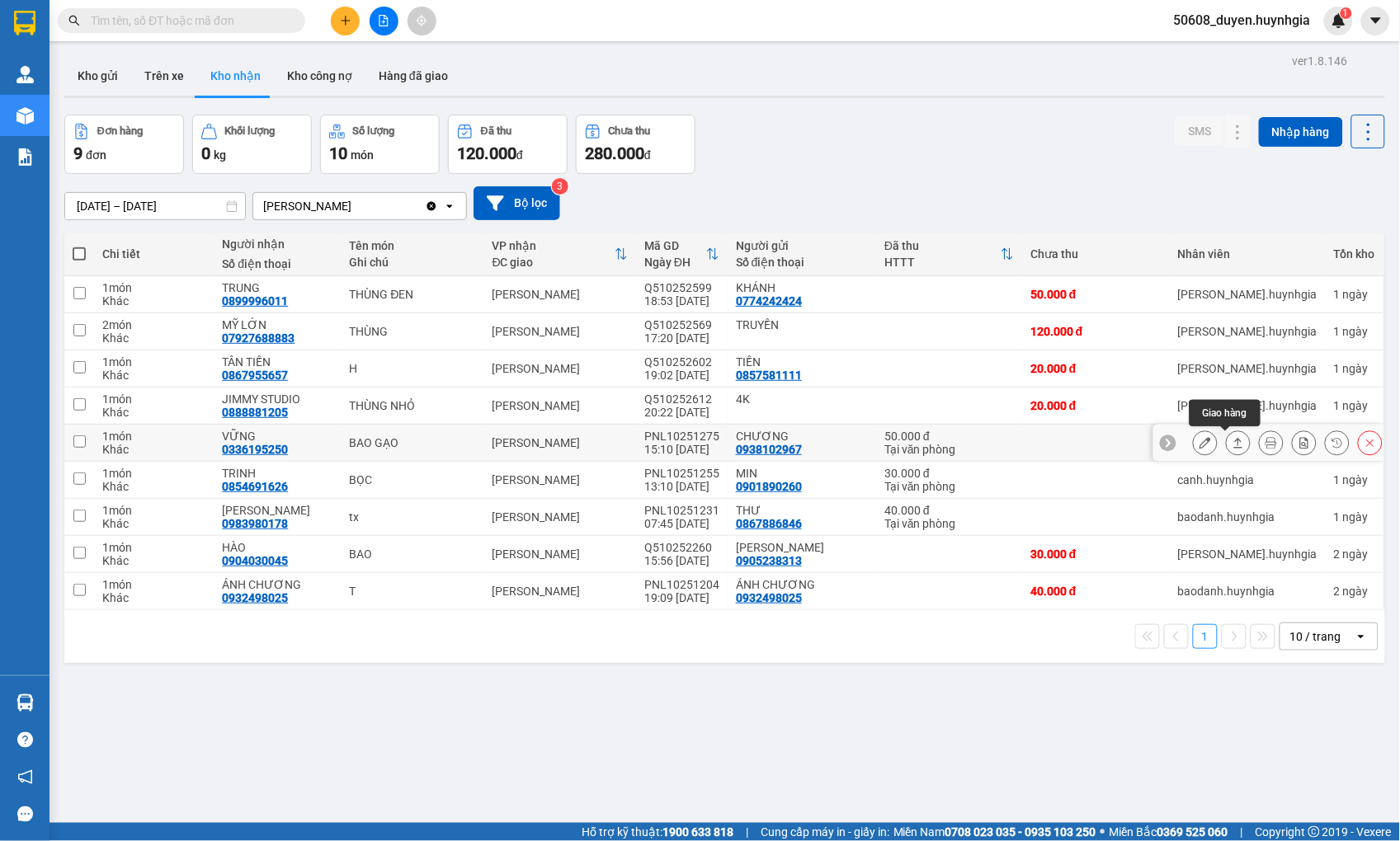
click at [1234, 439] on icon at bounding box center [1238, 442] width 9 height 10
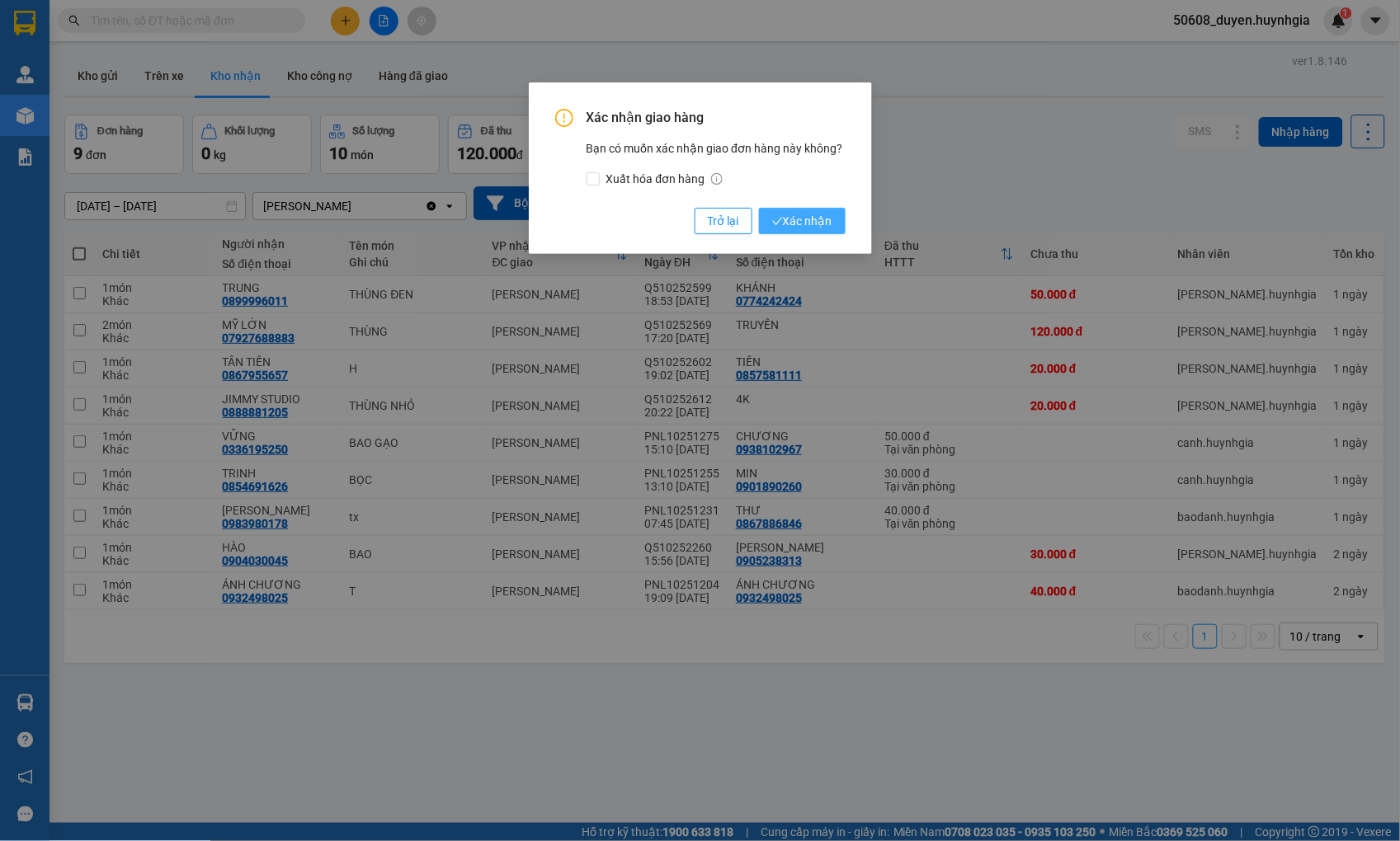
click at [789, 220] on span "Xác nhận" at bounding box center [802, 221] width 60 height 18
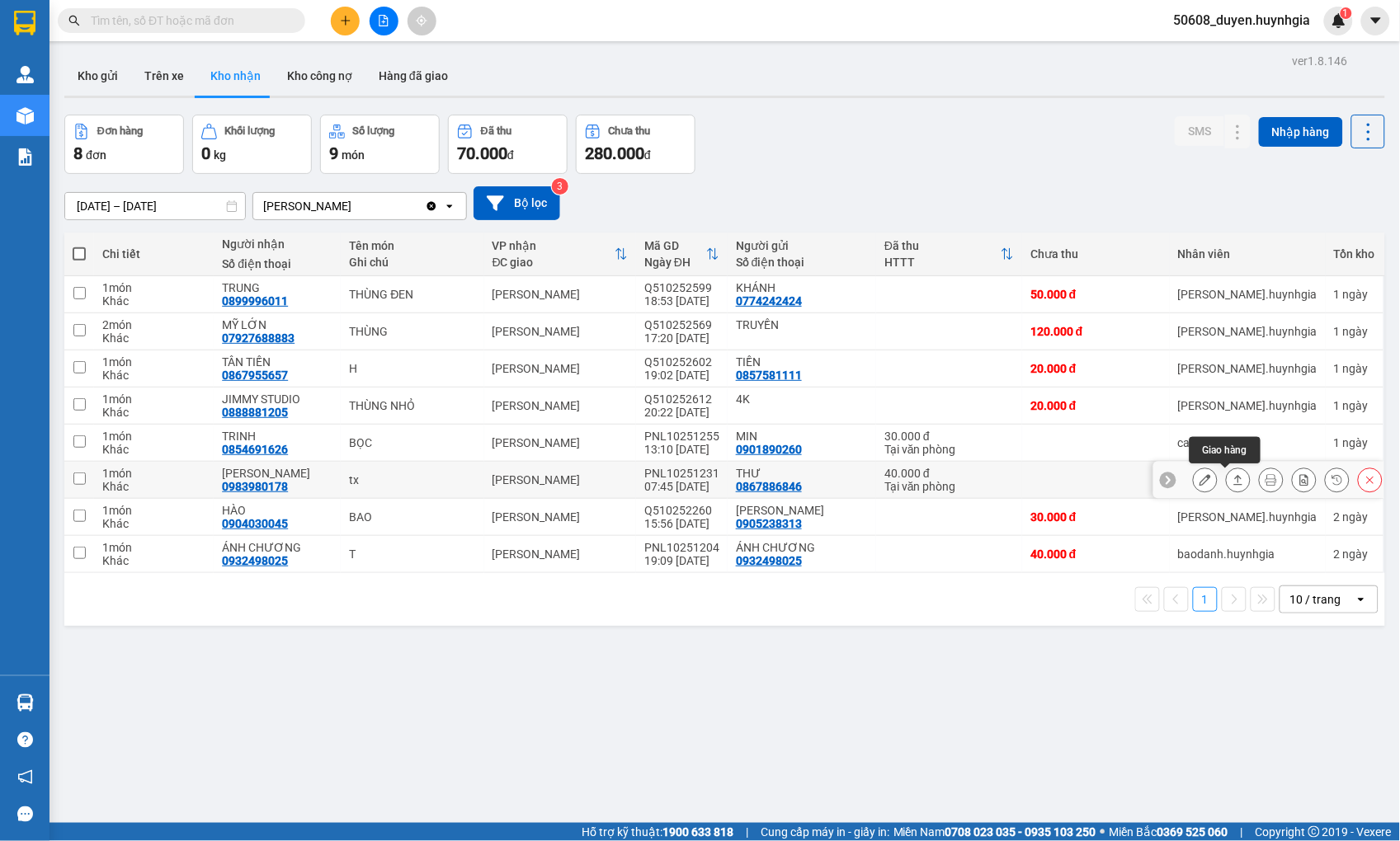
click at [1232, 478] on icon at bounding box center [1238, 480] width 12 height 12
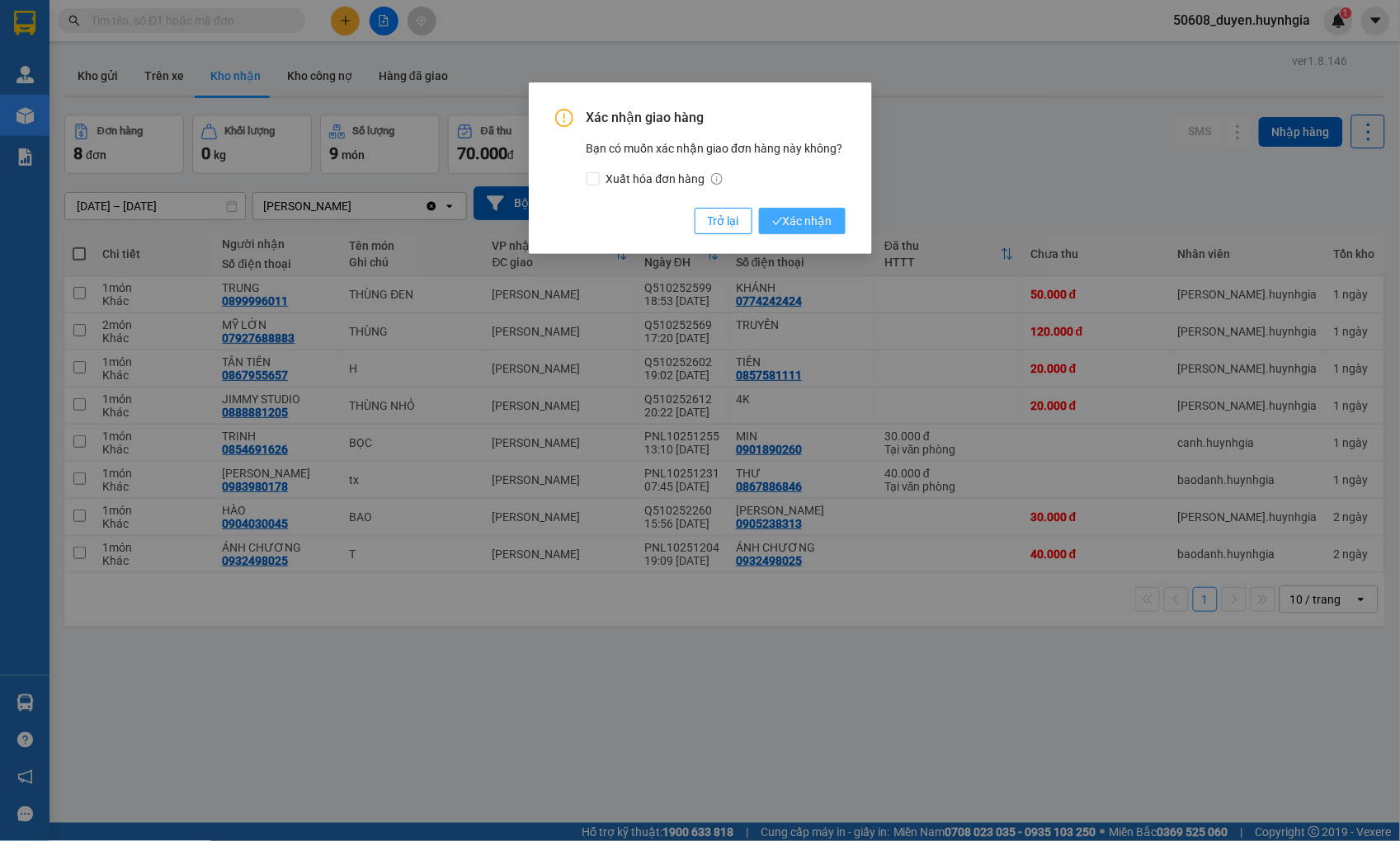
click at [800, 224] on span "Xác nhận" at bounding box center [802, 221] width 60 height 18
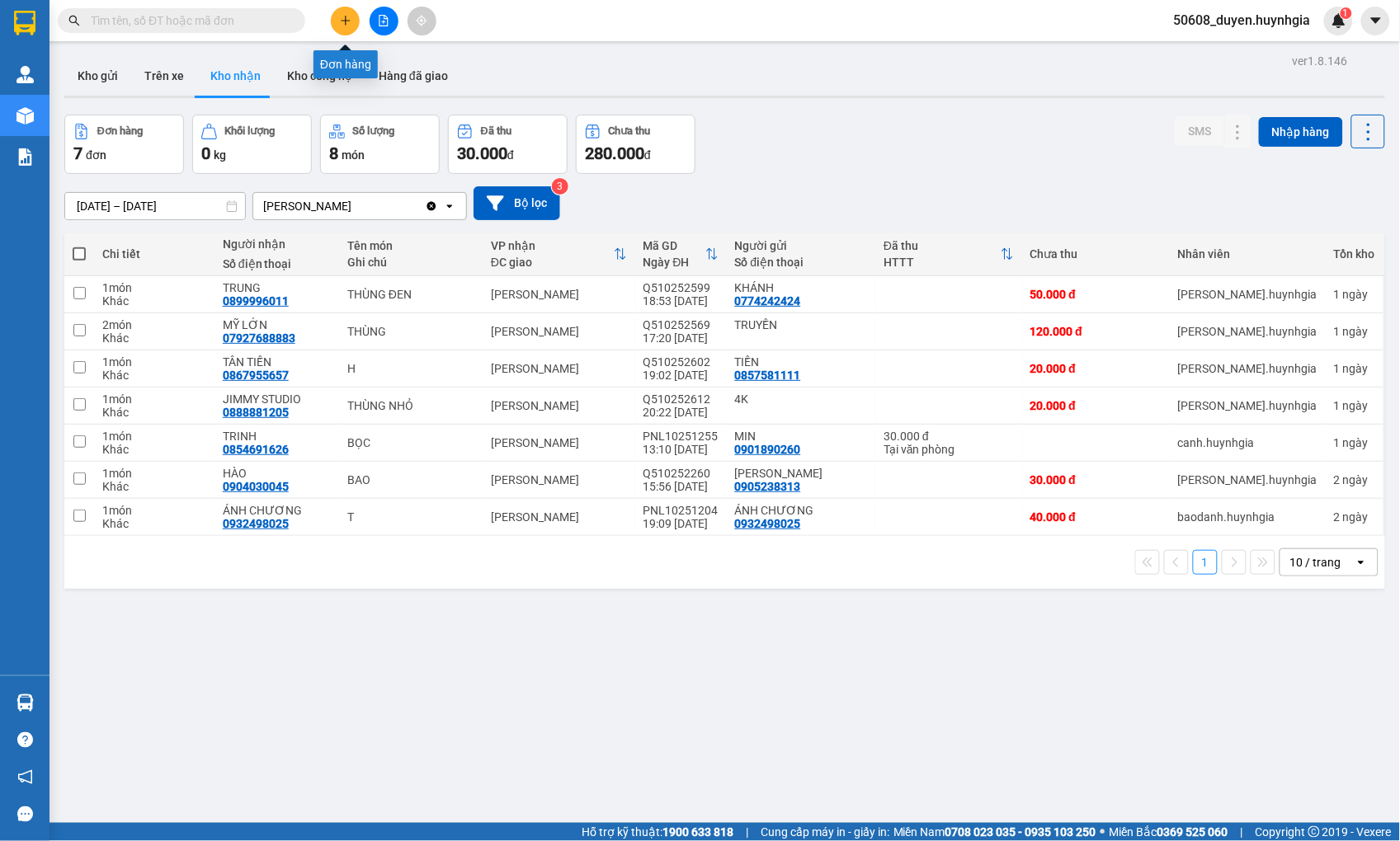
click at [353, 19] on button at bounding box center [345, 21] width 29 height 29
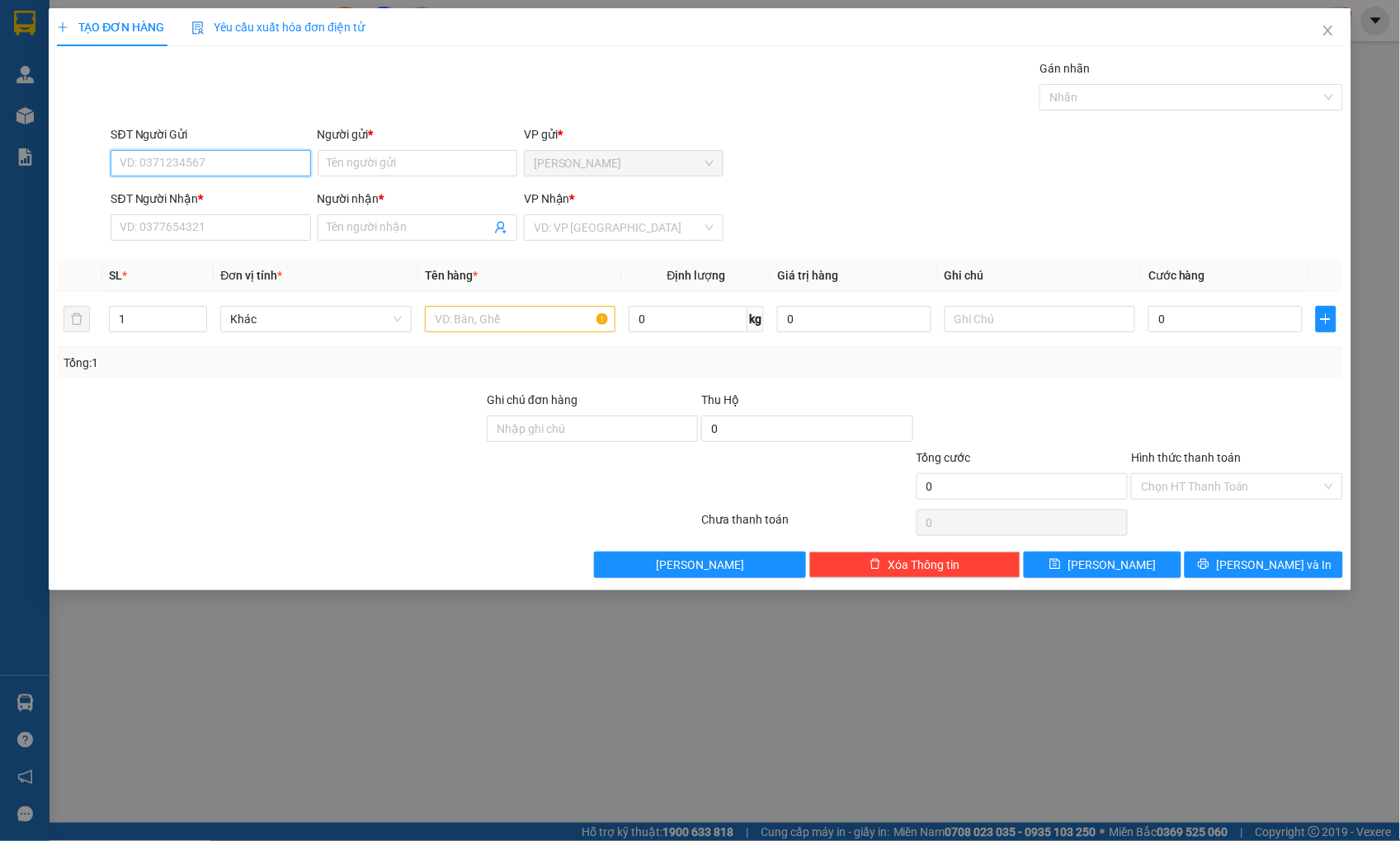
click at [193, 157] on input "SĐT Người Gửi" at bounding box center [210, 162] width 199 height 26
type input "09"
click at [508, 324] on input "text" at bounding box center [520, 319] width 191 height 26
type input "t"
click at [251, 169] on input "09" at bounding box center [210, 162] width 199 height 26
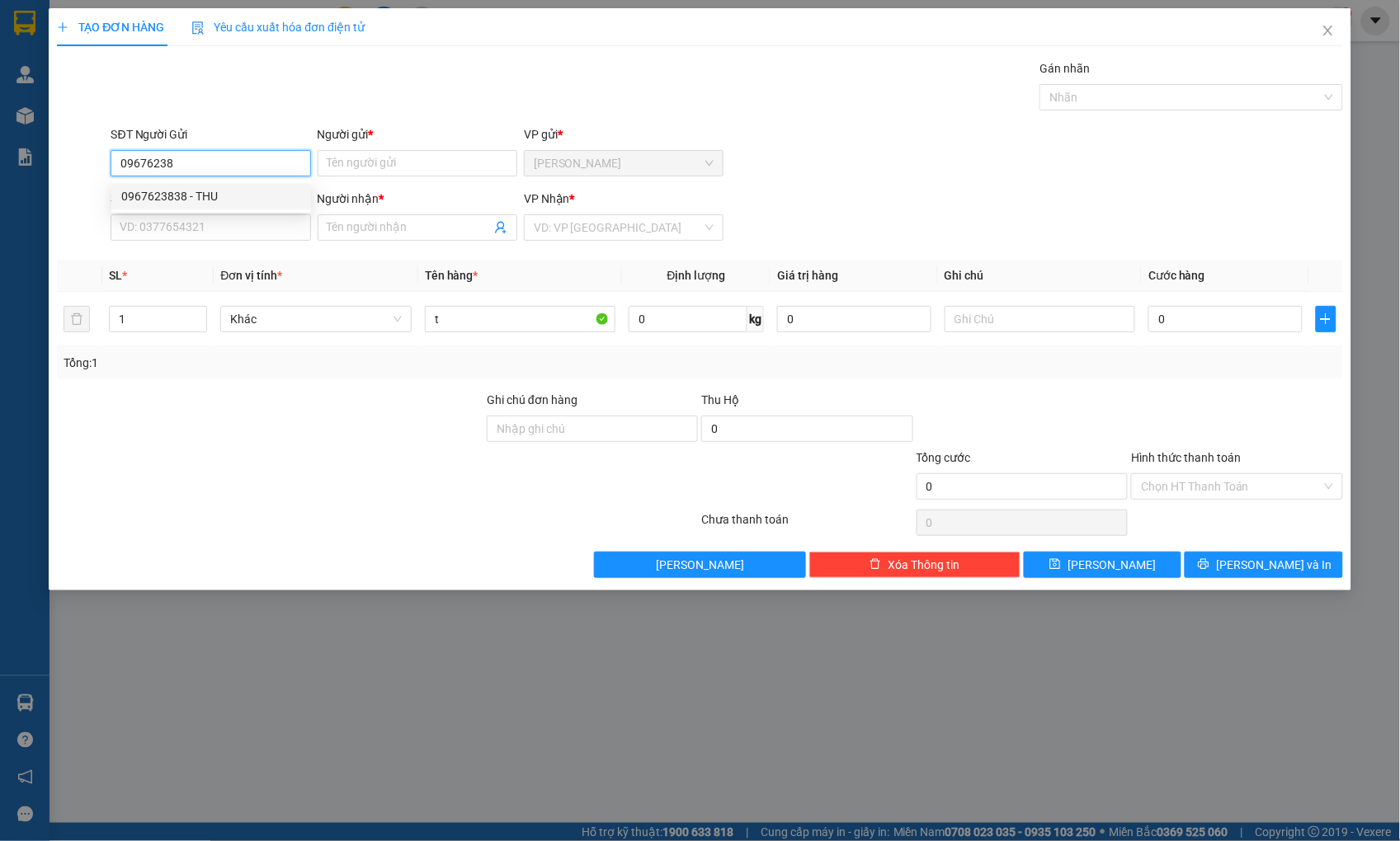
click at [198, 194] on div "0967623838 - THU" at bounding box center [211, 196] width 180 height 18
type input "0967623838"
type input "THU"
type input "0829005999"
type input "BẮC"
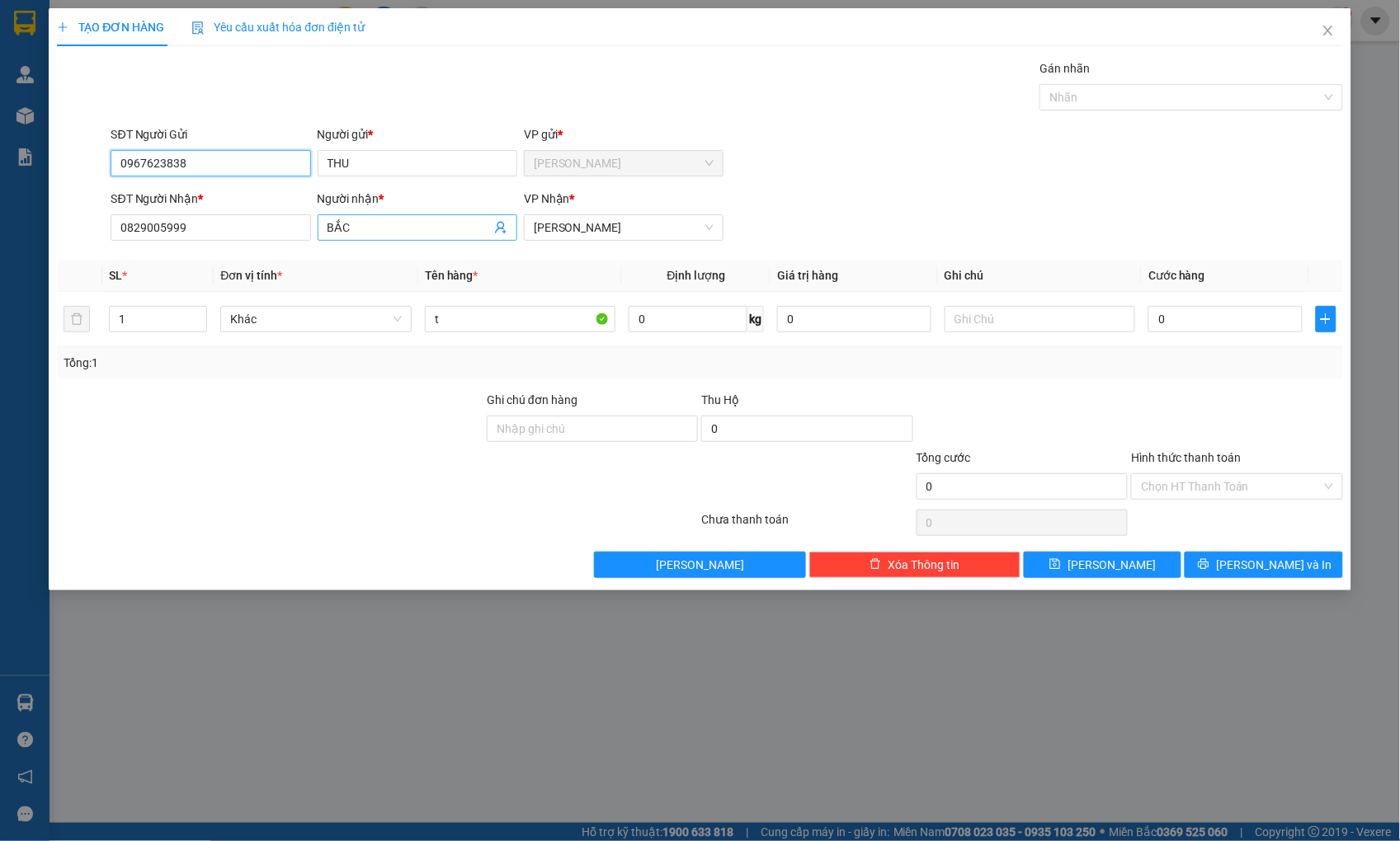
type input "0967623838"
click at [416, 219] on input "BẮC" at bounding box center [409, 228] width 163 height 18
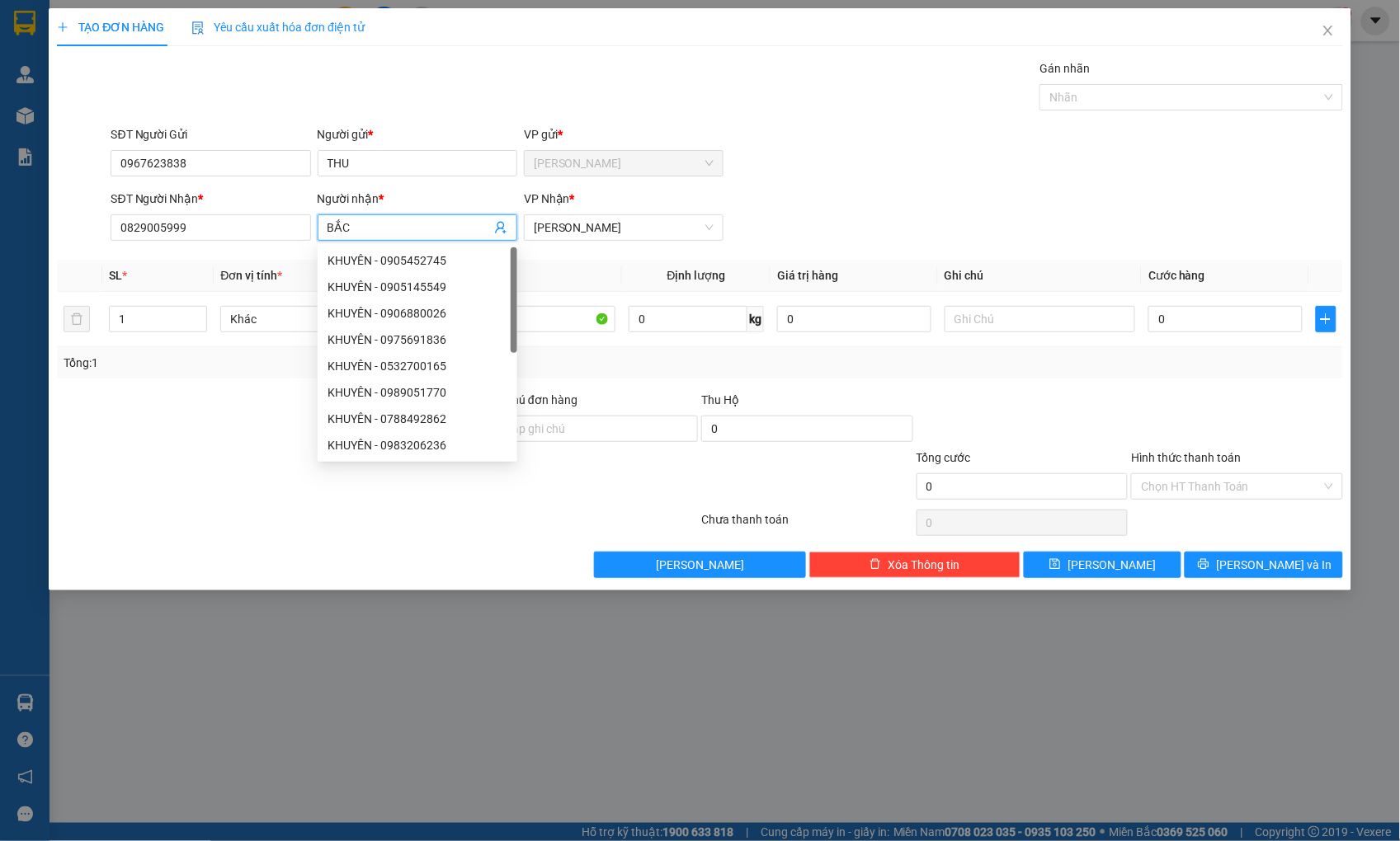
click at [619, 362] on div "Tổng: 1" at bounding box center [699, 363] width 1272 height 18
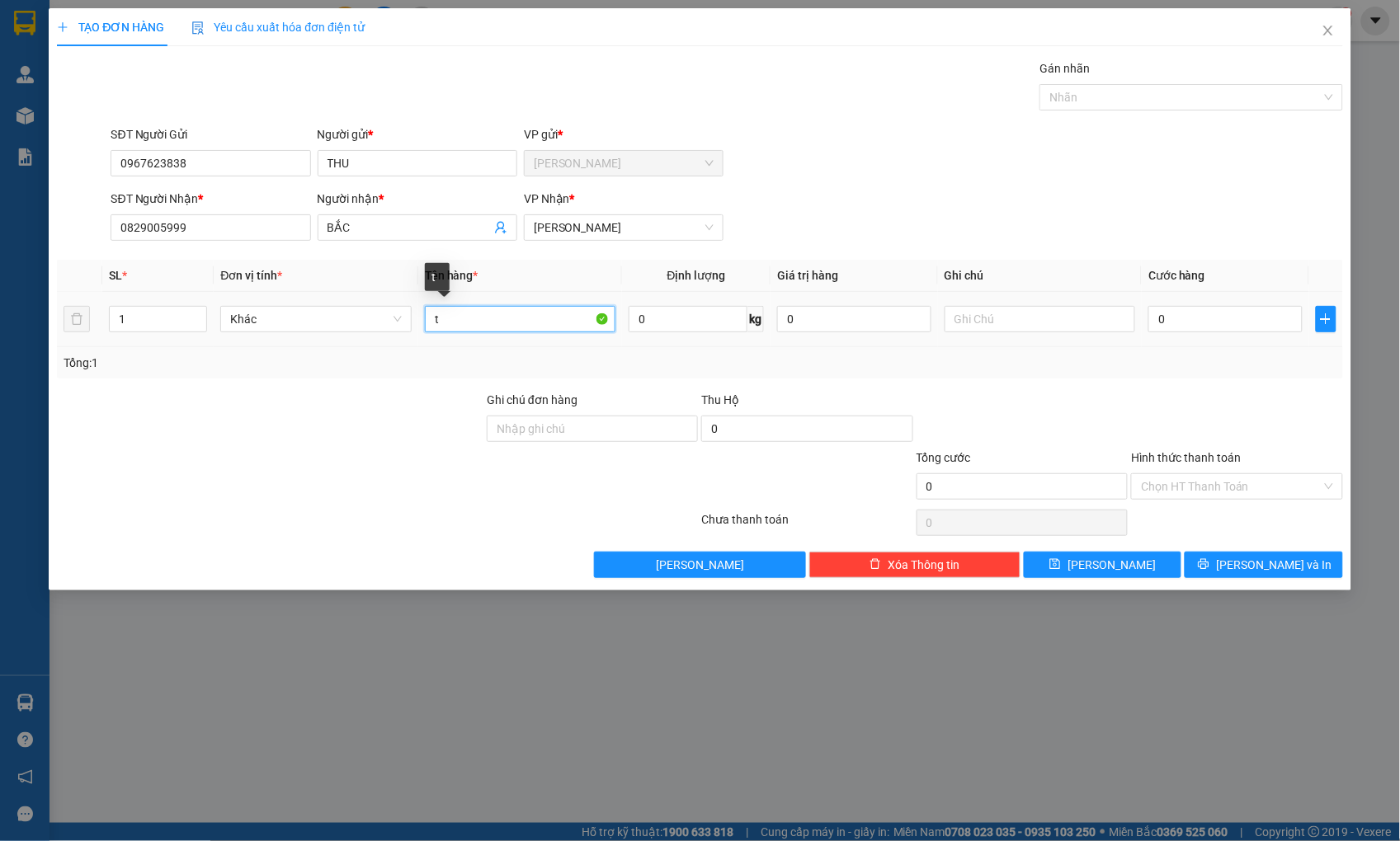
click at [553, 323] on input "t" at bounding box center [520, 319] width 191 height 26
type input "THÙNG XỐP"
click at [1194, 324] on input "0" at bounding box center [1225, 319] width 154 height 26
type input "5"
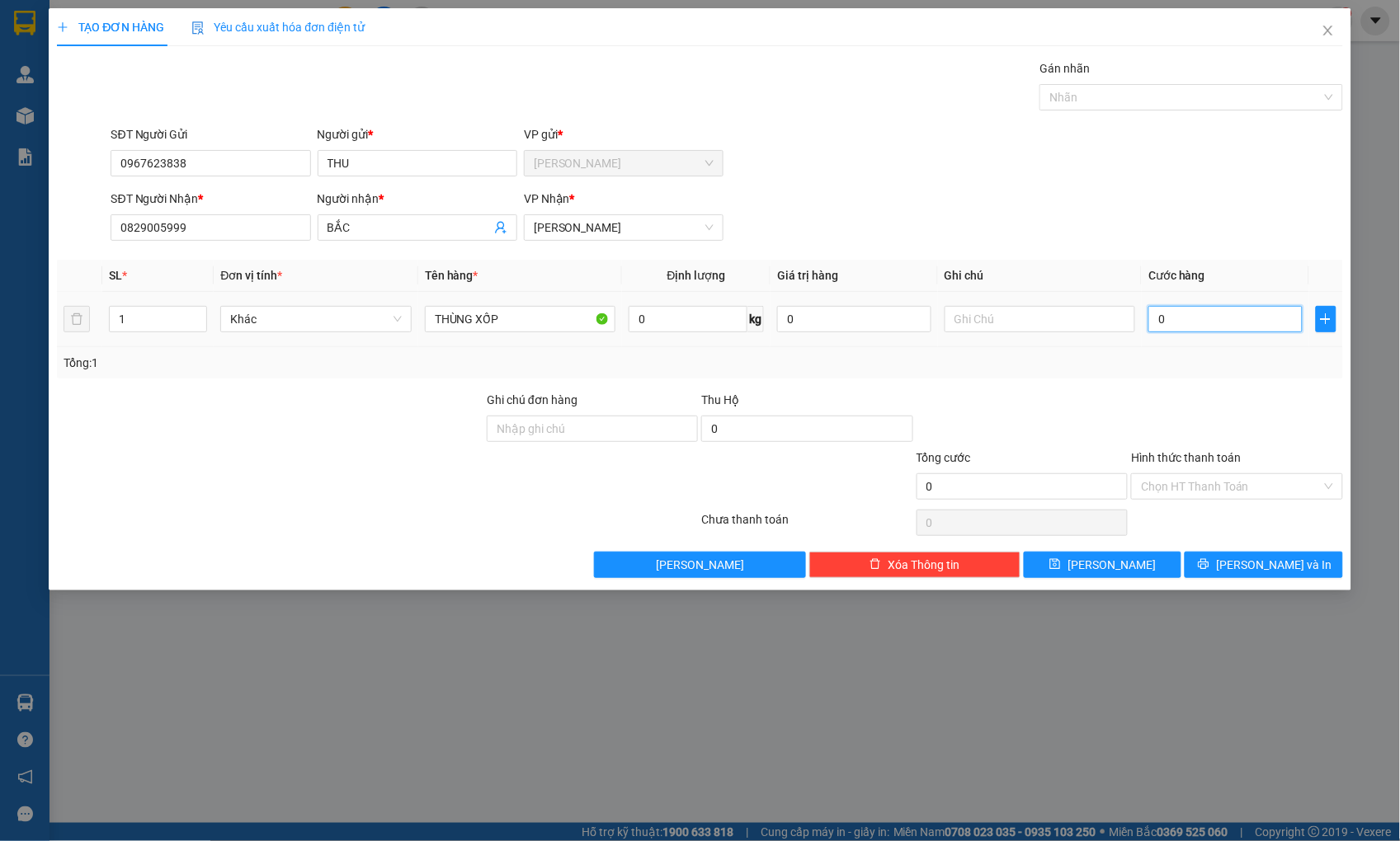
type input "5"
type input "50"
type input "50.000"
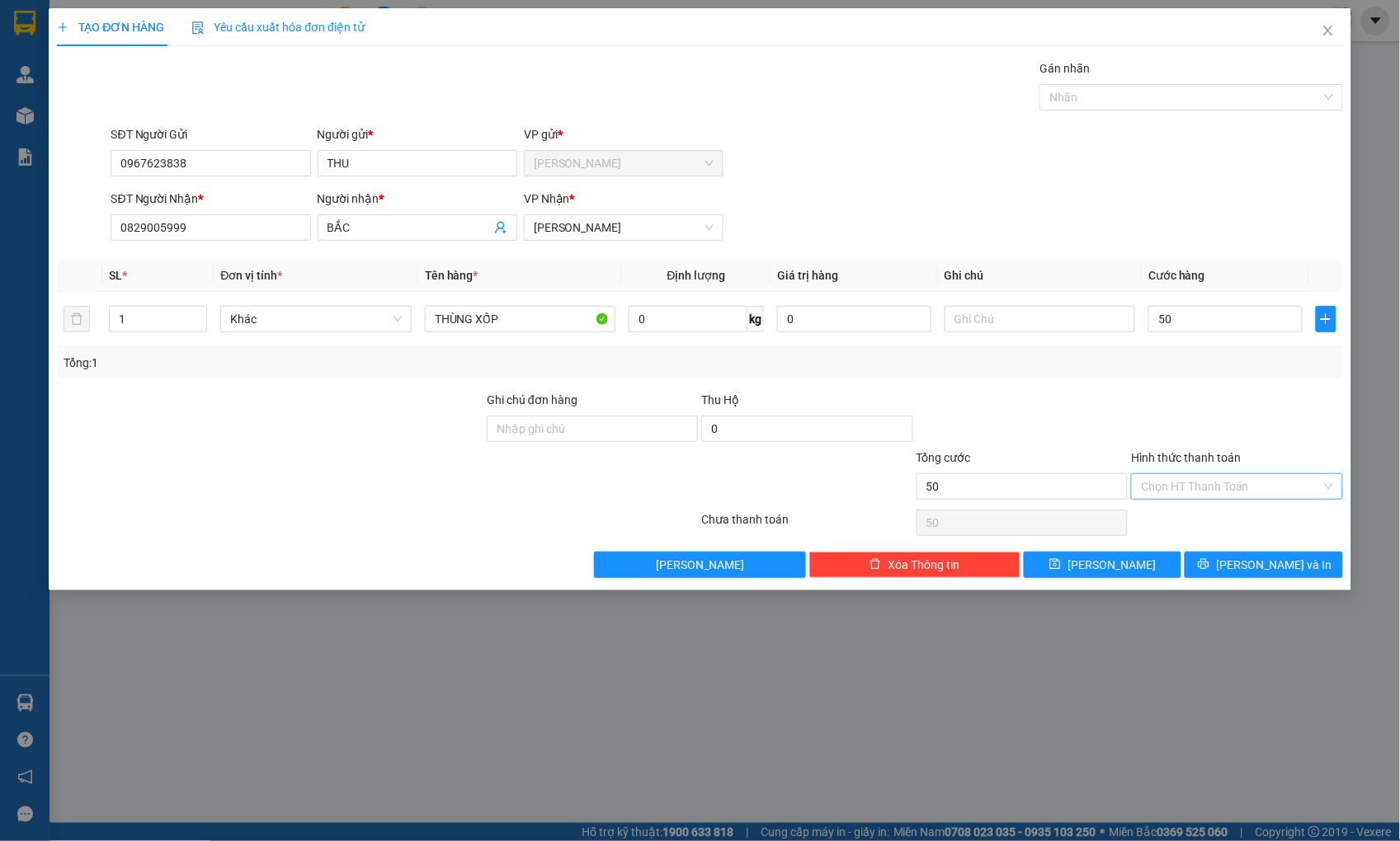
type input "50.000"
click at [1288, 481] on input "Hình thức thanh toán" at bounding box center [1230, 486] width 180 height 24
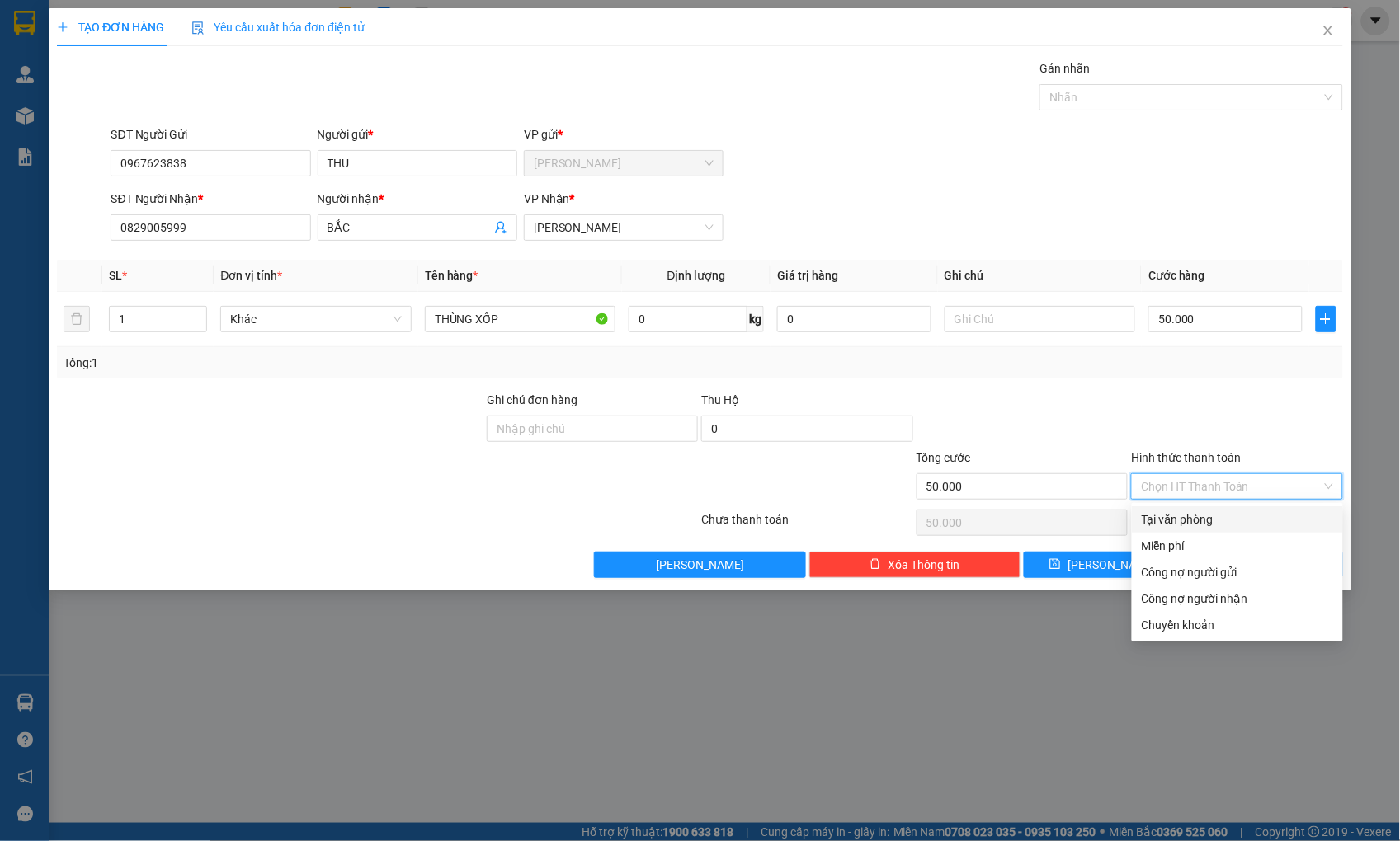
click at [1268, 514] on div "Tại văn phòng" at bounding box center [1237, 519] width 192 height 18
type input "0"
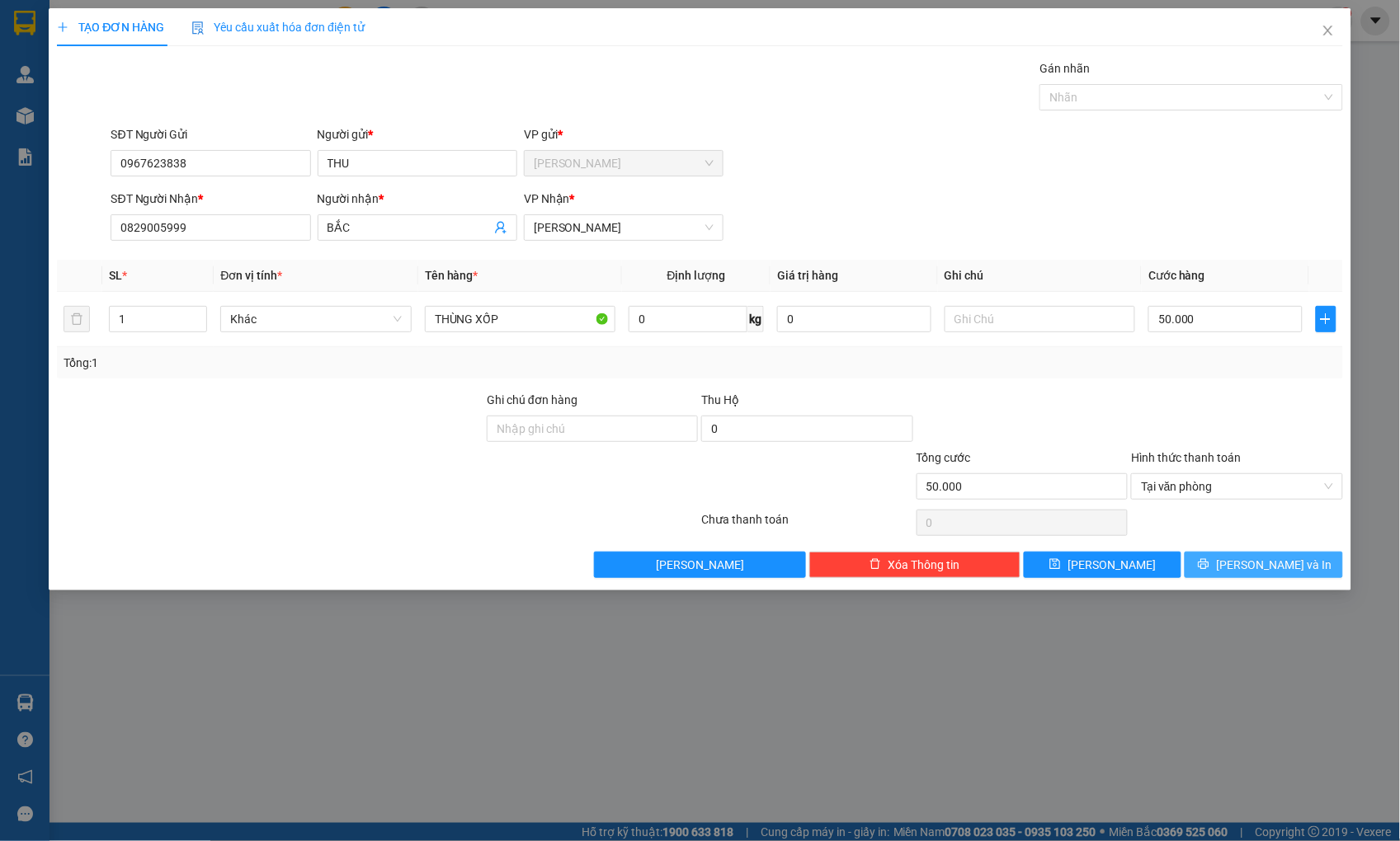
click at [1275, 565] on span "[PERSON_NAME] và In" at bounding box center [1273, 565] width 116 height 18
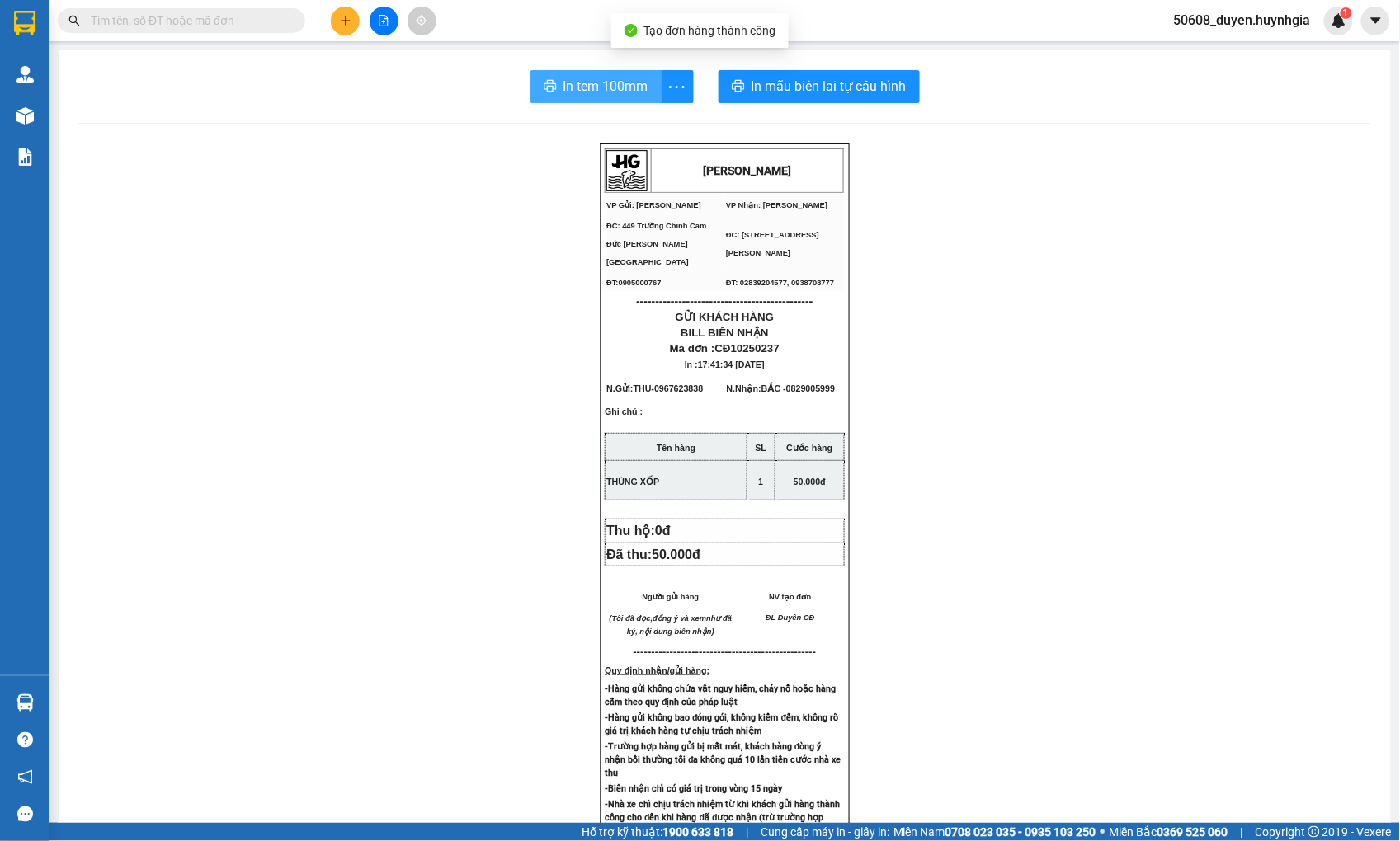
click at [552, 84] on button "In tem 100mm" at bounding box center [595, 87] width 131 height 33
click at [347, 19] on icon "plus" at bounding box center [345, 20] width 12 height 12
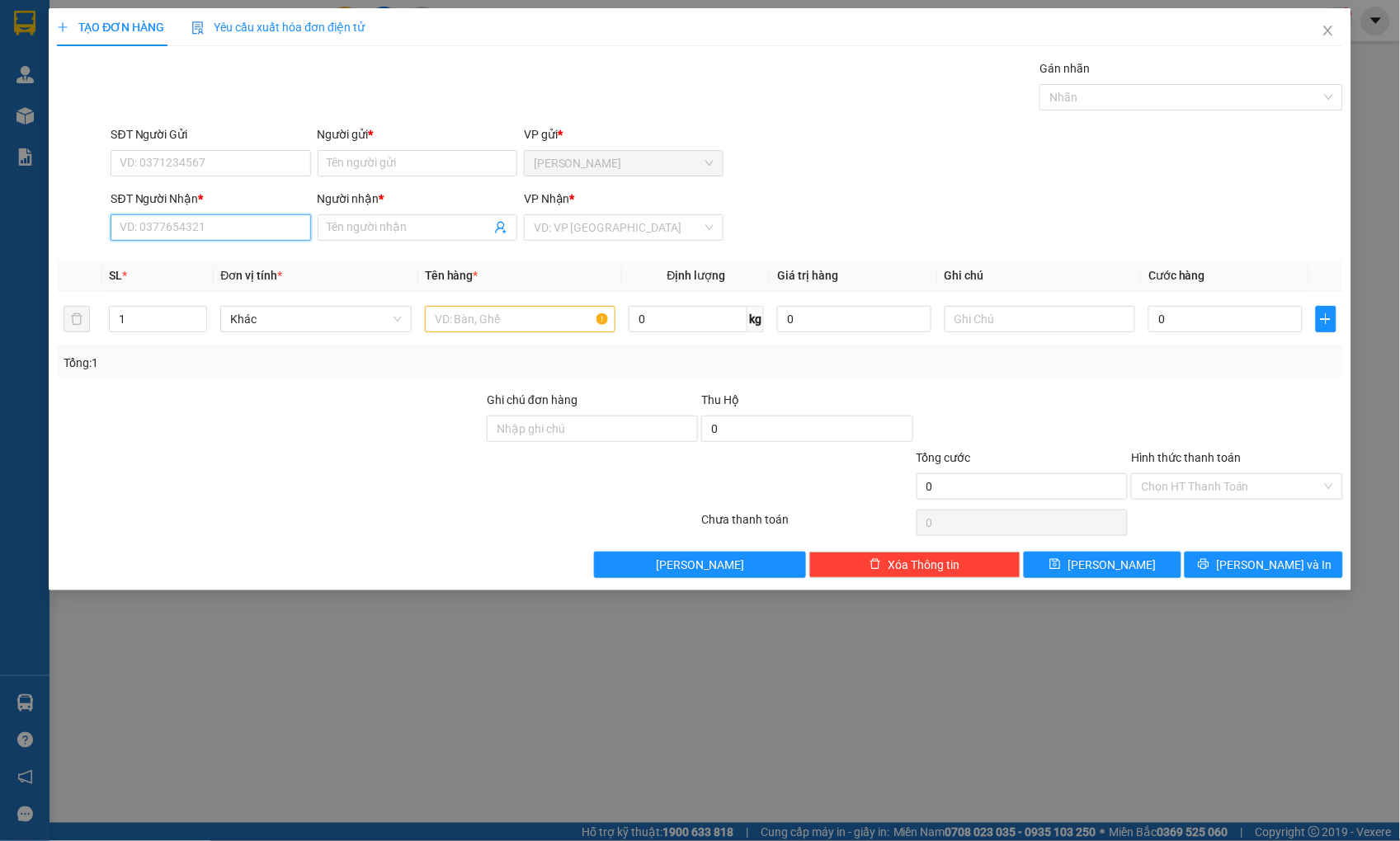
click at [244, 226] on input "SĐT Người Nhận *" at bounding box center [210, 228] width 199 height 26
type input "0974901168"
click at [383, 228] on input "Người nhận *" at bounding box center [409, 228] width 163 height 18
type input "P"
type input "[PERSON_NAME]"
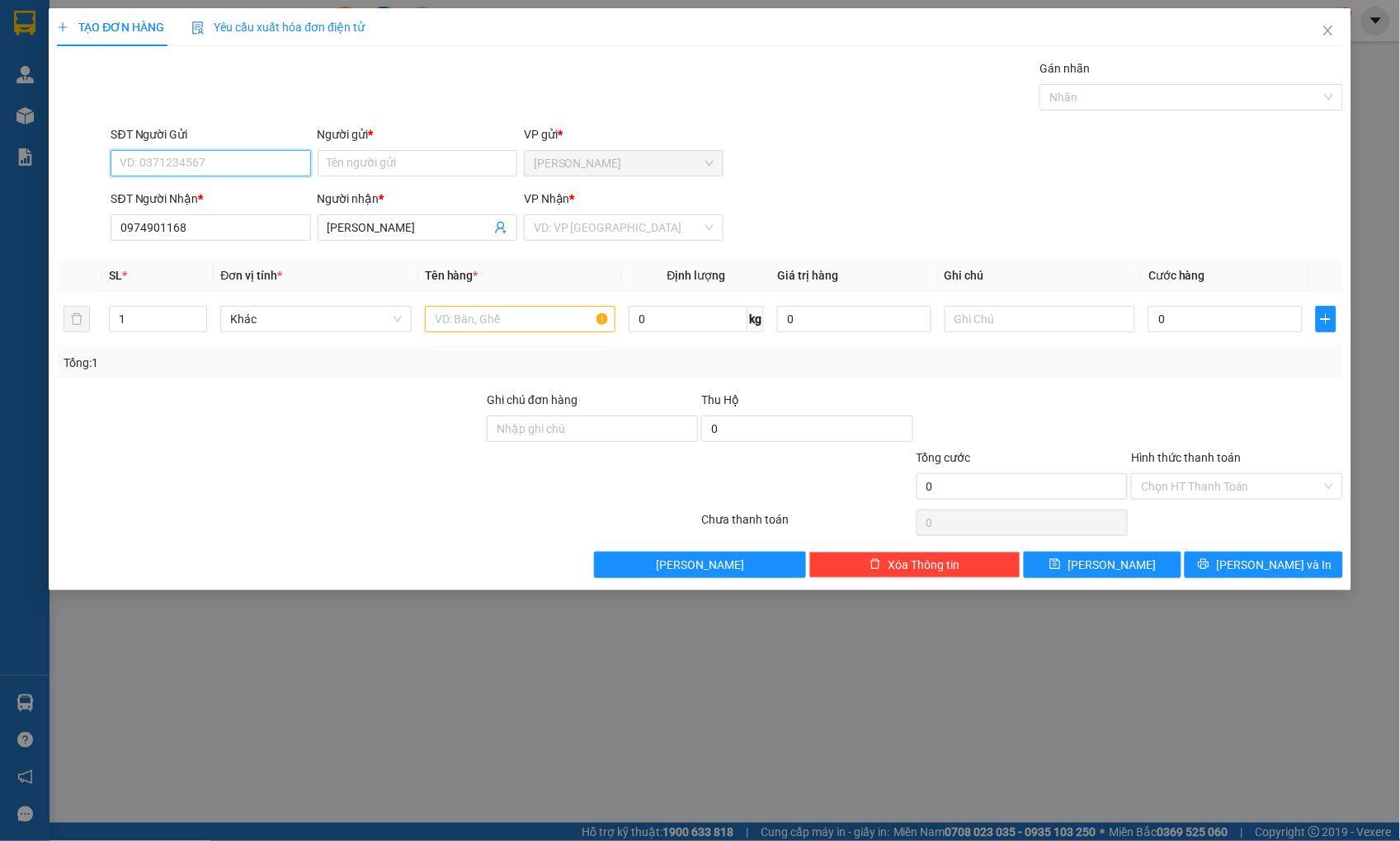
click at [231, 153] on input "SĐT Người Gửi" at bounding box center [210, 162] width 199 height 26
click at [227, 170] on input "SĐT Người Gửi" at bounding box center [210, 162] width 199 height 26
click at [157, 198] on div "0939706041 - [PERSON_NAME]" at bounding box center [211, 196] width 180 height 18
type input "0939706041"
type input "[PERSON_NAME]"
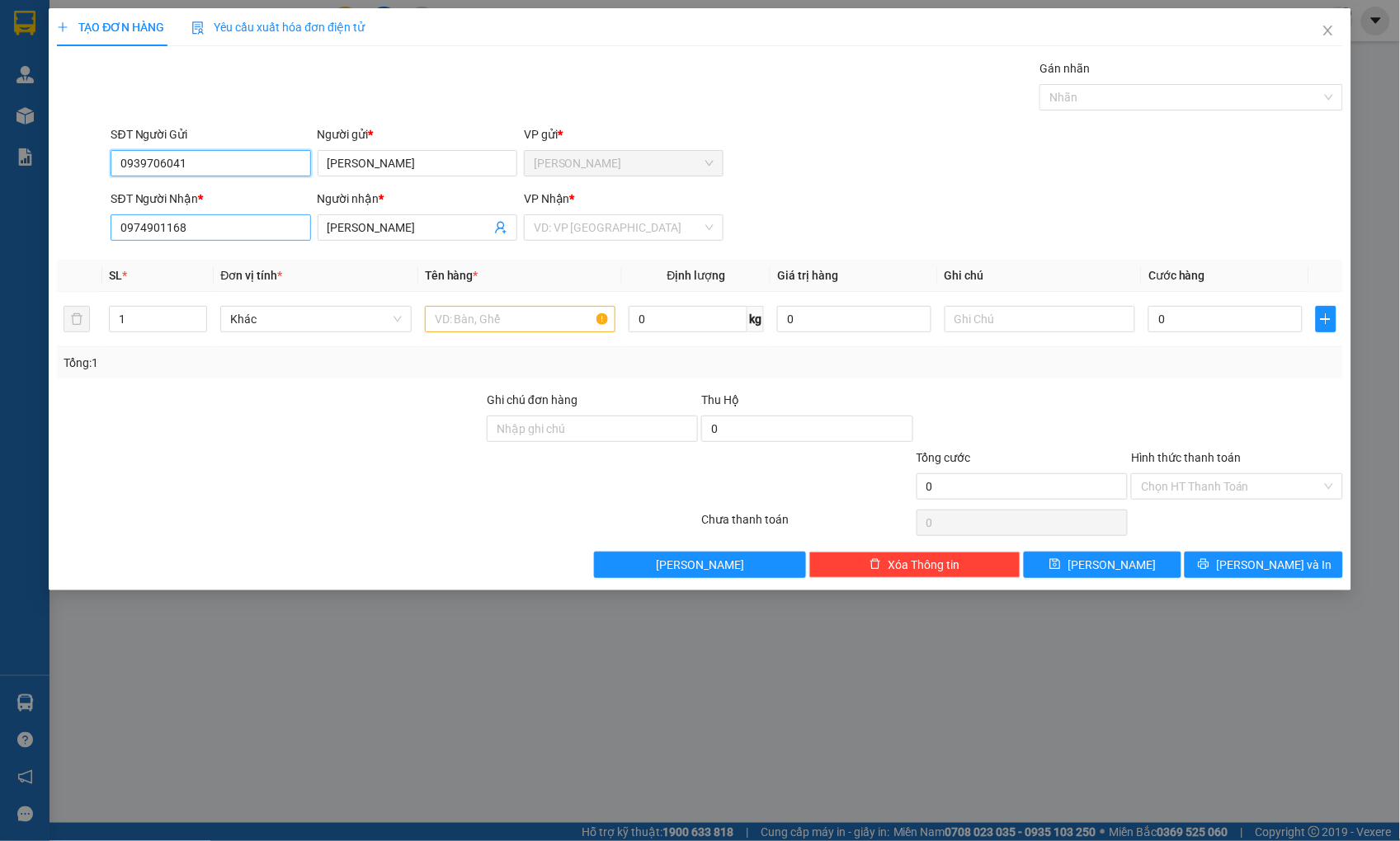
type input "0939706041"
click at [215, 236] on input "0974901168" at bounding box center [210, 228] width 199 height 26
click at [484, 308] on input "text" at bounding box center [520, 319] width 191 height 26
type input "HỘP"
click at [1205, 325] on input "0" at bounding box center [1225, 319] width 154 height 26
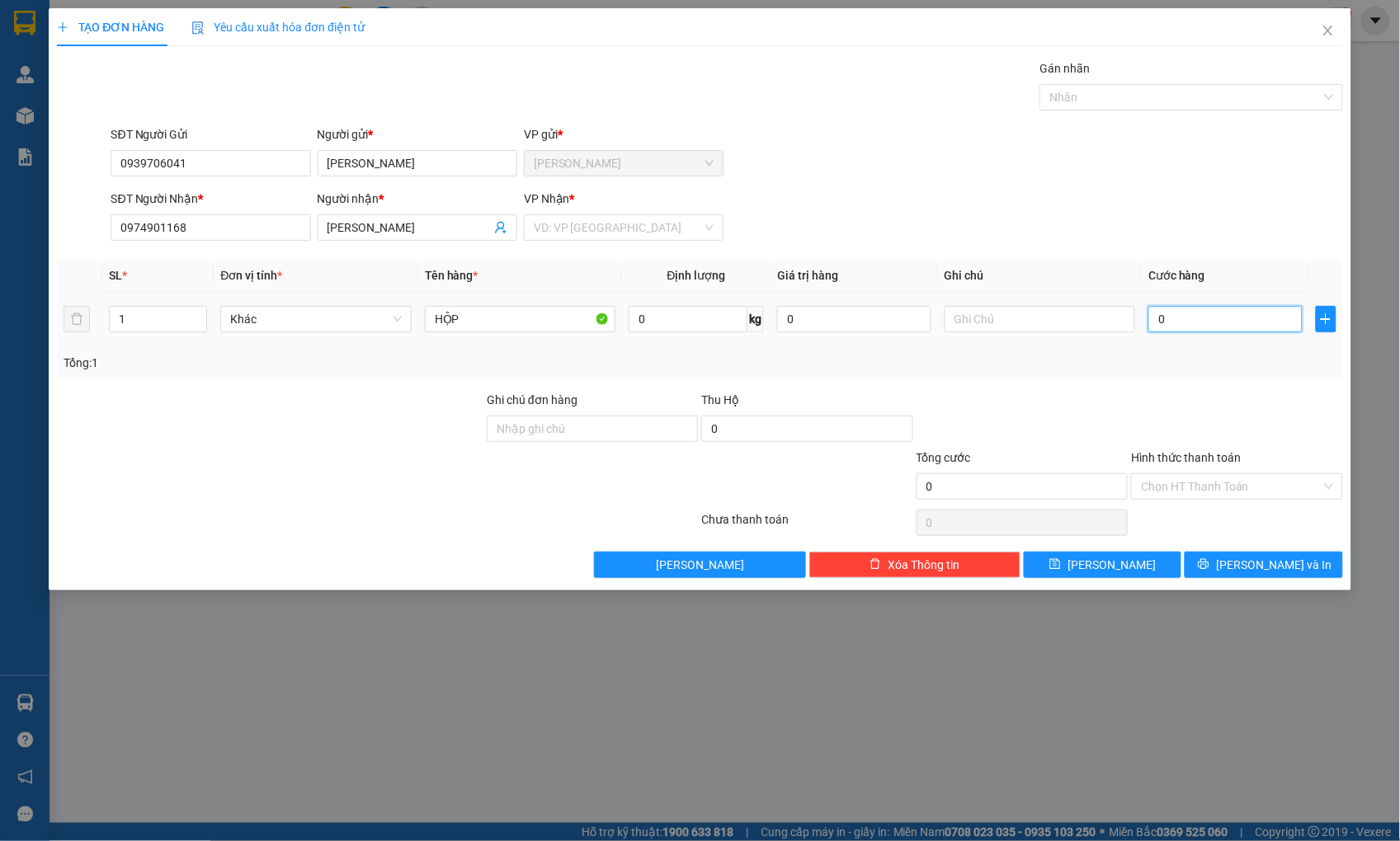
type input "2"
type input "20"
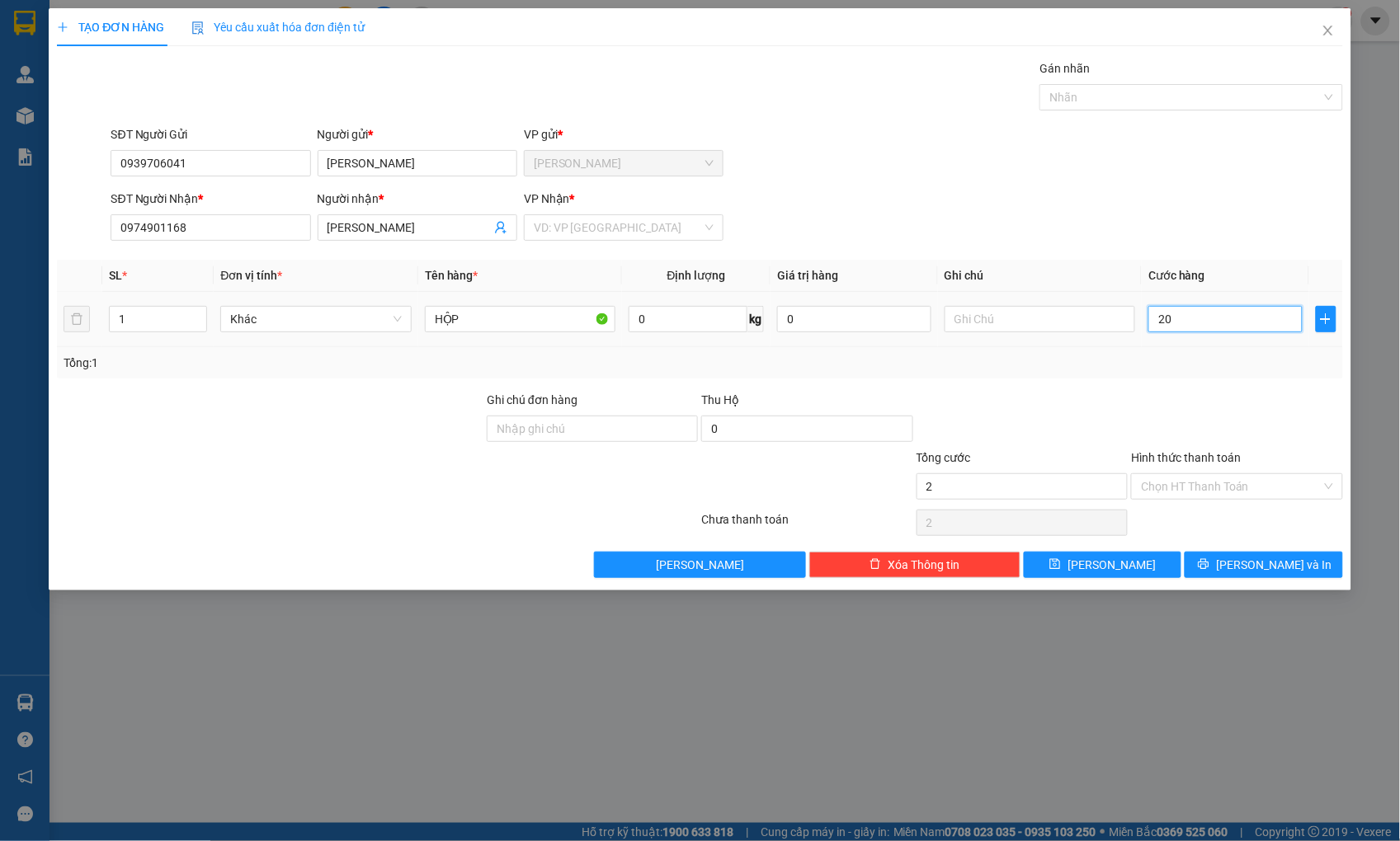
type input "20"
type input "20.000"
click at [1226, 481] on input "Hình thức thanh toán" at bounding box center [1230, 486] width 180 height 24
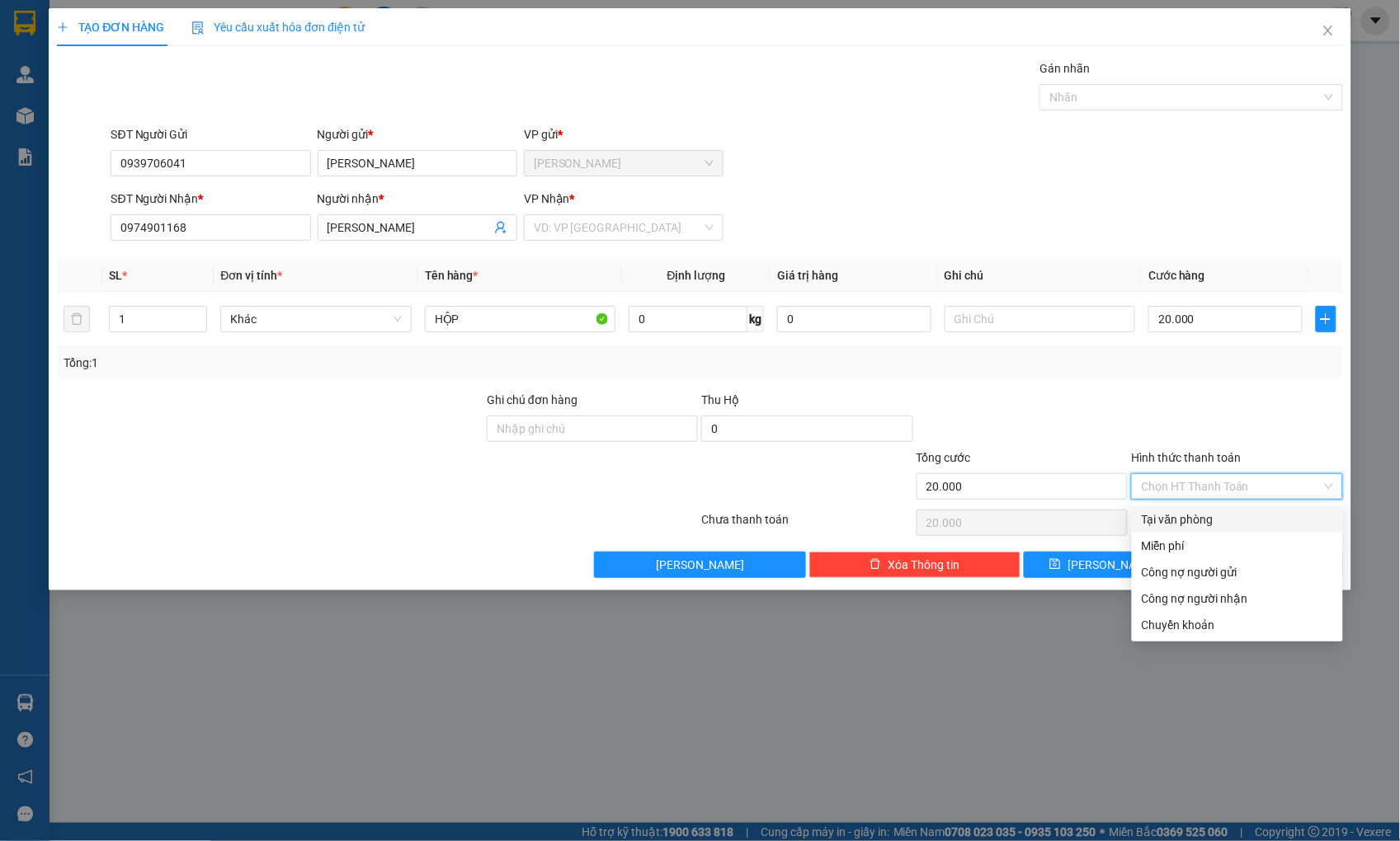
click at [1218, 513] on div "Tại văn phòng" at bounding box center [1237, 519] width 192 height 18
type input "0"
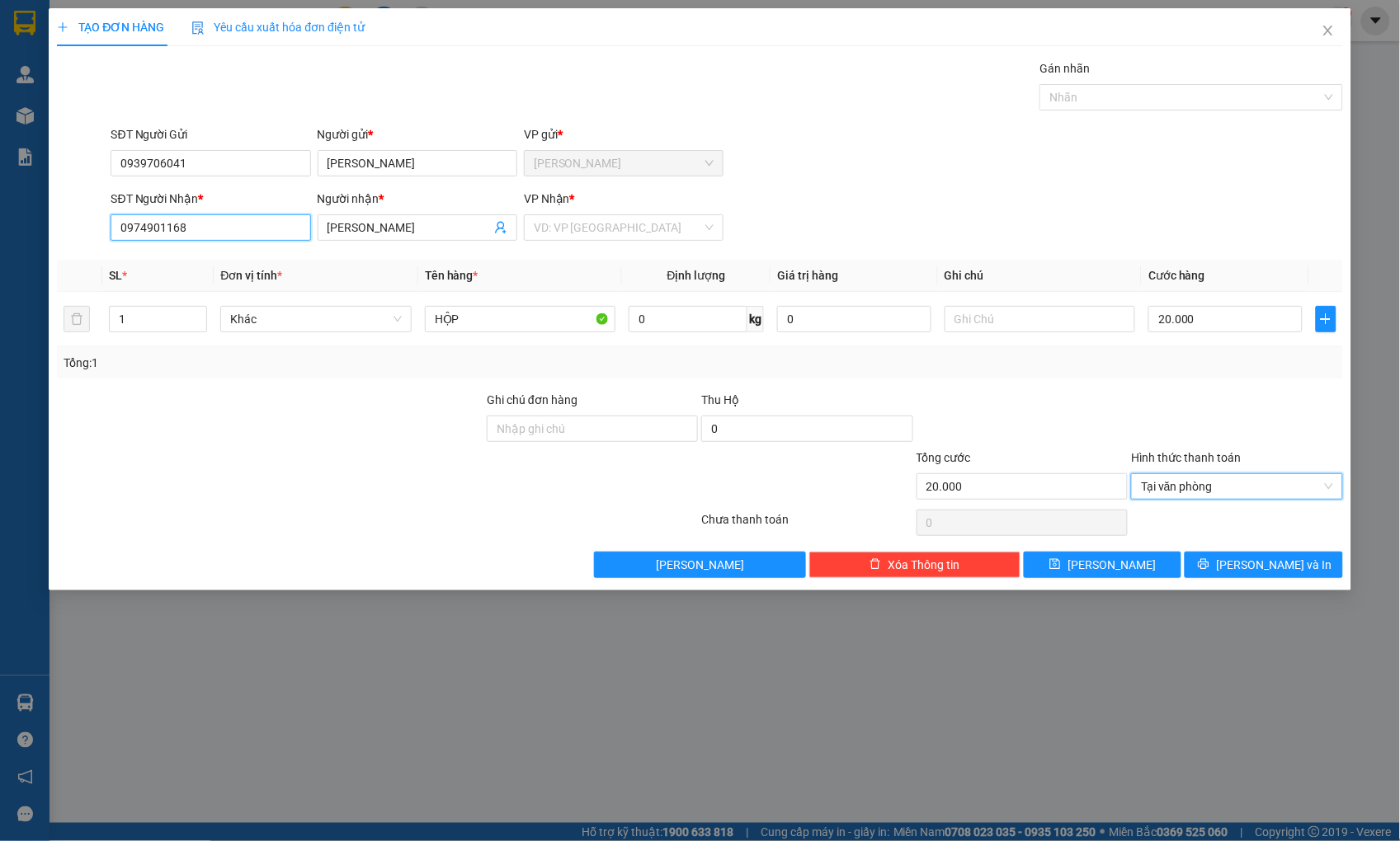
click at [144, 227] on input "0974901168" at bounding box center [210, 228] width 199 height 26
type input "0947901168"
click at [212, 254] on div "0947901168 - [PERSON_NAME]" at bounding box center [211, 261] width 180 height 18
type input "[PERSON_NAME]"
type input "0947901168"
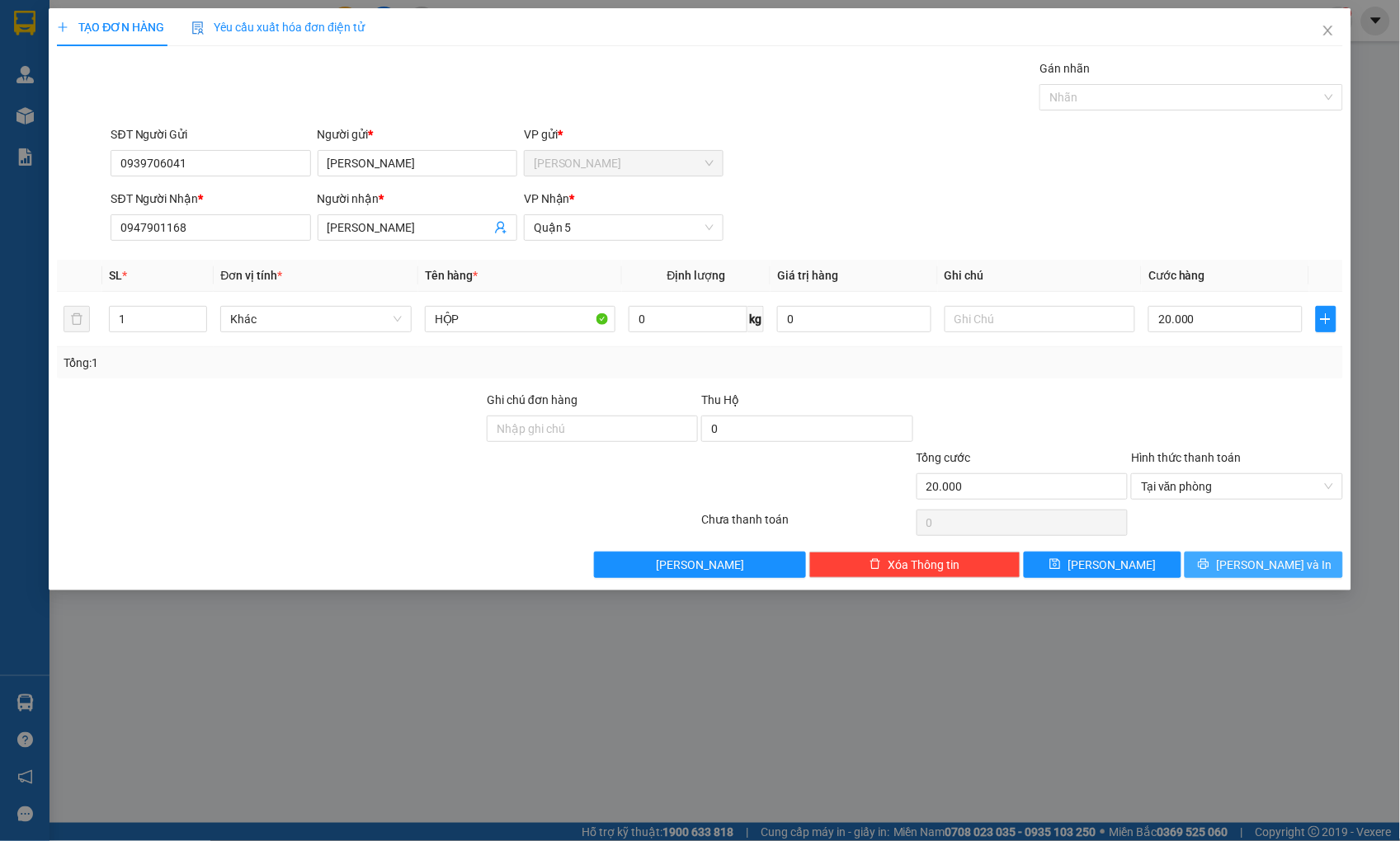
click at [1238, 553] on button "[PERSON_NAME] và In" at bounding box center [1263, 564] width 158 height 26
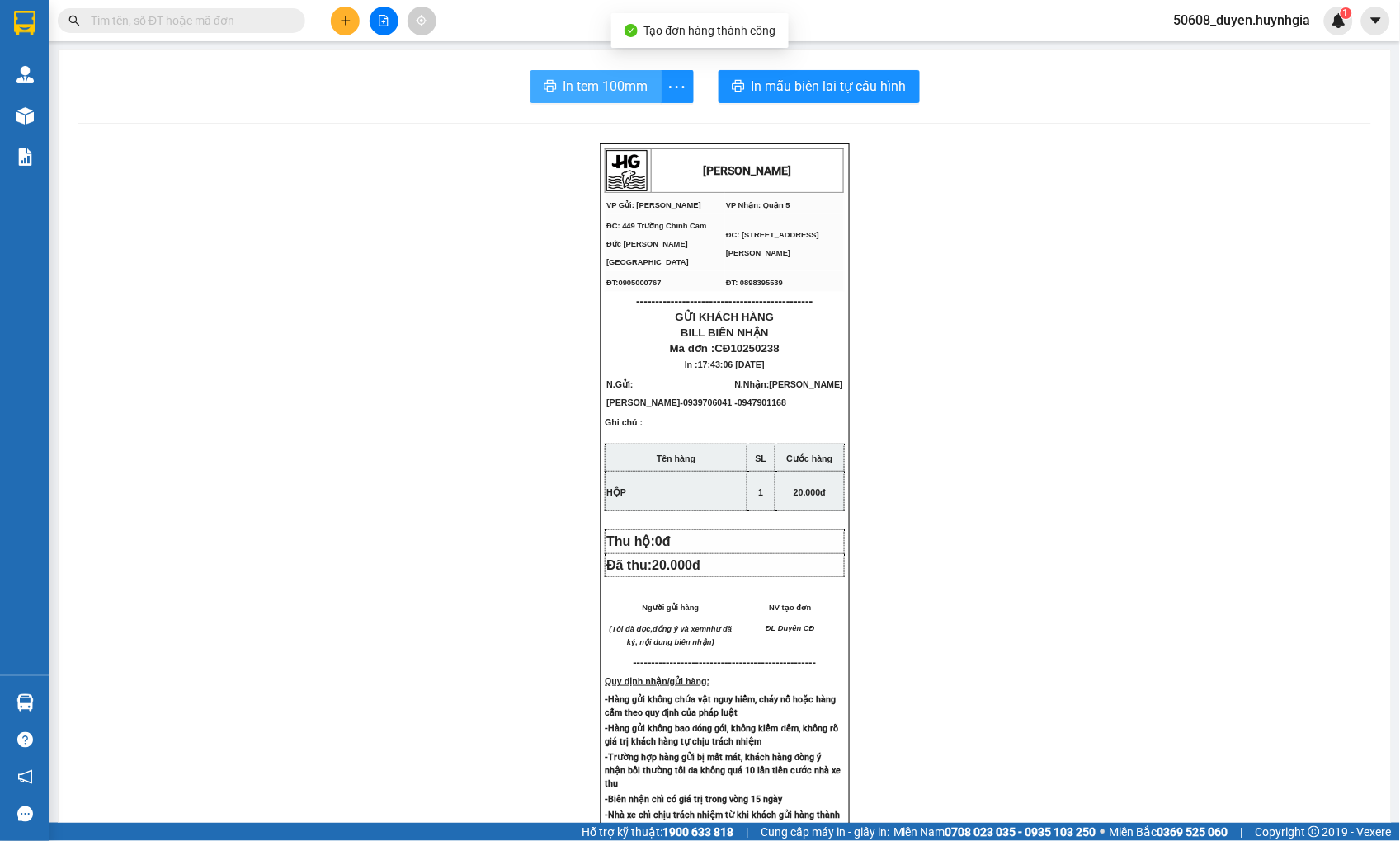
click at [590, 89] on span "In tem 100mm" at bounding box center [605, 86] width 85 height 20
click at [338, 21] on button at bounding box center [345, 21] width 29 height 29
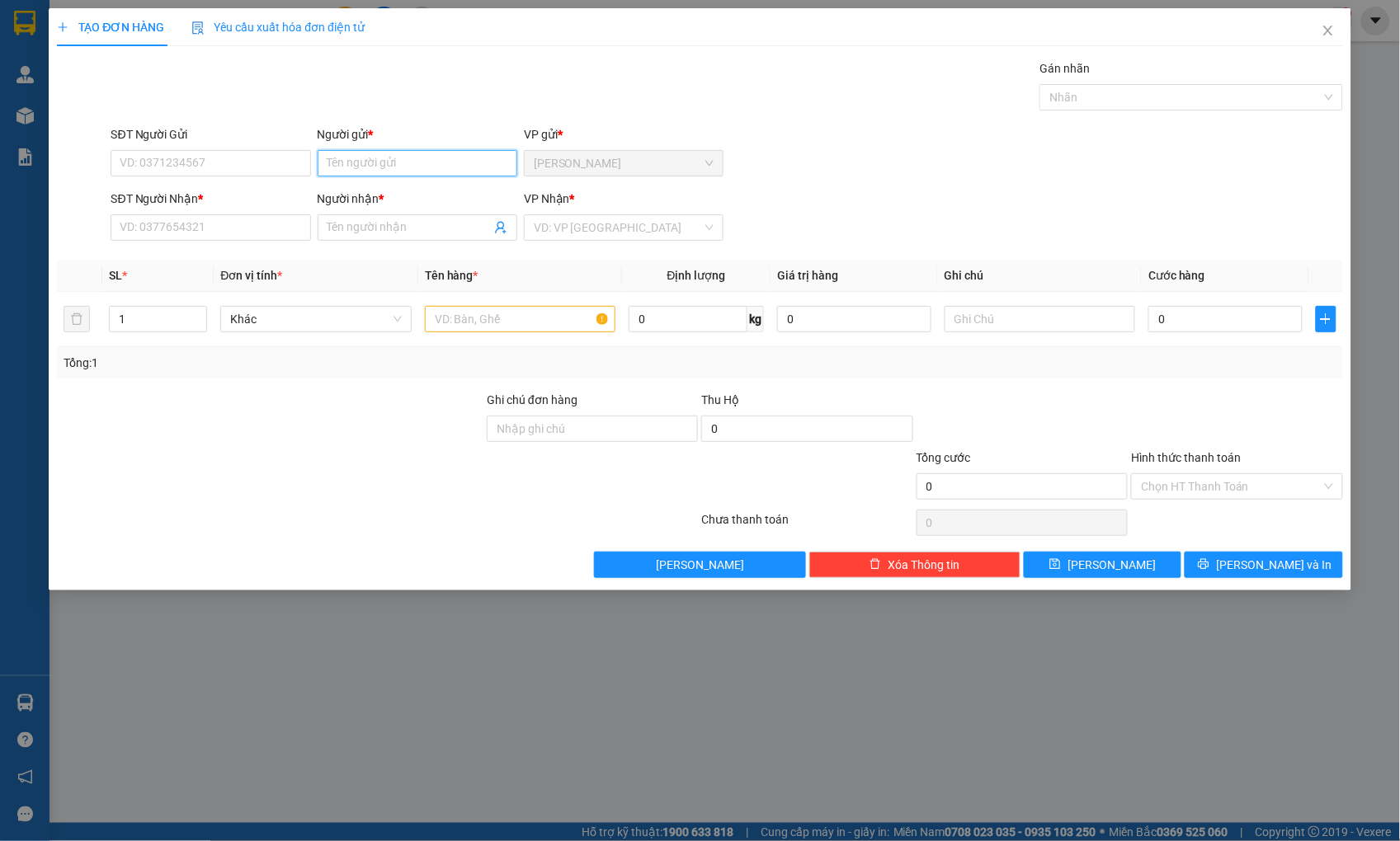
click at [367, 159] on input "Người gửi *" at bounding box center [417, 162] width 199 height 26
click at [384, 165] on input "CÒI CD" at bounding box center [417, 162] width 199 height 26
type input "CÒI C"
click at [375, 195] on div "CÒI CĐ - 0978670383" at bounding box center [417, 196] width 180 height 18
type input "0978670383"
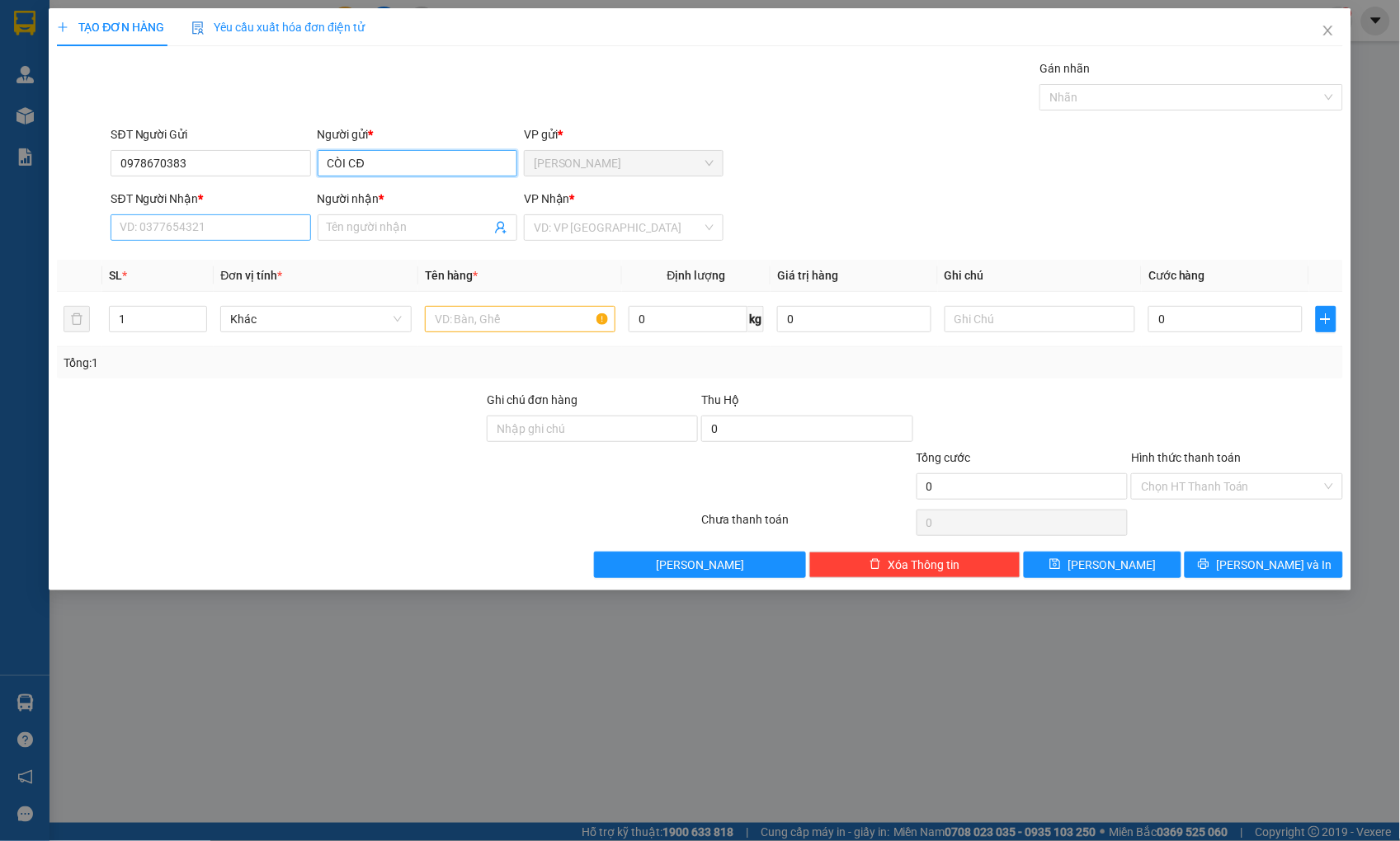
type input "CÒI CĐ"
click at [218, 233] on input "SĐT Người Nhận *" at bounding box center [210, 228] width 199 height 26
click at [330, 228] on input "Người nhận *" at bounding box center [409, 228] width 163 height 18
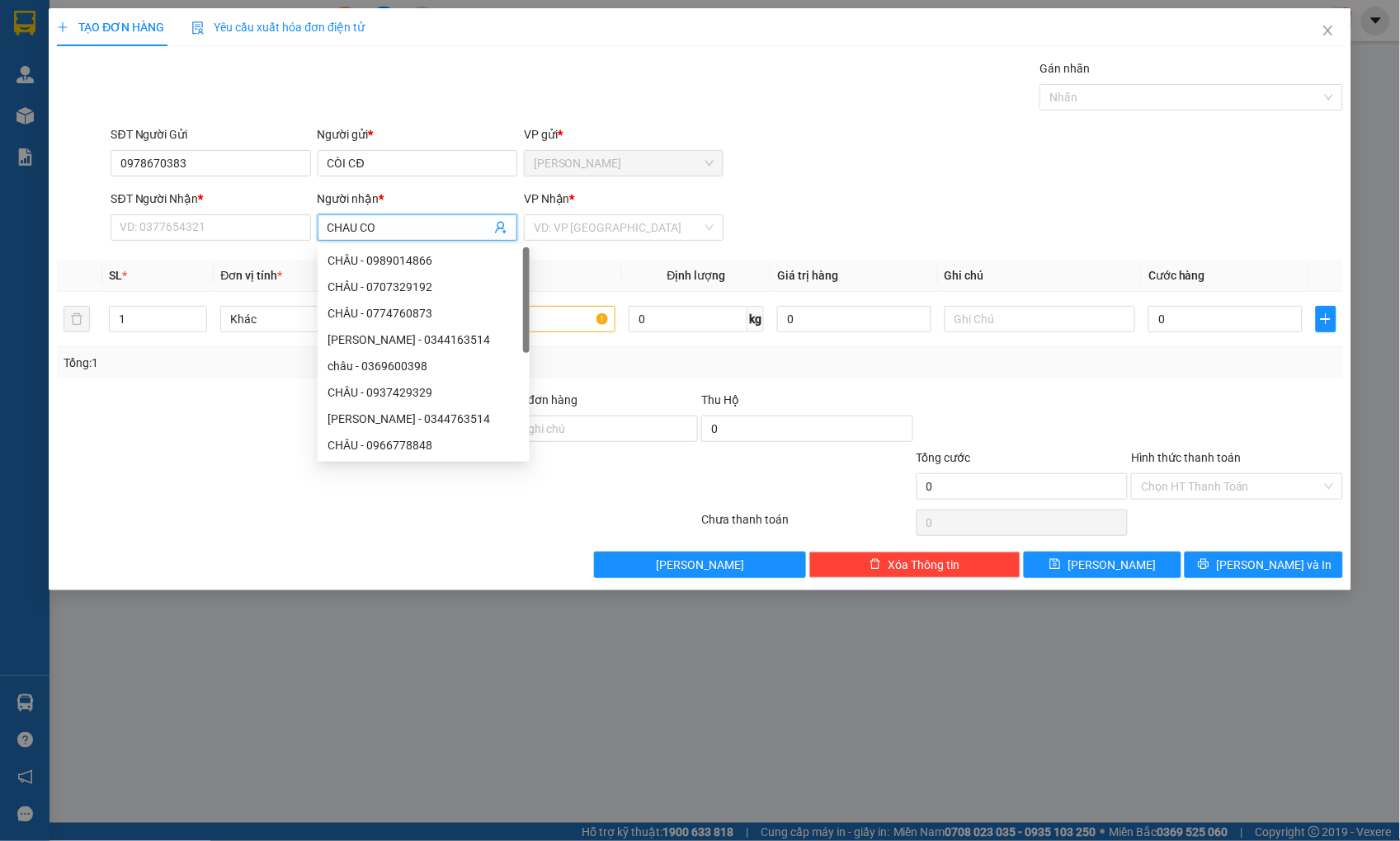
type input "CHAU COI"
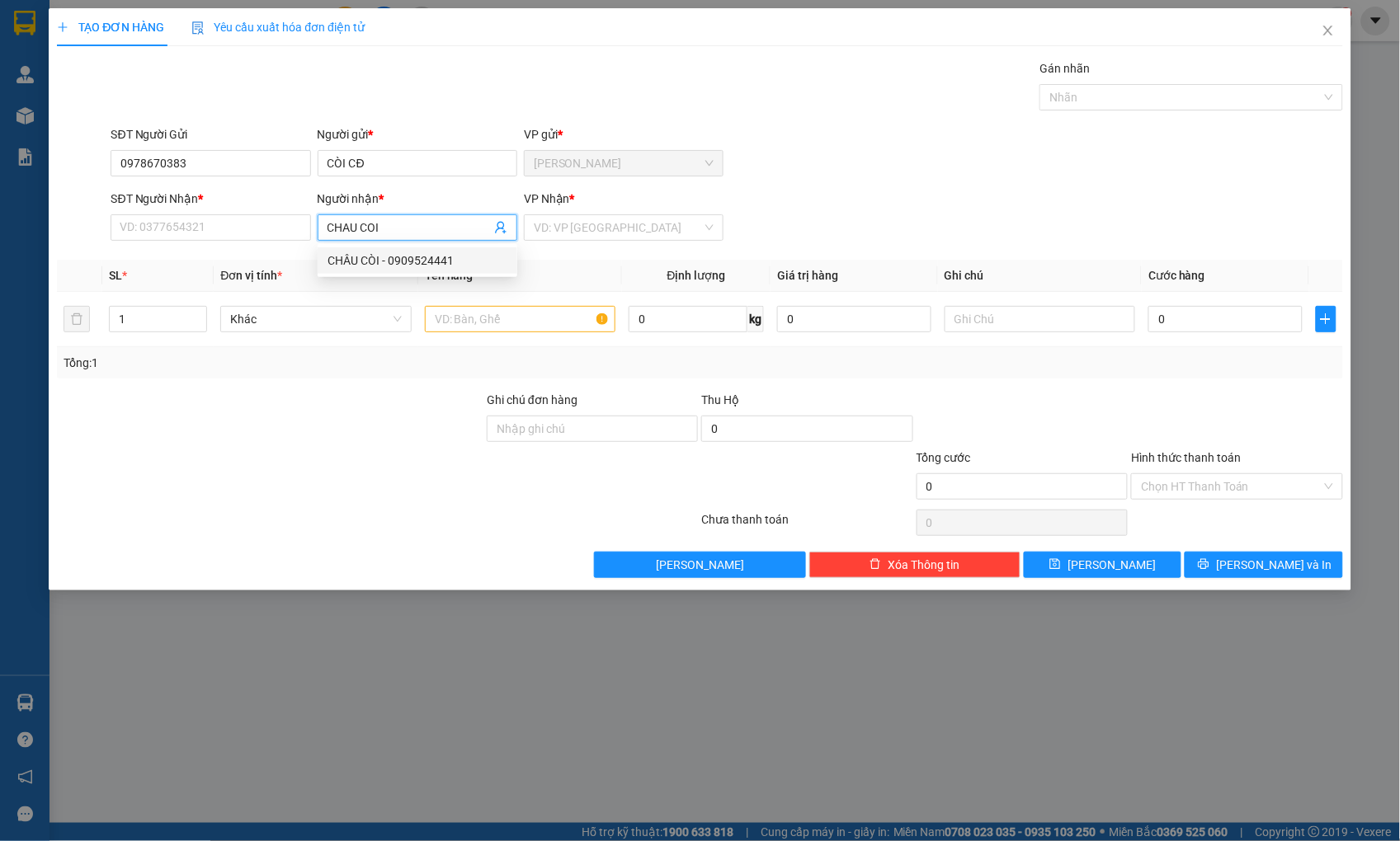
click at [383, 250] on div "CHÂU CÒI - 0909524441" at bounding box center [417, 260] width 199 height 26
type input "0909524441"
type input "CHÂU CÒI"
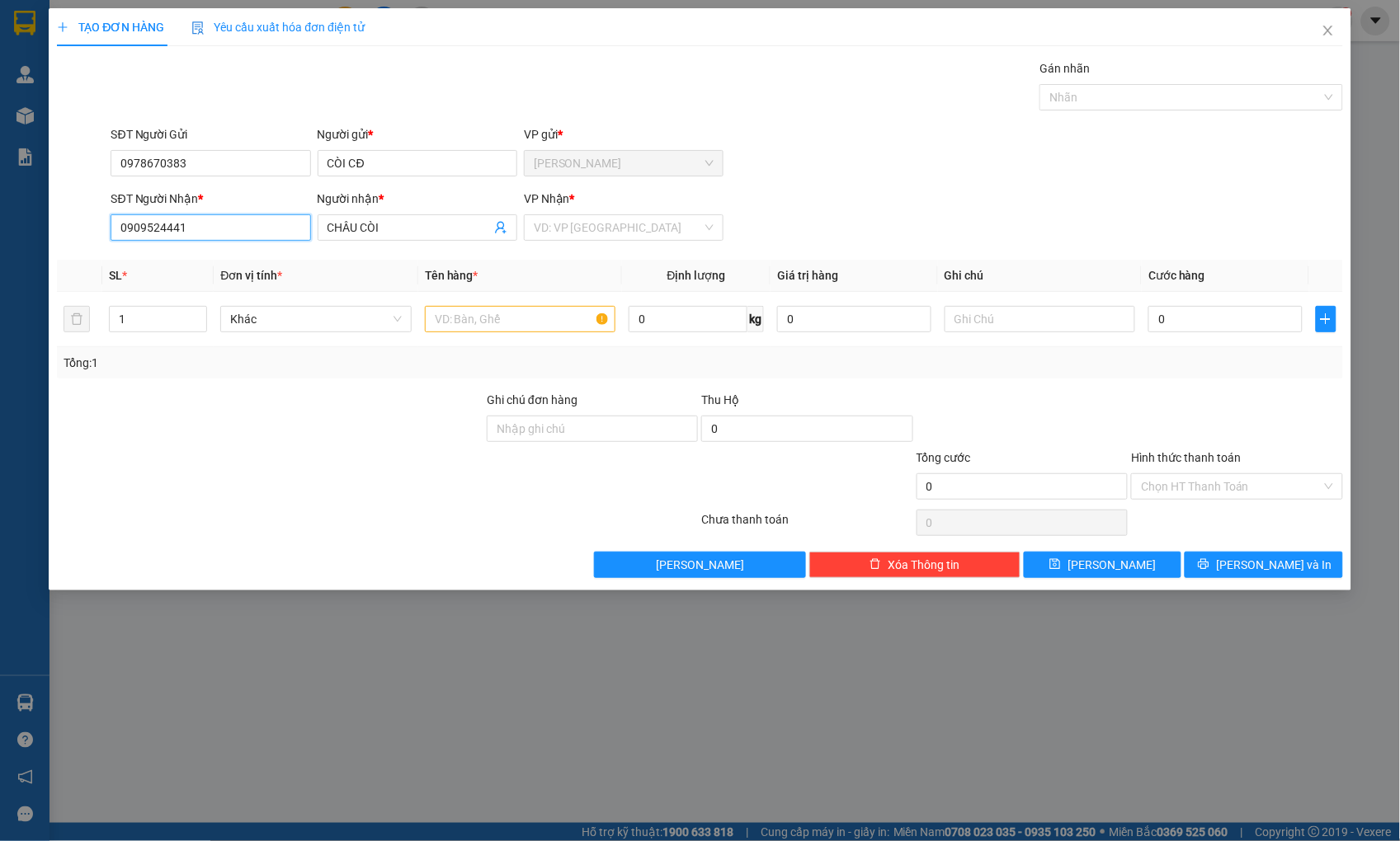
click at [231, 219] on input "0909524441" at bounding box center [210, 228] width 199 height 26
type input "0909524441"
click at [203, 259] on div "0909524441 - CHÂU CÒI" at bounding box center [211, 261] width 180 height 18
click at [451, 324] on input "text" at bounding box center [520, 319] width 191 height 26
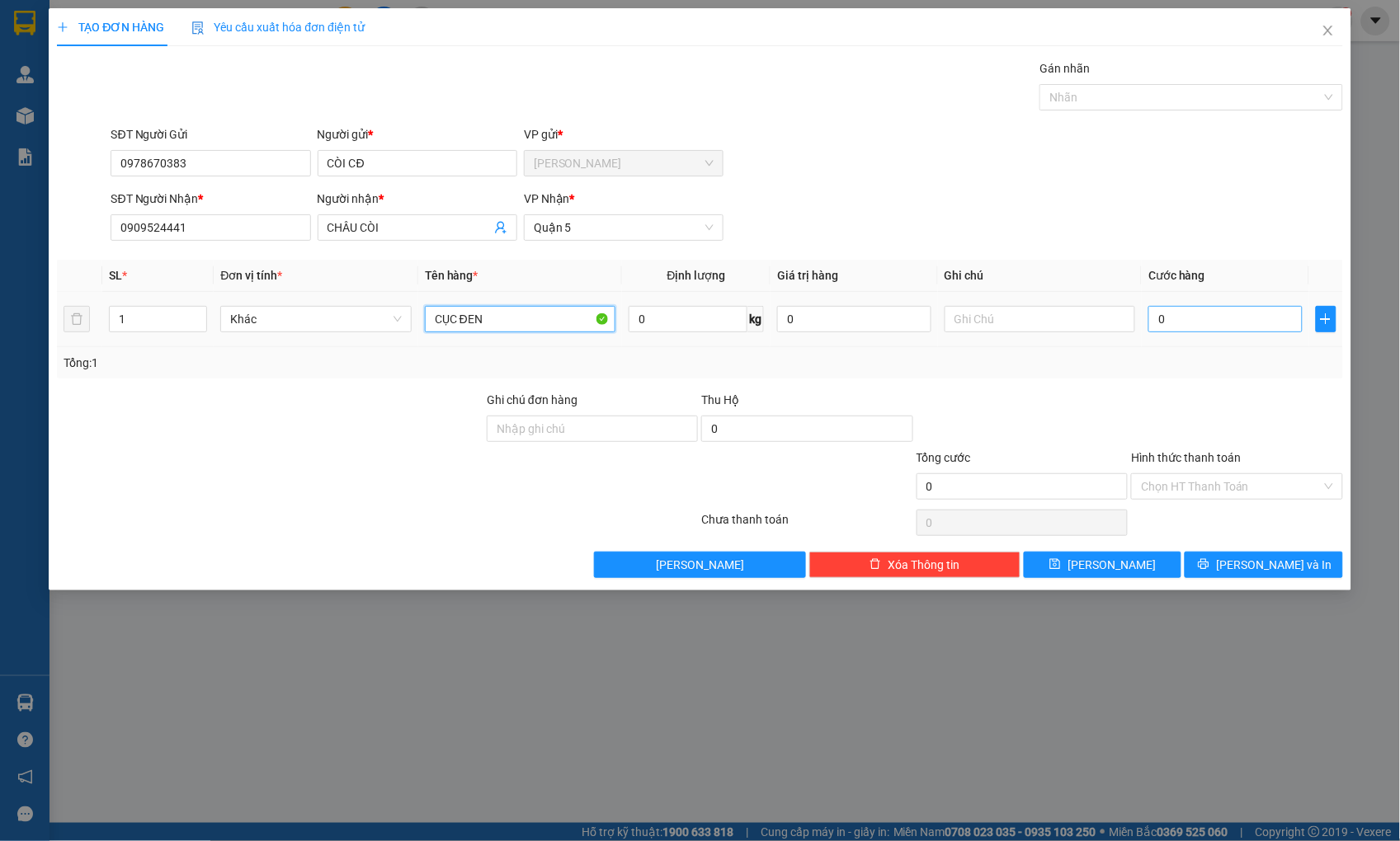
type input "CỤC ĐEN"
click at [1181, 324] on input "0" at bounding box center [1225, 319] width 154 height 26
type input "5"
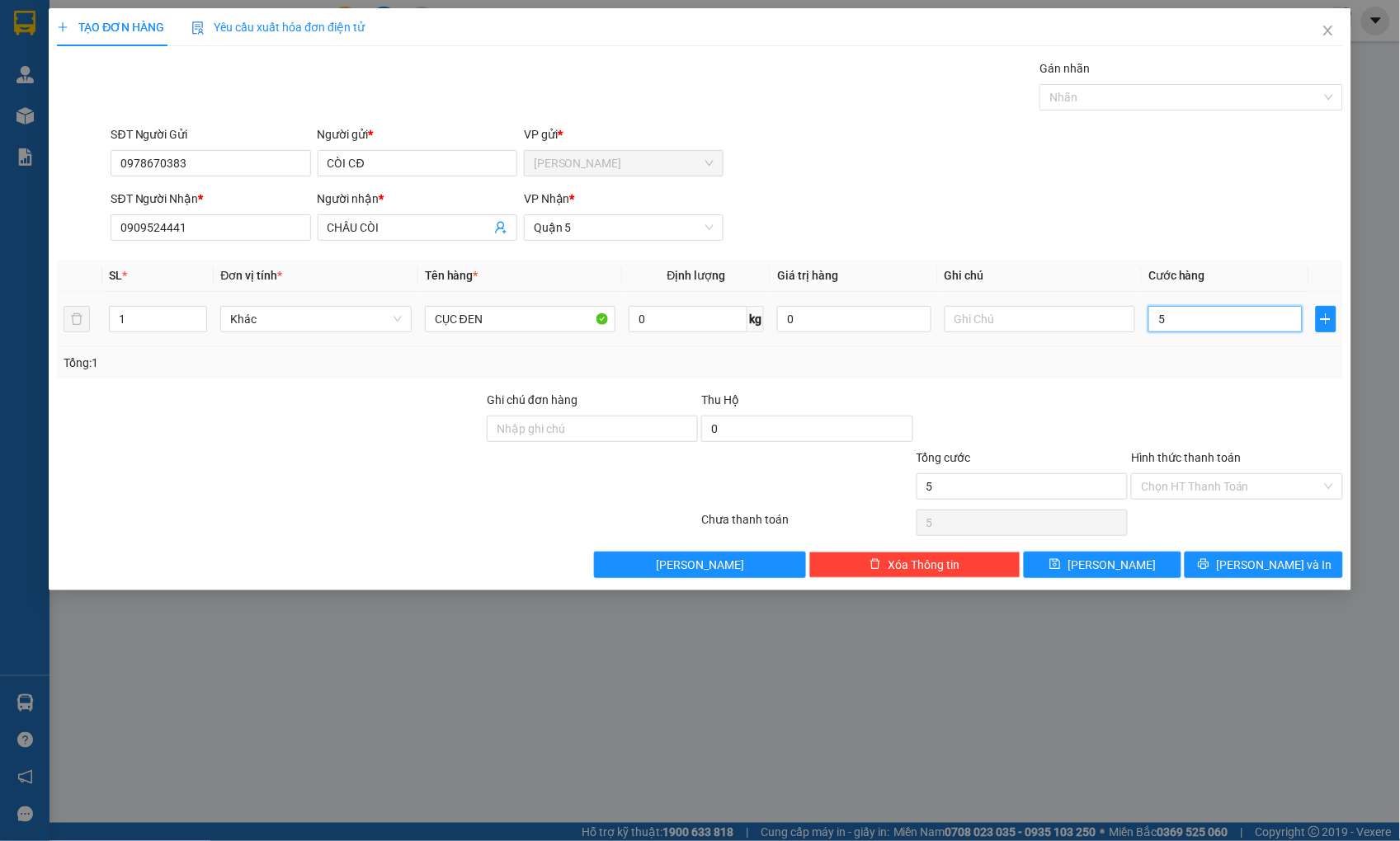
type input "50"
type input "50.000"
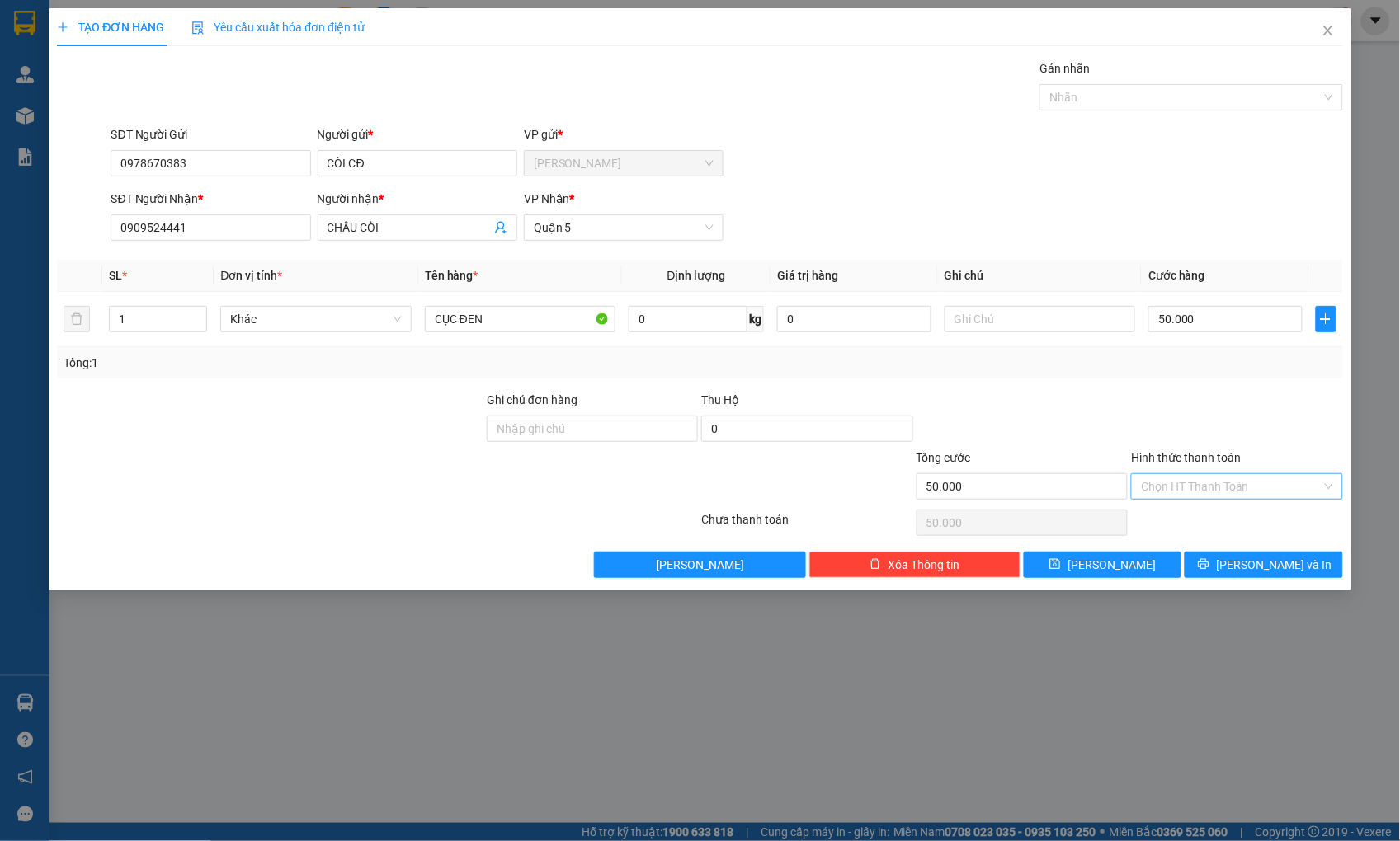
click at [1198, 480] on input "Hình thức thanh toán" at bounding box center [1230, 486] width 180 height 24
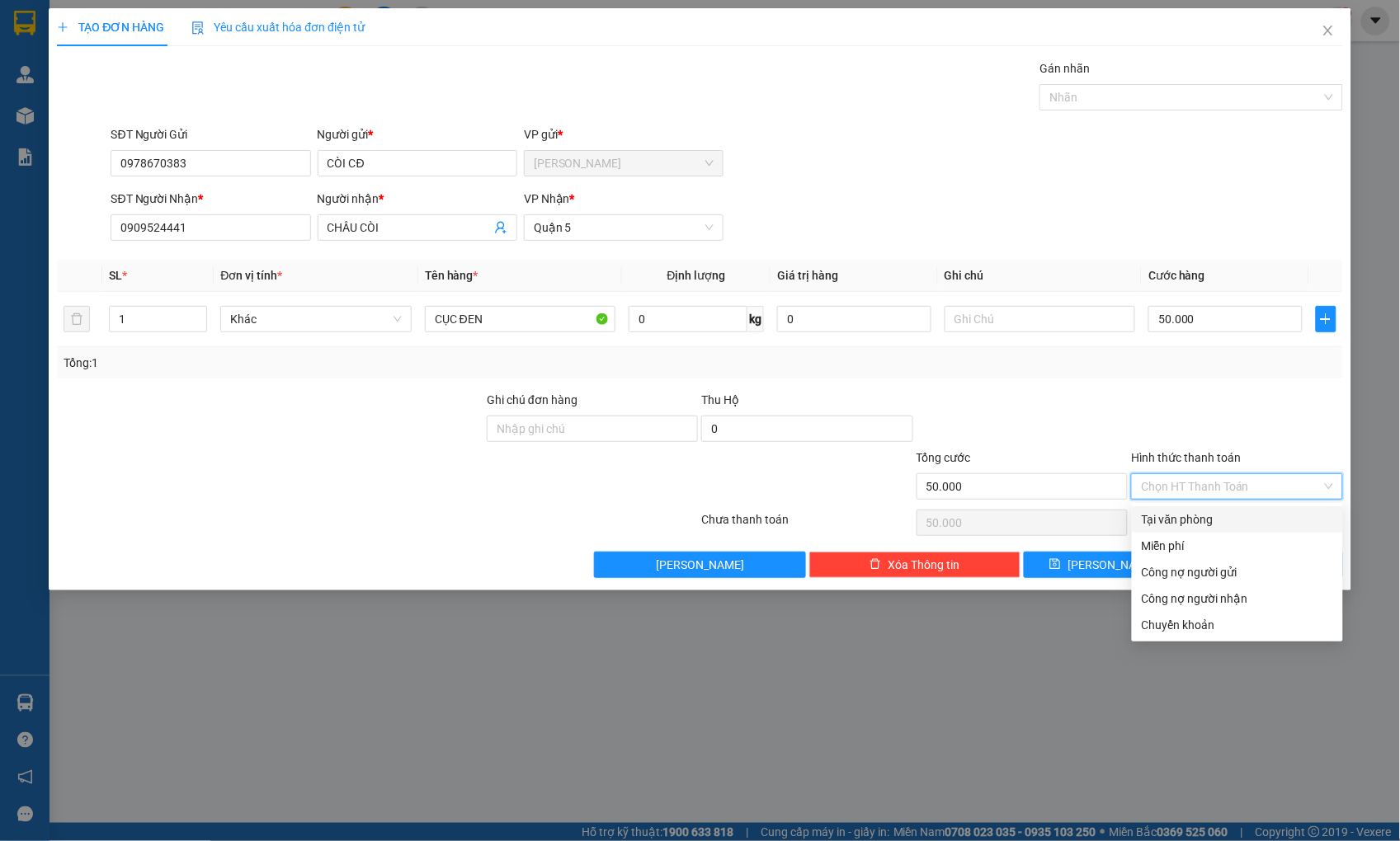
click at [1196, 518] on div "Tại văn phòng" at bounding box center [1237, 519] width 192 height 18
type input "0"
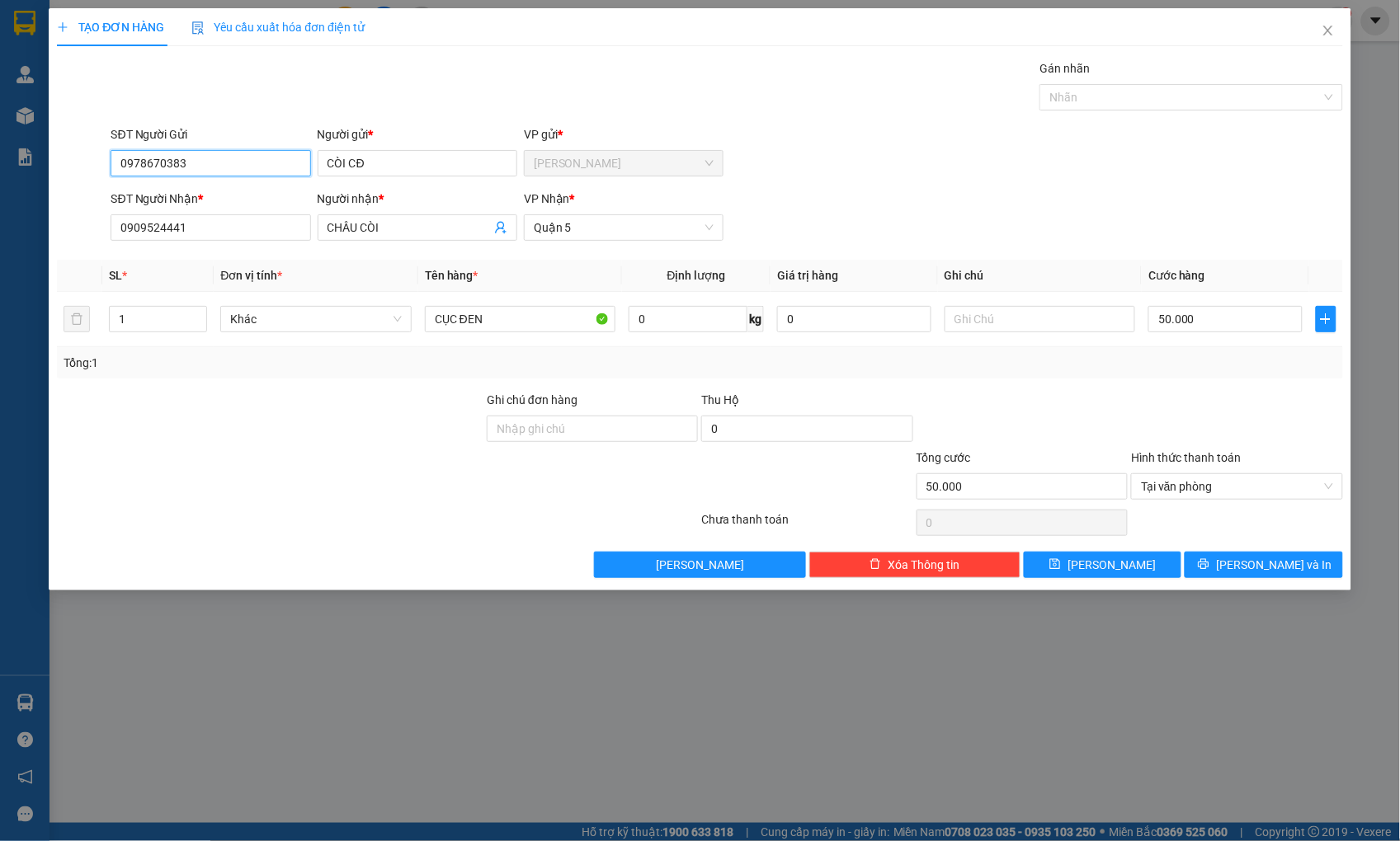
drag, startPoint x: 195, startPoint y: 160, endPoint x: 0, endPoint y: 92, distance: 206.5
click at [0, 92] on div "TẠO ĐƠN HÀNG Yêu cầu xuất hóa đơn điện tử Transit Pickup Surcharge Ids Transit …" at bounding box center [700, 420] width 1400 height 841
click at [1248, 574] on button "[PERSON_NAME] và In" at bounding box center [1263, 564] width 158 height 26
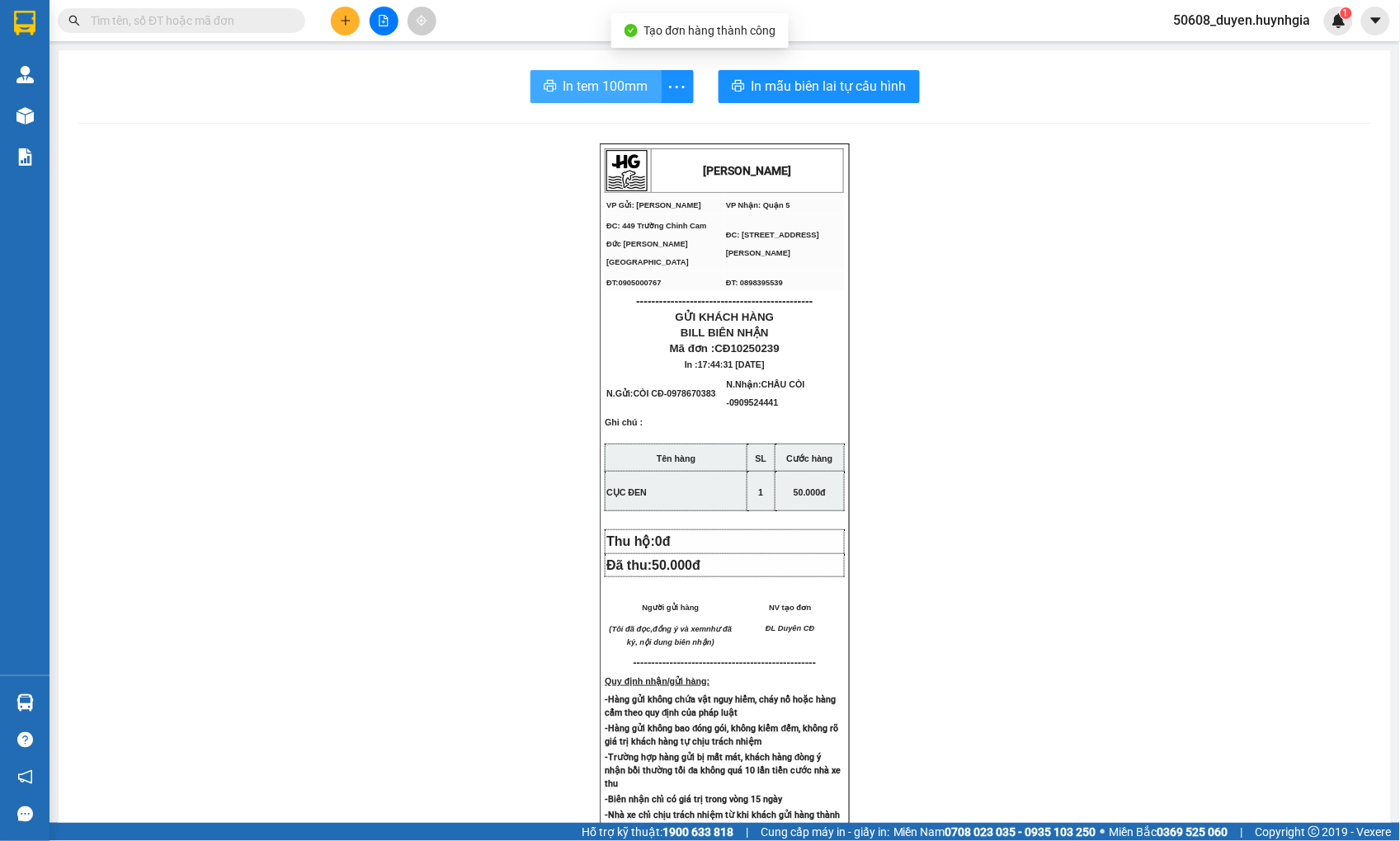
click at [617, 88] on span "In tem 100mm" at bounding box center [605, 86] width 85 height 20
